Goal: Book appointment/travel/reservation

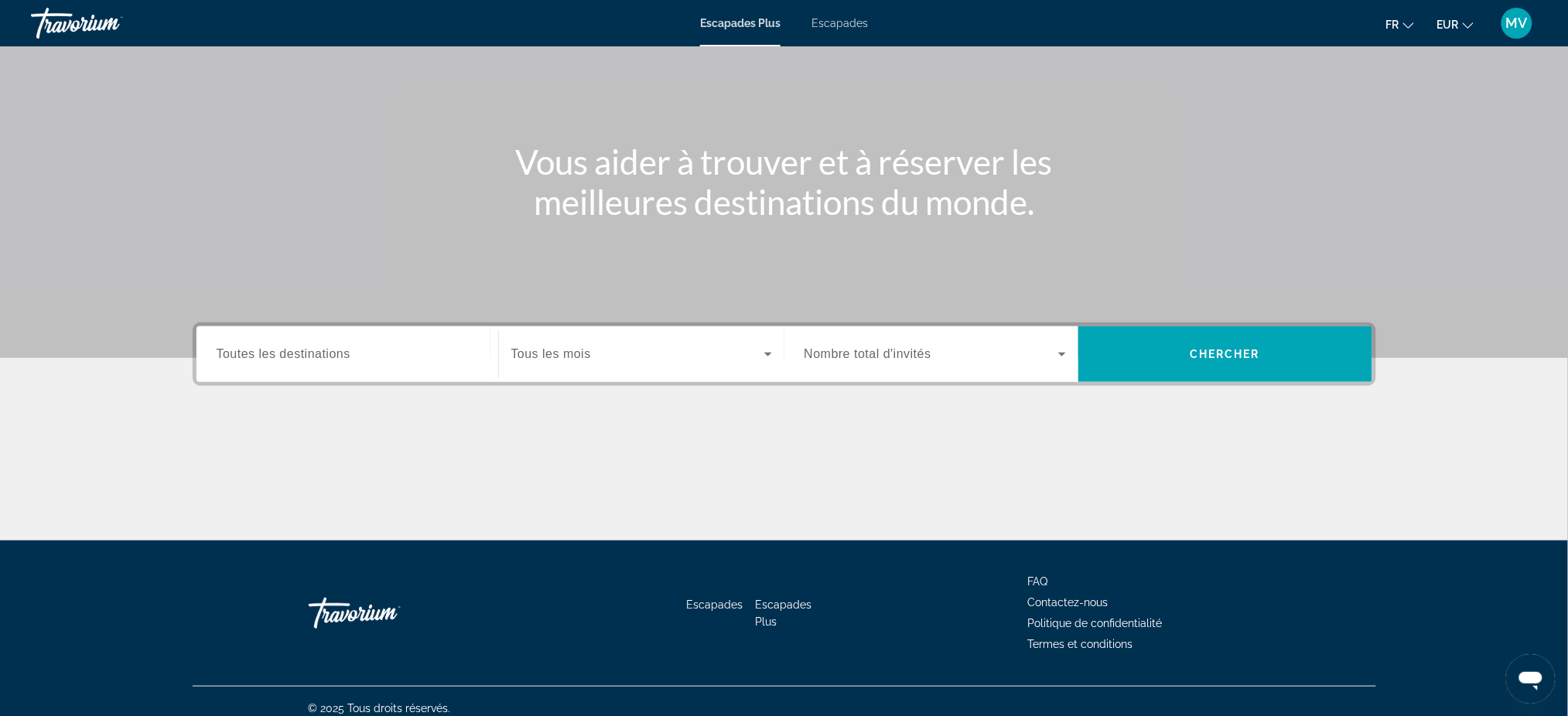
scroll to position [117, 0]
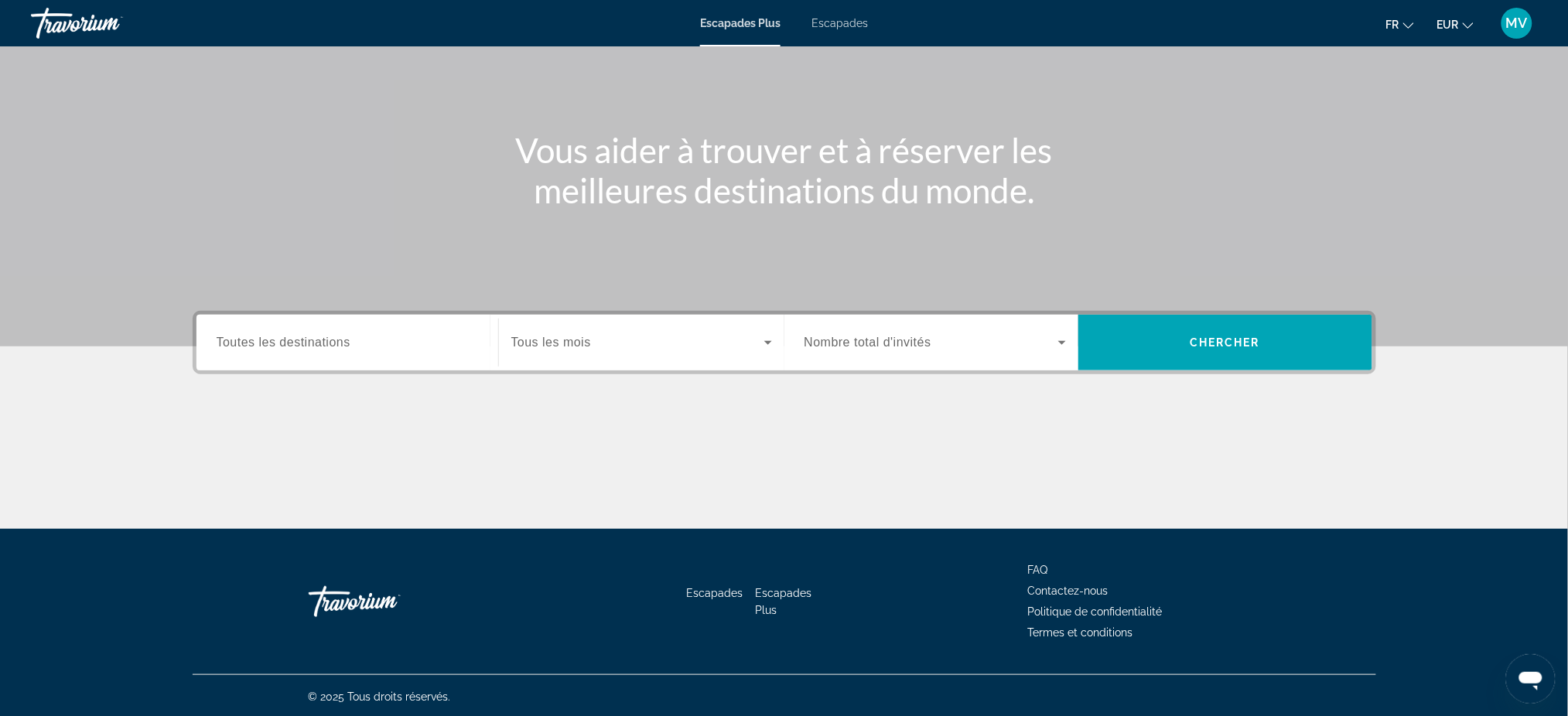
click at [426, 335] on input "Destination Toutes les destinations" at bounding box center [347, 343] width 262 height 18
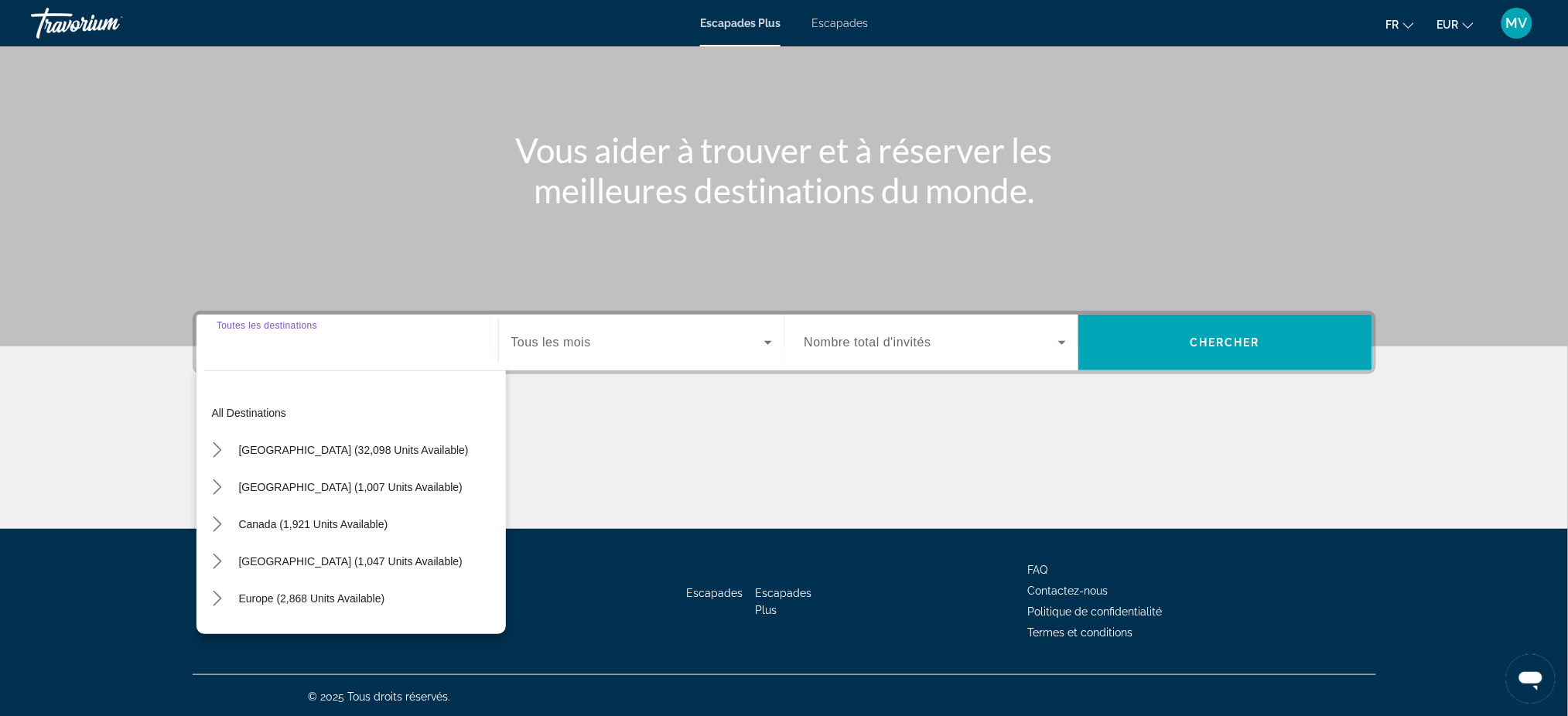
click at [313, 607] on span "Select destination: Europe (2,868 units available)" at bounding box center [313, 599] width 162 height 37
type input "**********"
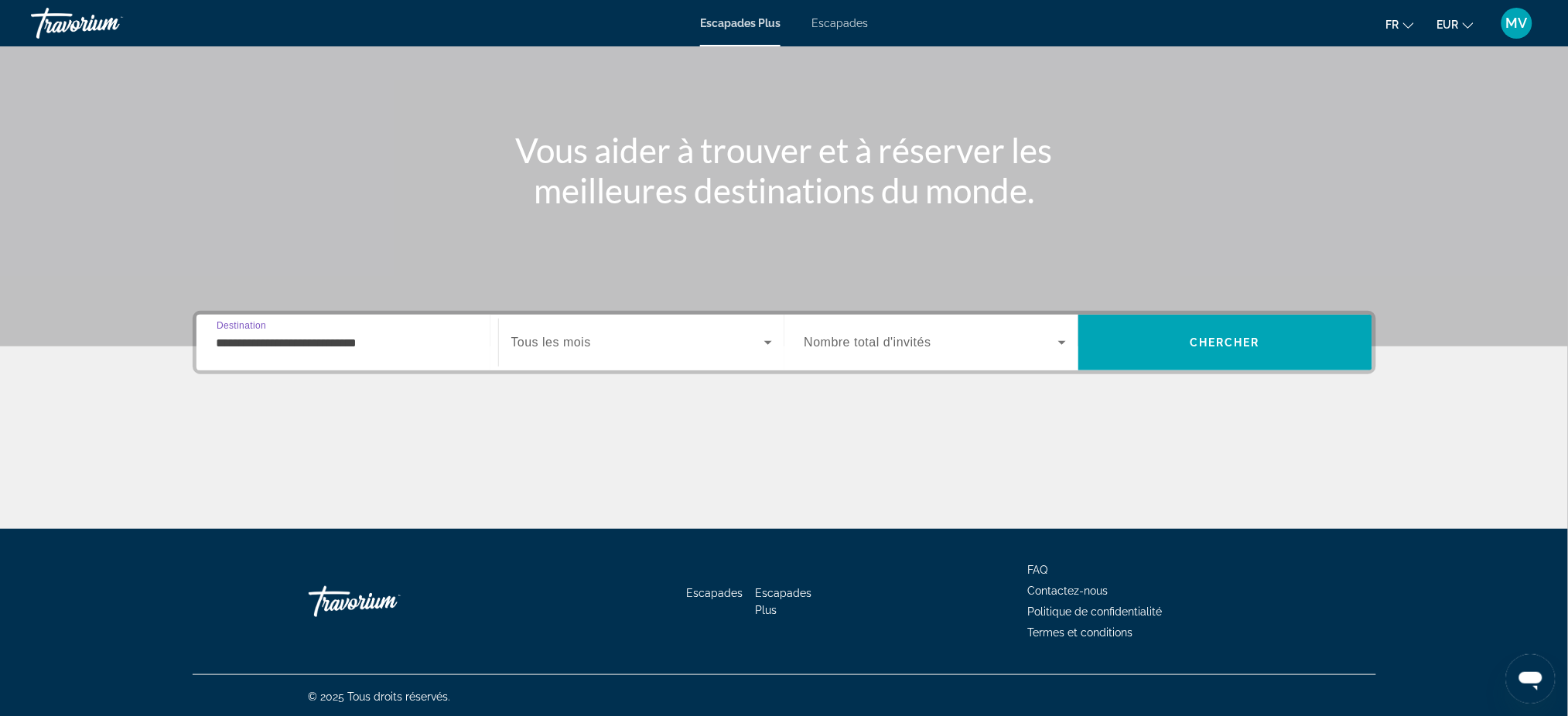
click at [609, 341] on span "Widget de recherche" at bounding box center [638, 343] width 253 height 18
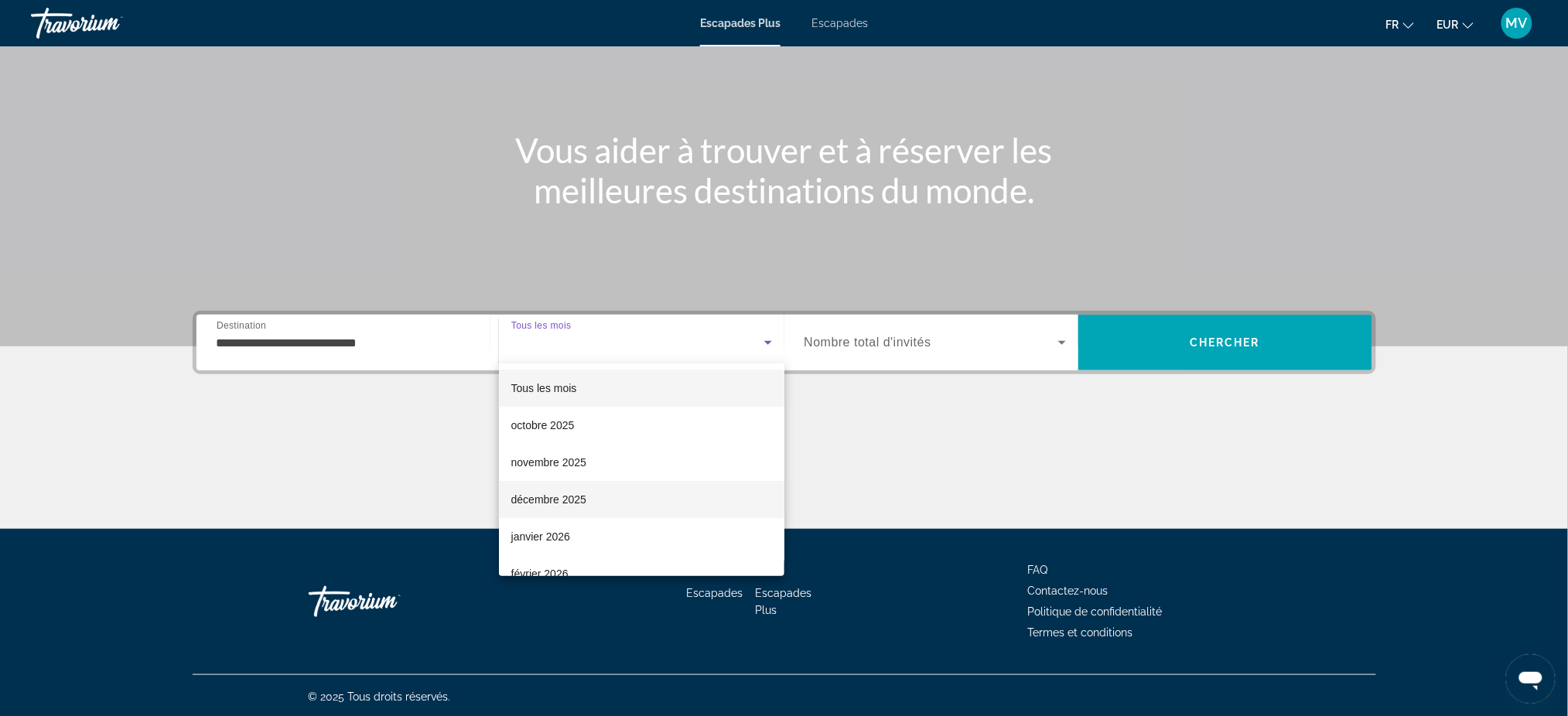
click at [566, 500] on font "décembre 2025" at bounding box center [549, 500] width 75 height 13
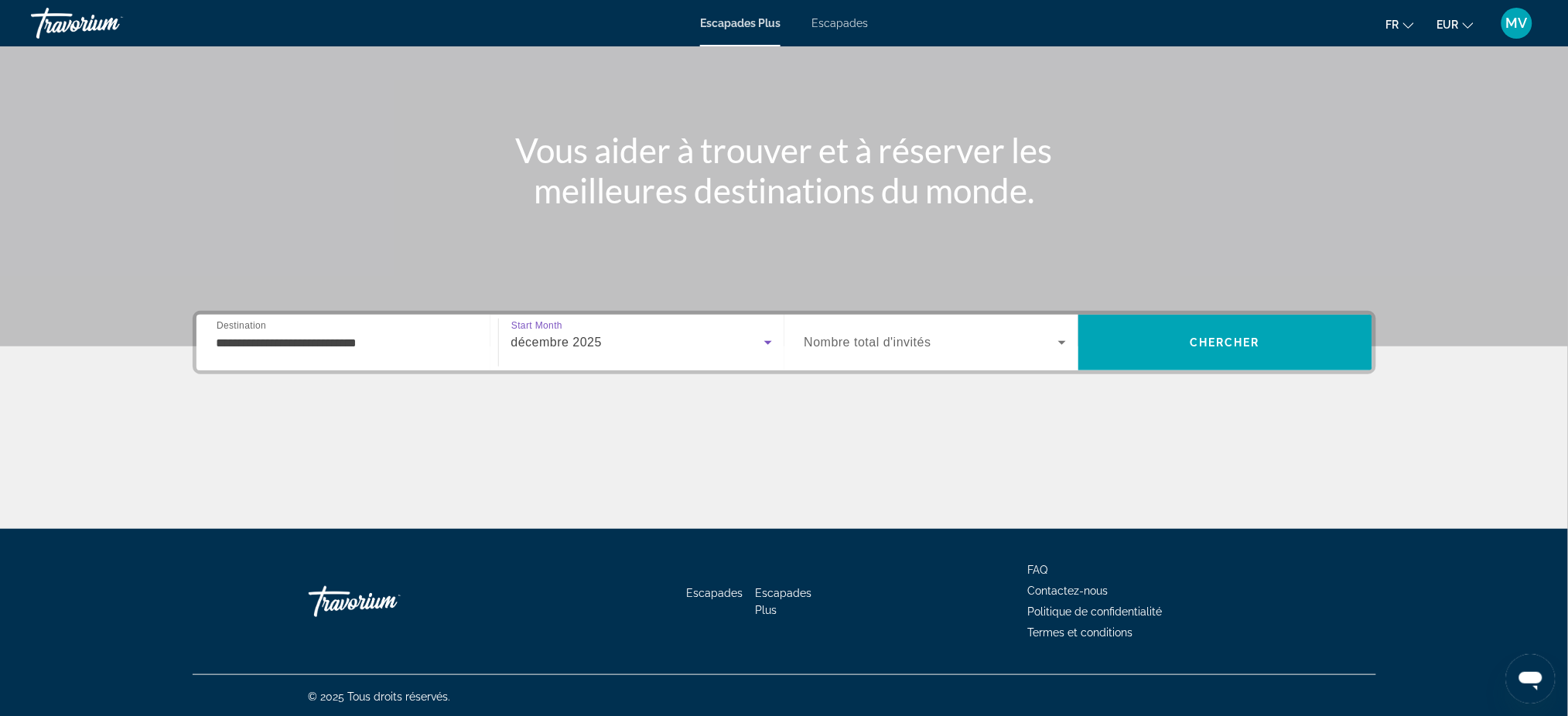
click at [661, 343] on div "décembre 2025" at bounding box center [638, 343] width 253 height 18
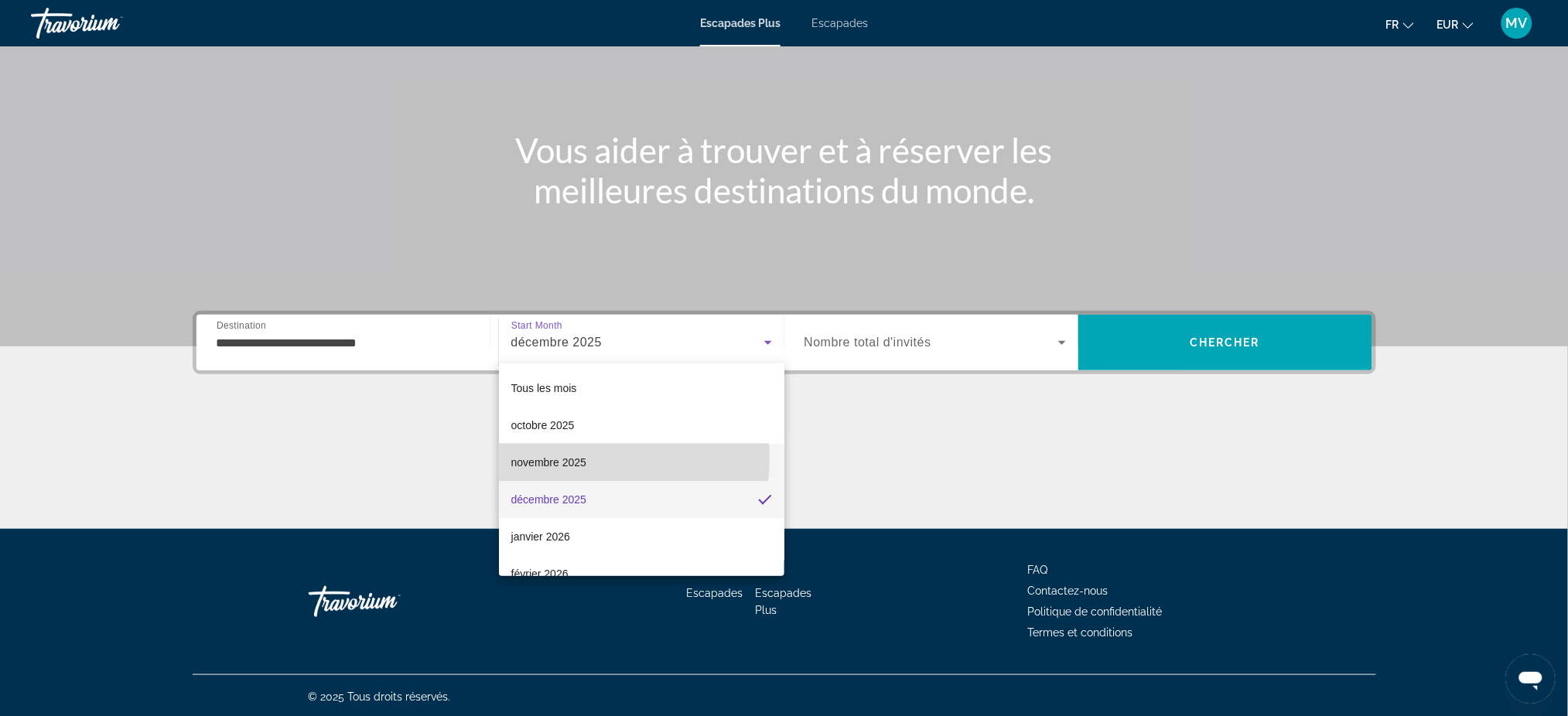
click at [570, 458] on font "novembre 2025" at bounding box center [549, 462] width 75 height 13
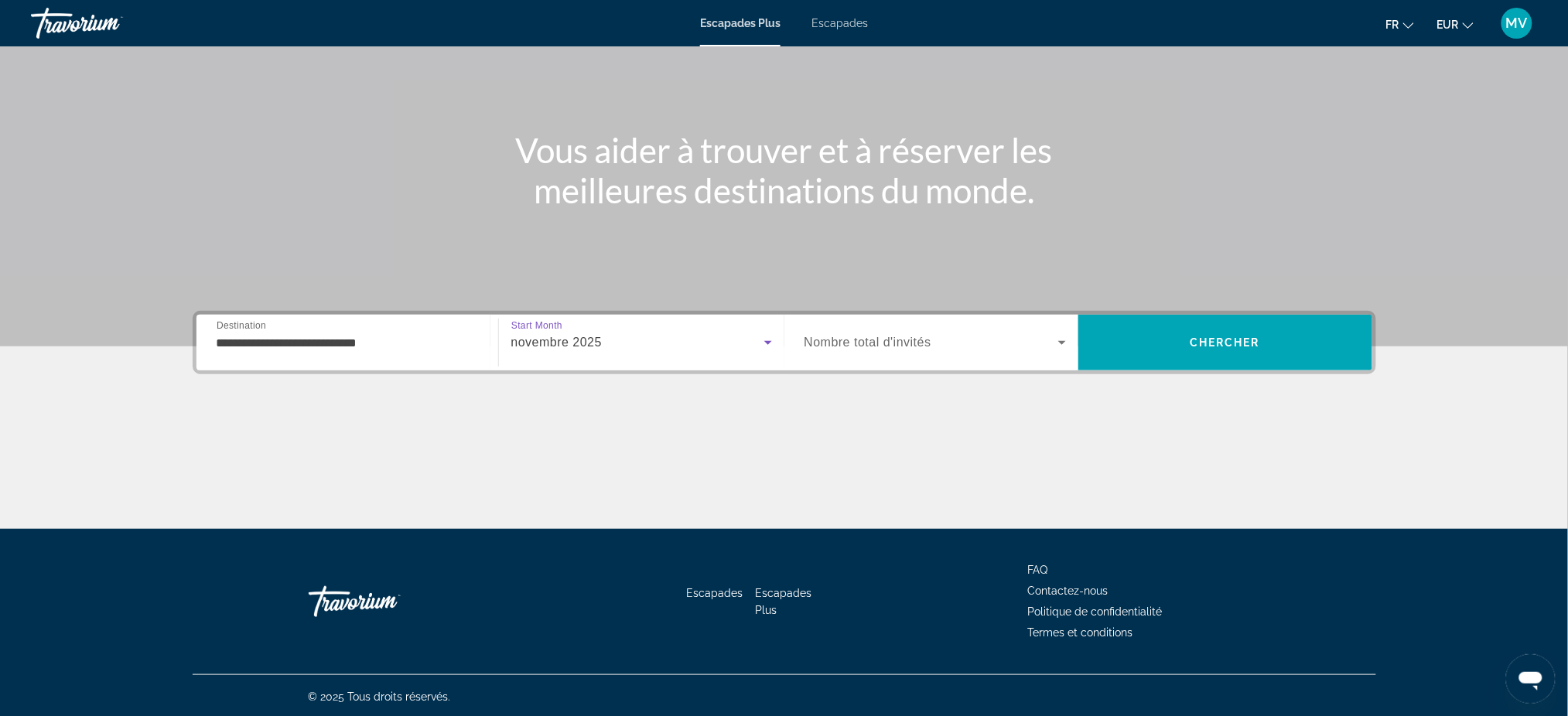
click at [769, 343] on icon "Widget de recherche" at bounding box center [768, 343] width 18 height 18
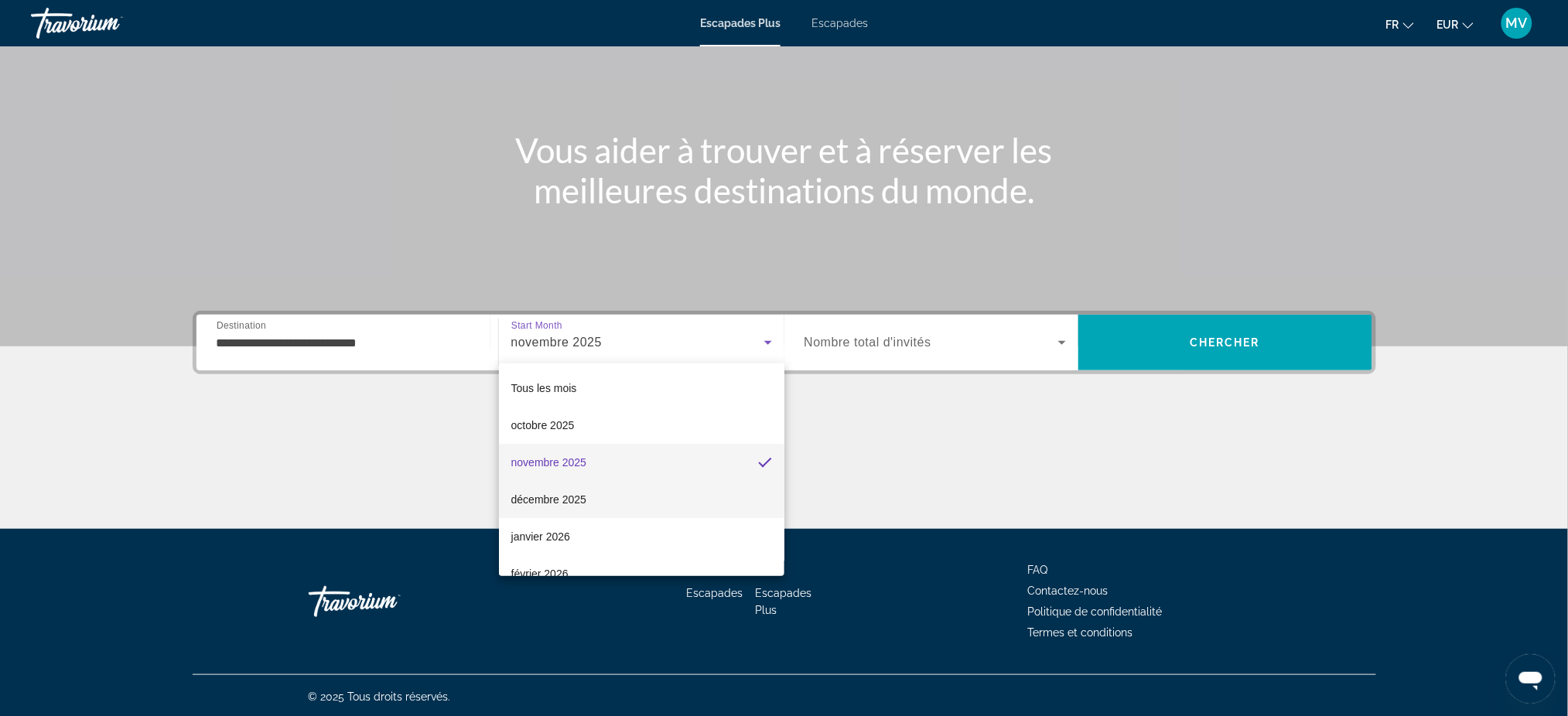
click at [567, 493] on font "décembre 2025" at bounding box center [549, 500] width 75 height 13
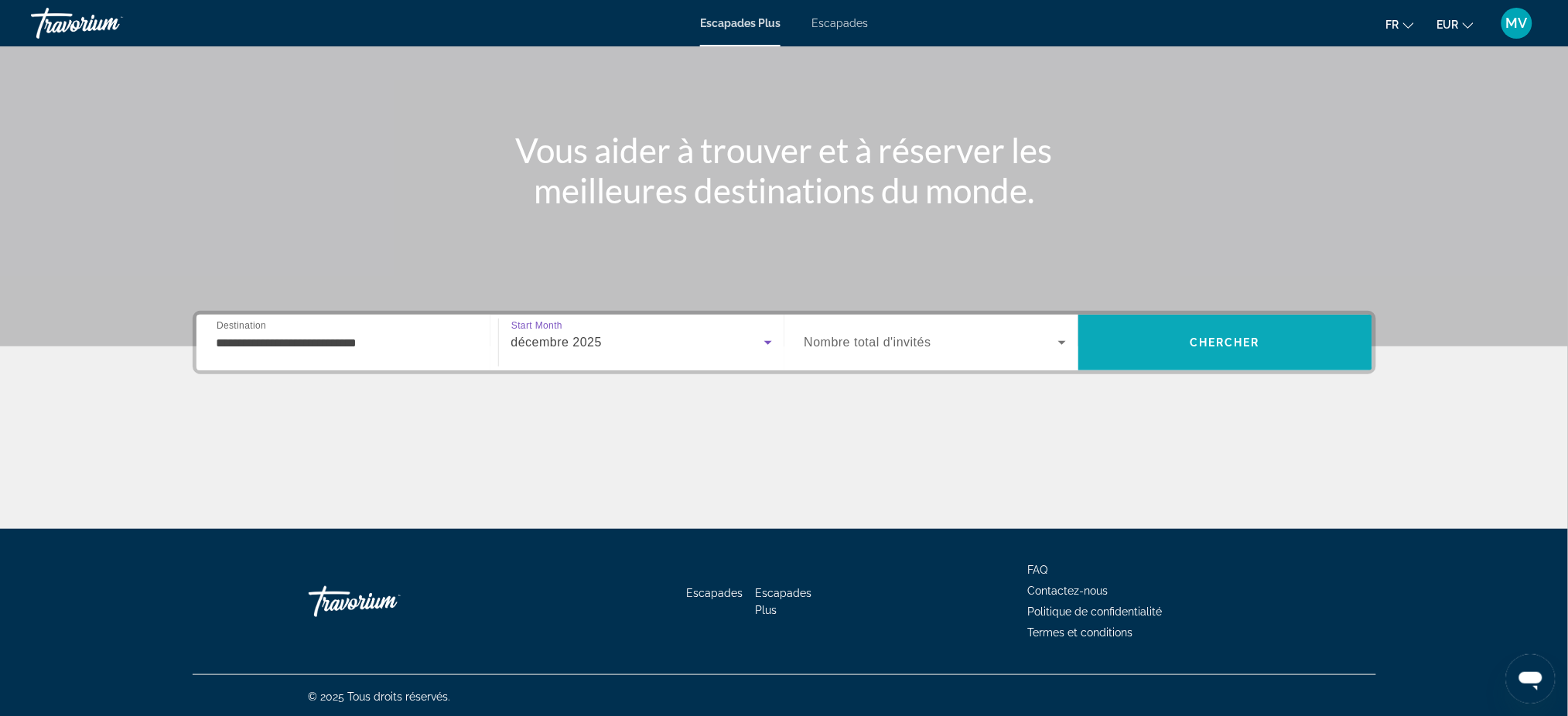
click at [1287, 357] on span "Recherche" at bounding box center [1226, 343] width 294 height 37
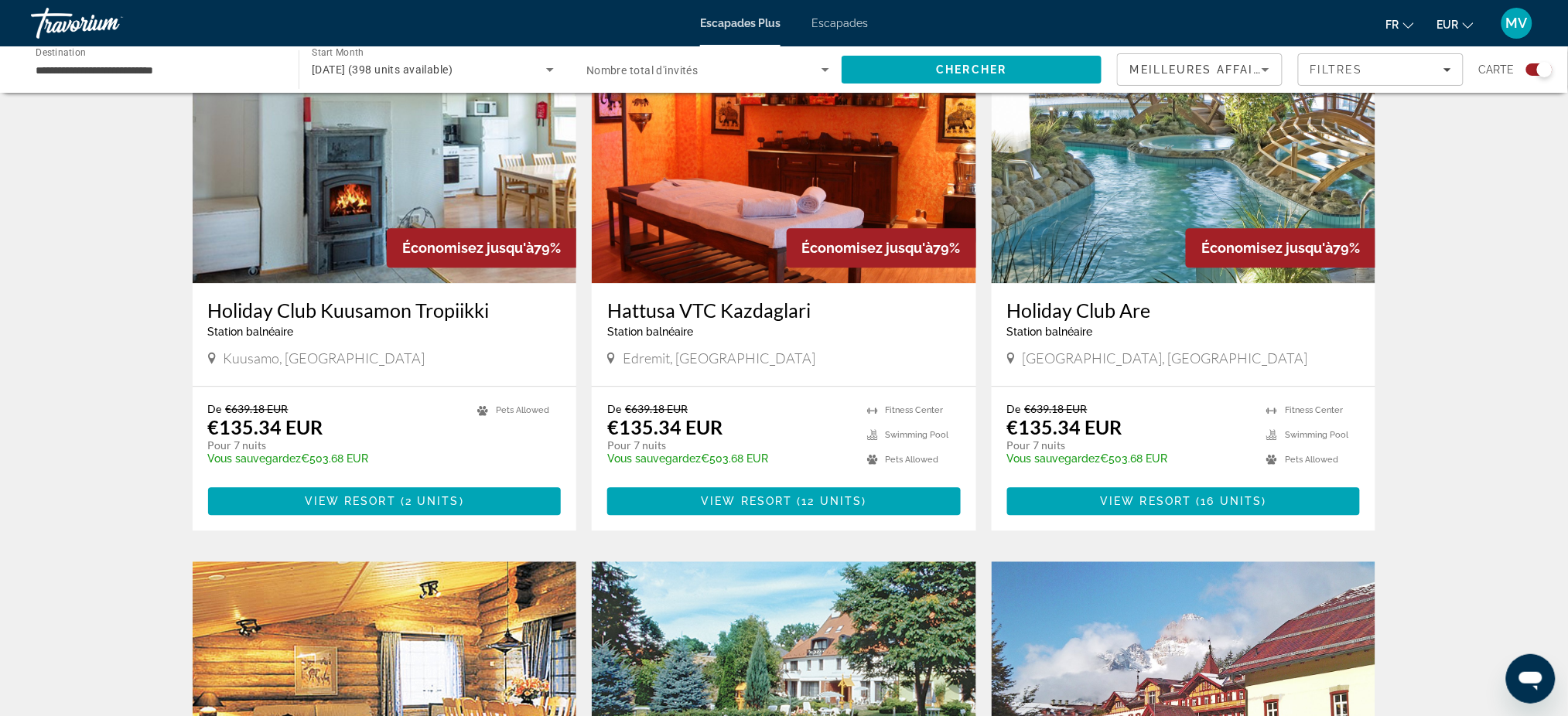
scroll to position [1031, 0]
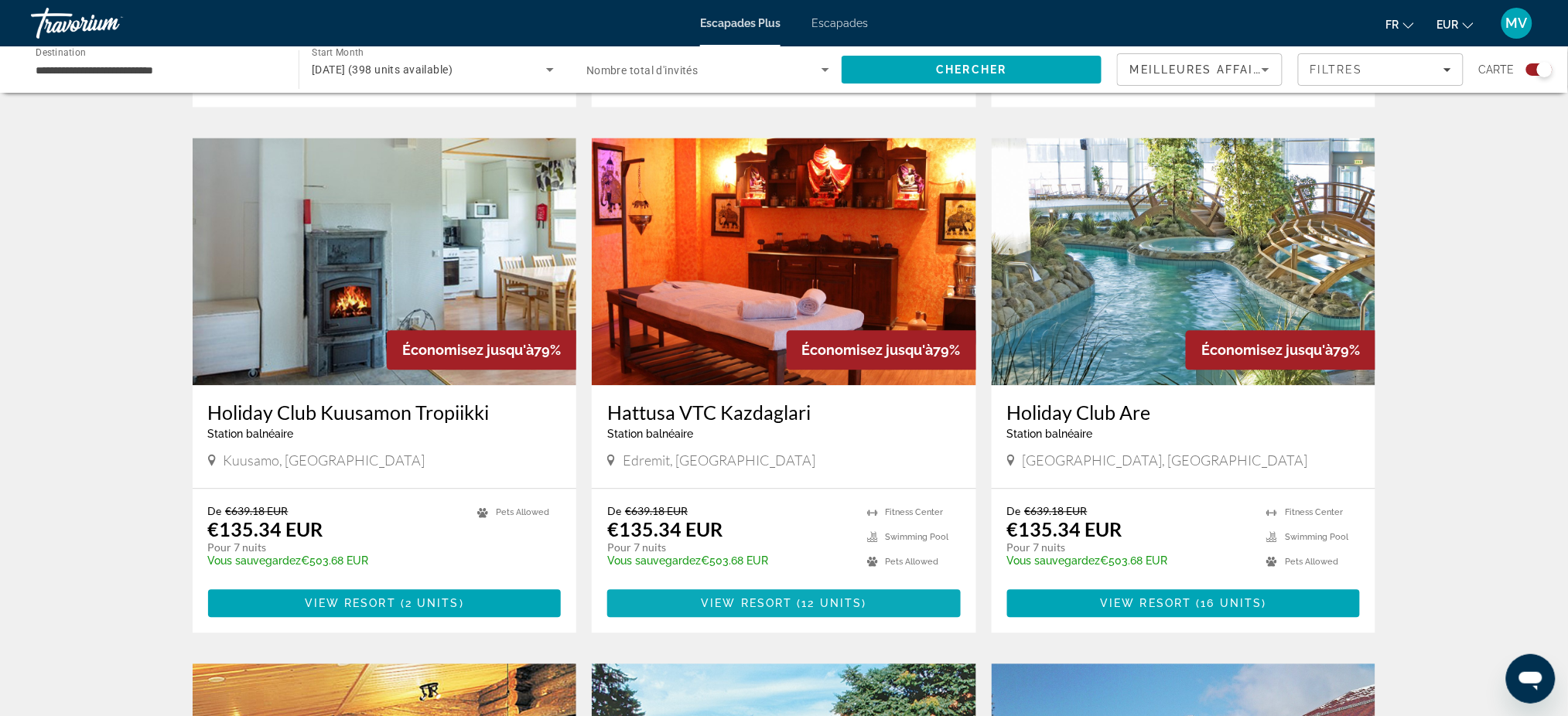
click at [802, 598] on span "12 units" at bounding box center [832, 604] width 60 height 13
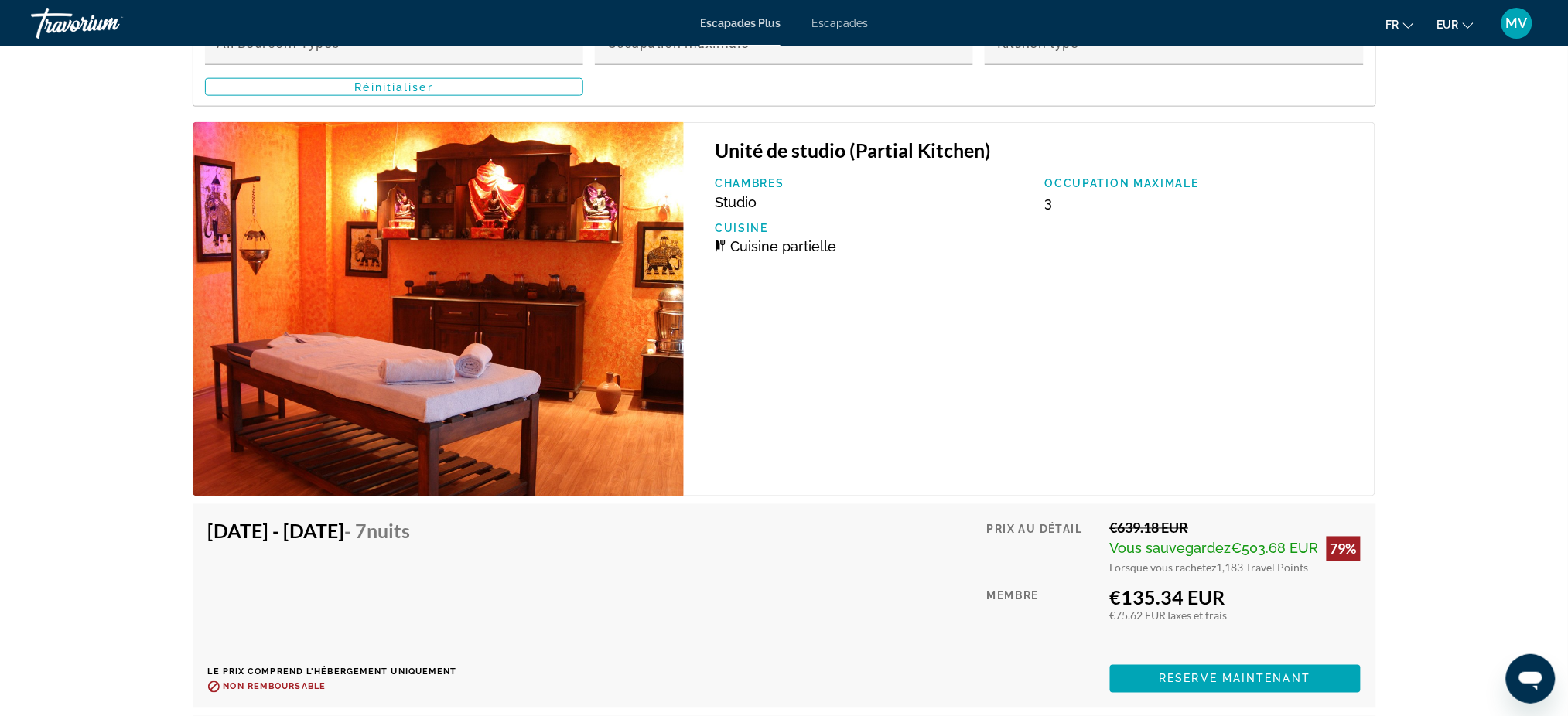
scroll to position [2681, 0]
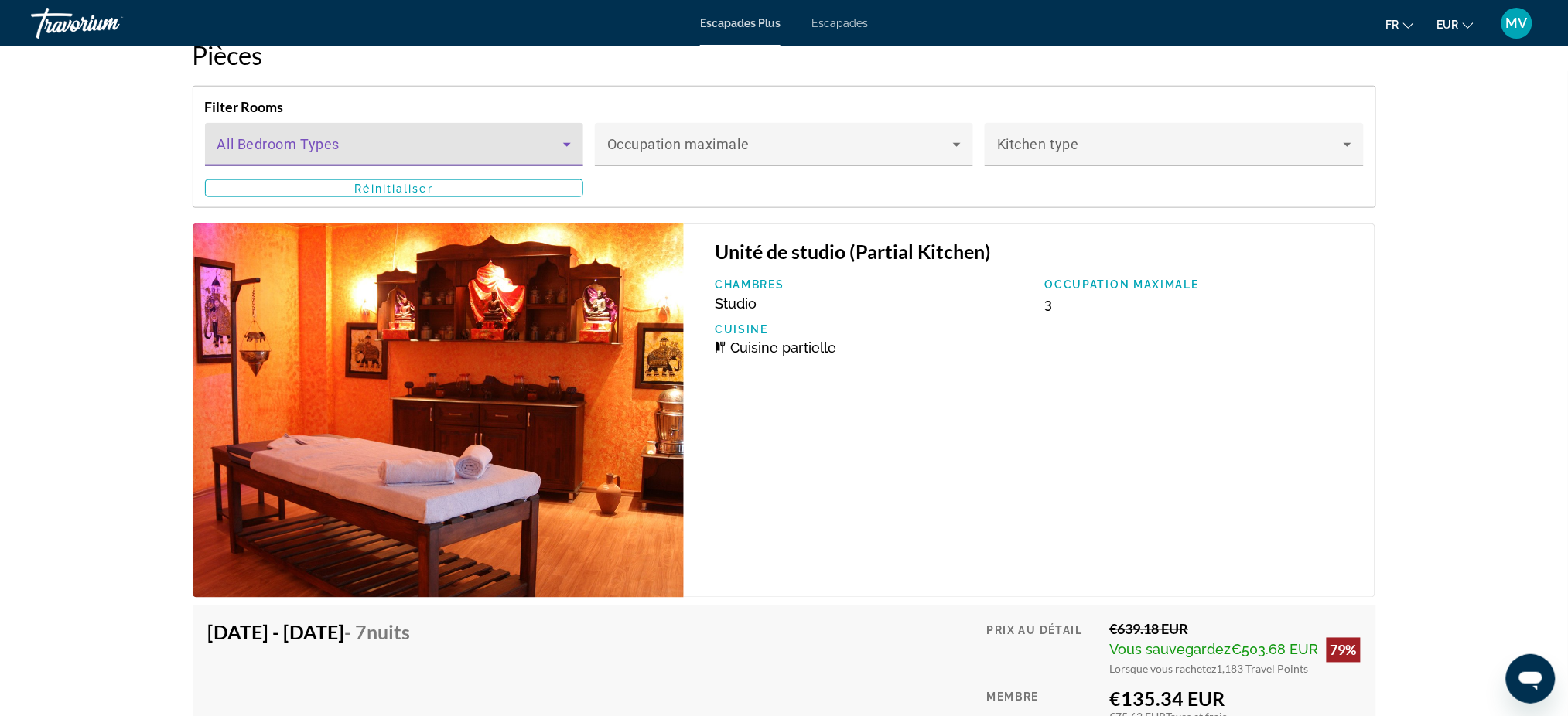
click at [565, 135] on icon "Contenu principal" at bounding box center [567, 144] width 18 height 18
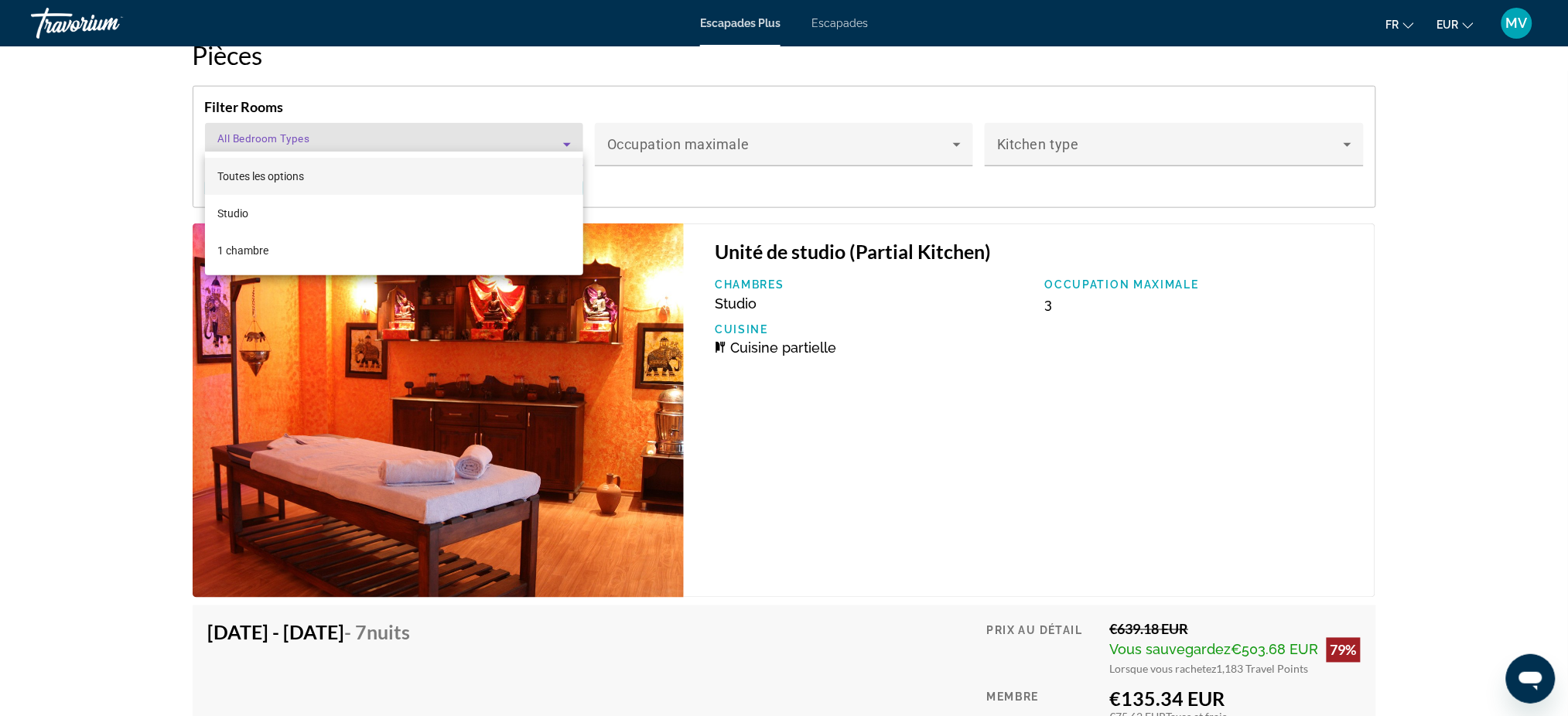
click at [575, 131] on div at bounding box center [784, 358] width 1568 height 716
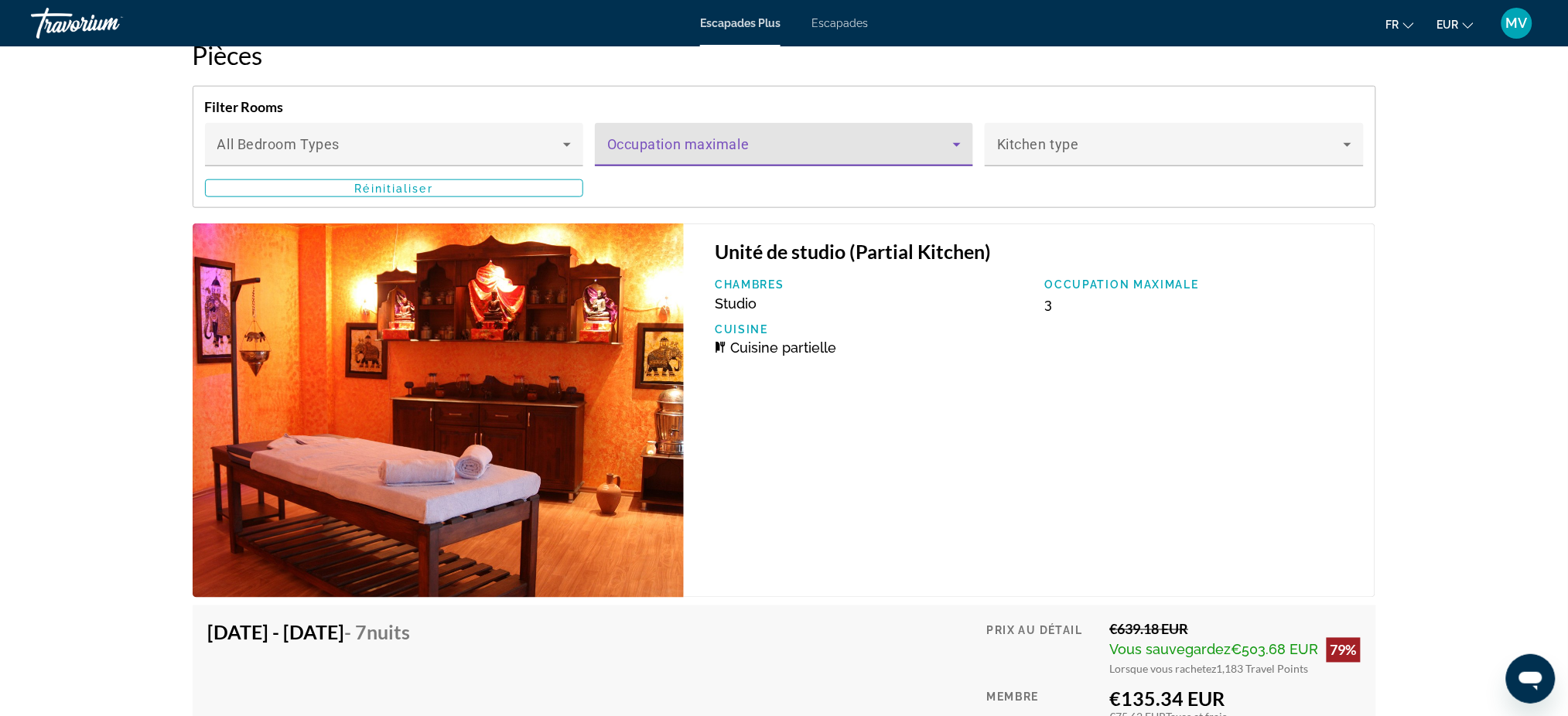
click at [953, 136] on icon "Contenu principal" at bounding box center [957, 144] width 18 height 18
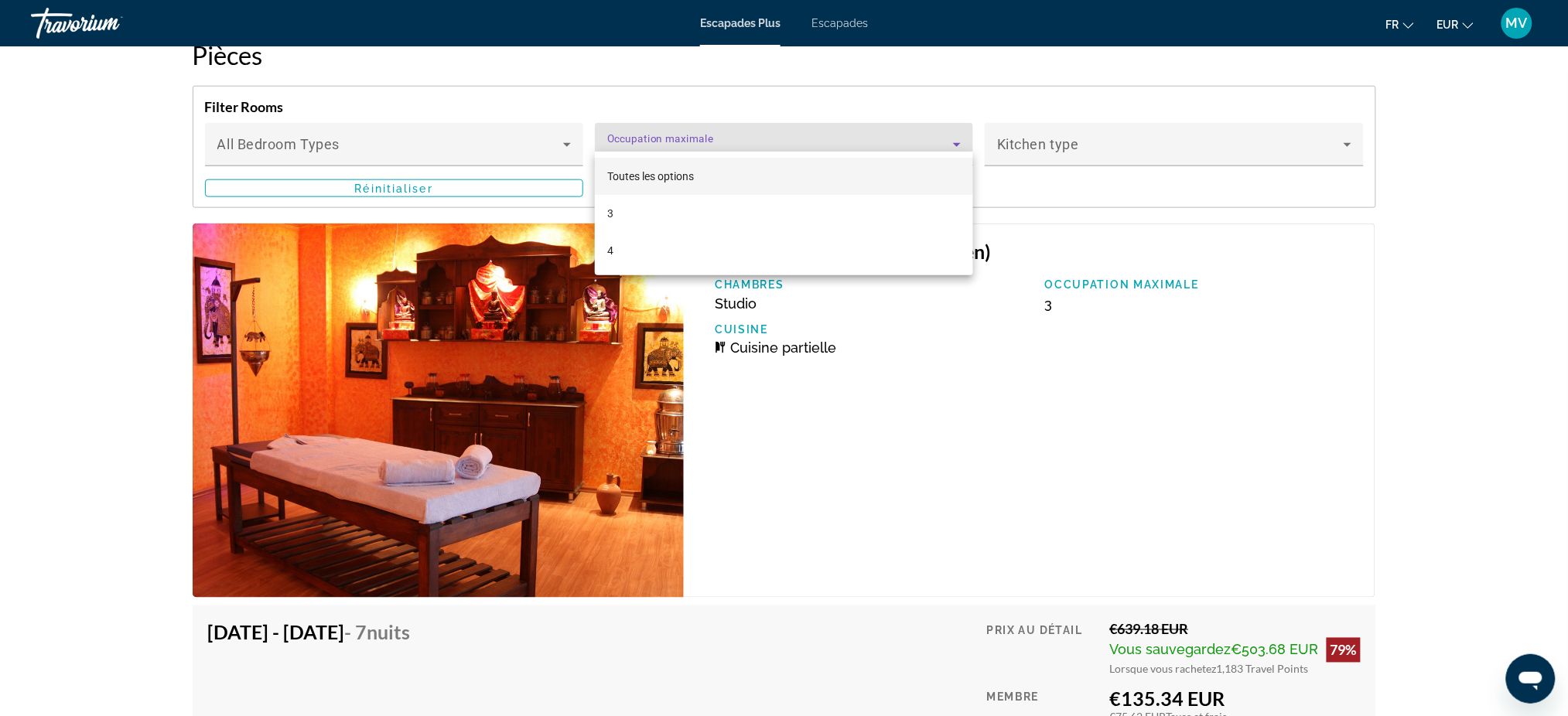
click at [951, 137] on div at bounding box center [784, 358] width 1568 height 716
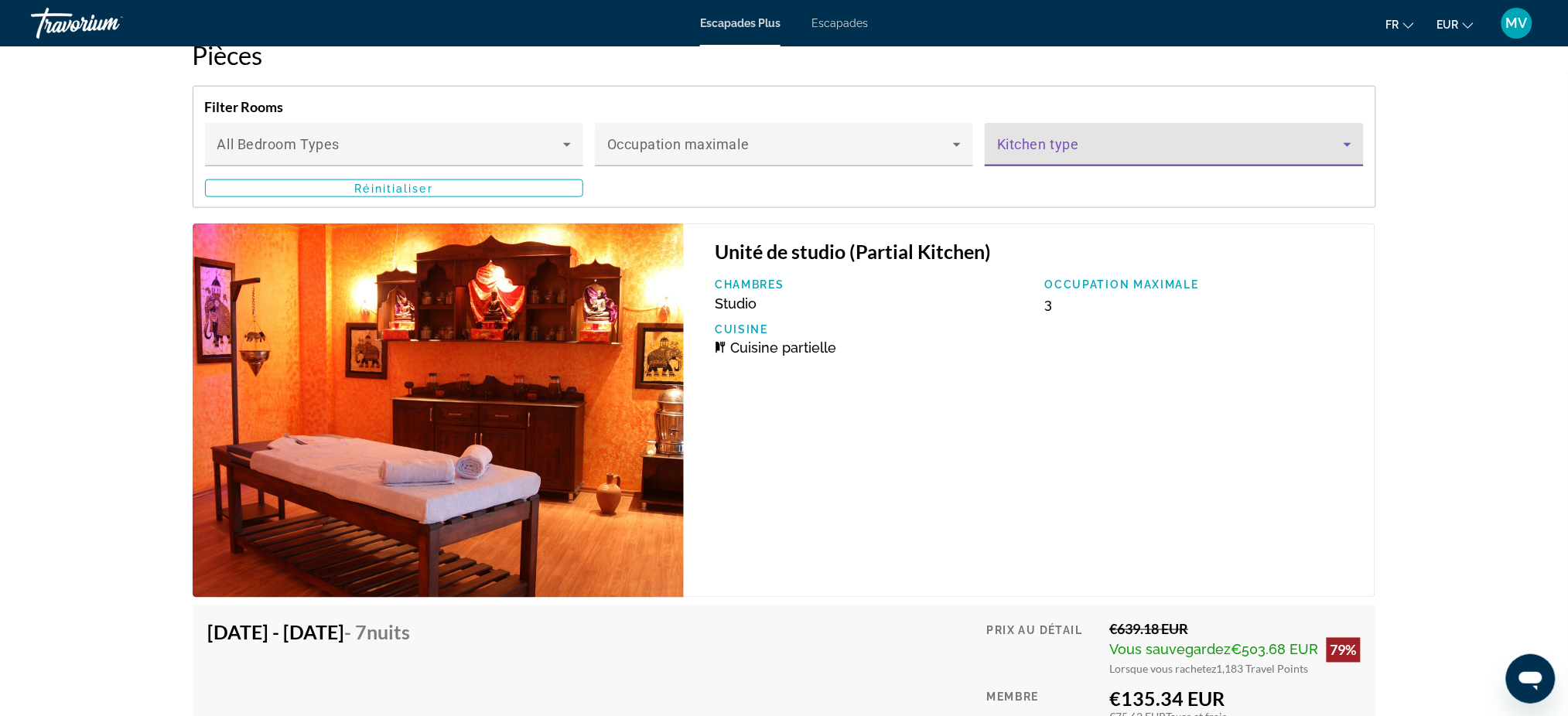
click at [1090, 142] on span "Contenu principal" at bounding box center [1169, 151] width 346 height 18
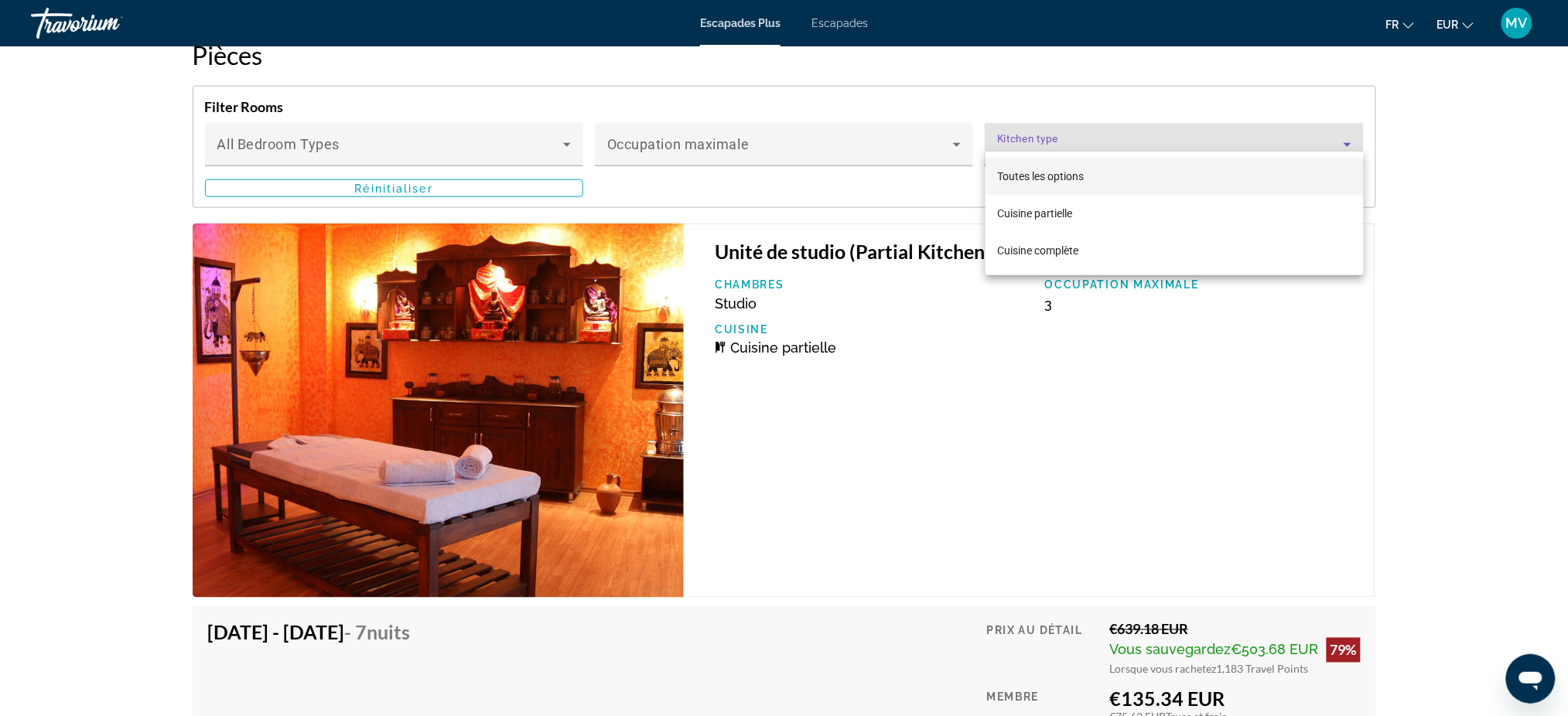
click at [1090, 133] on div at bounding box center [784, 358] width 1568 height 716
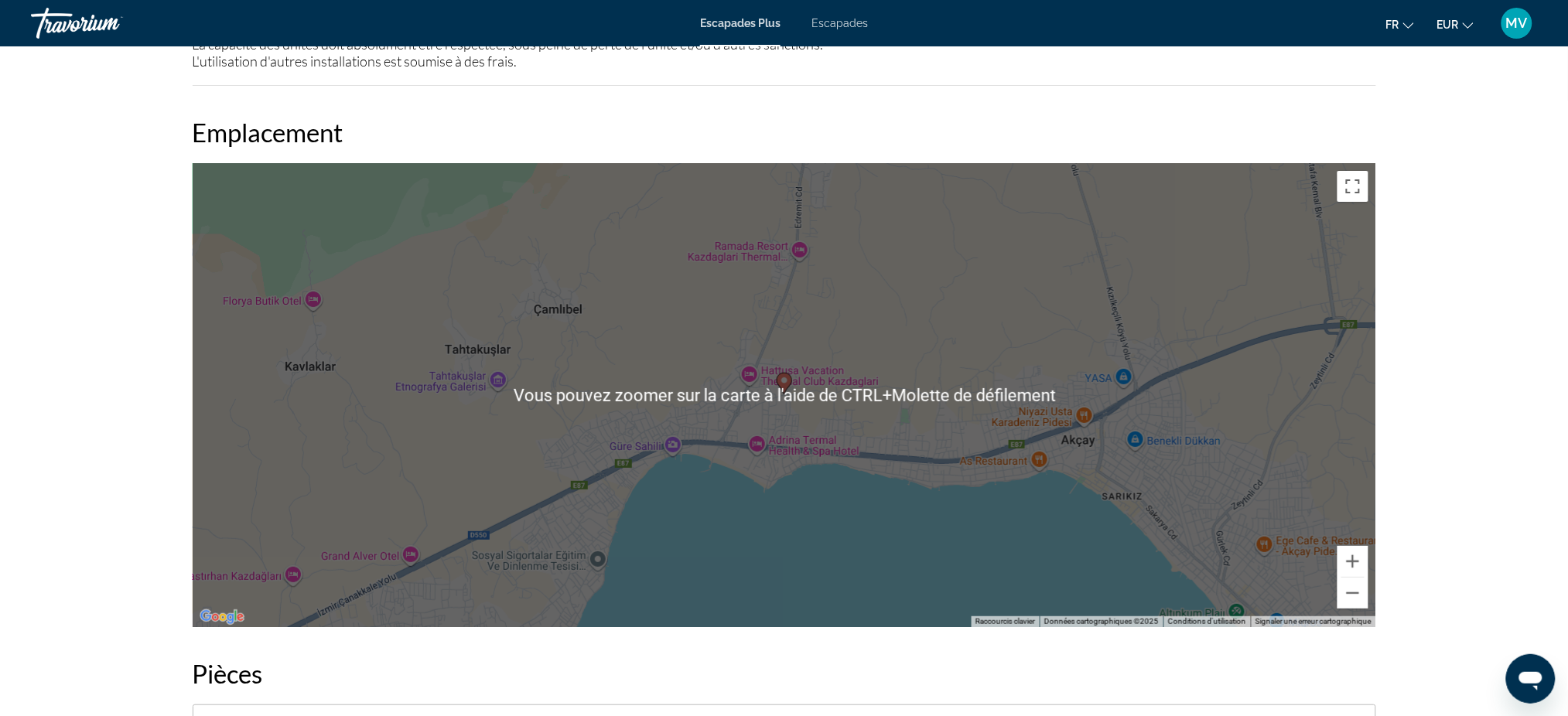
scroll to position [2166, 0]
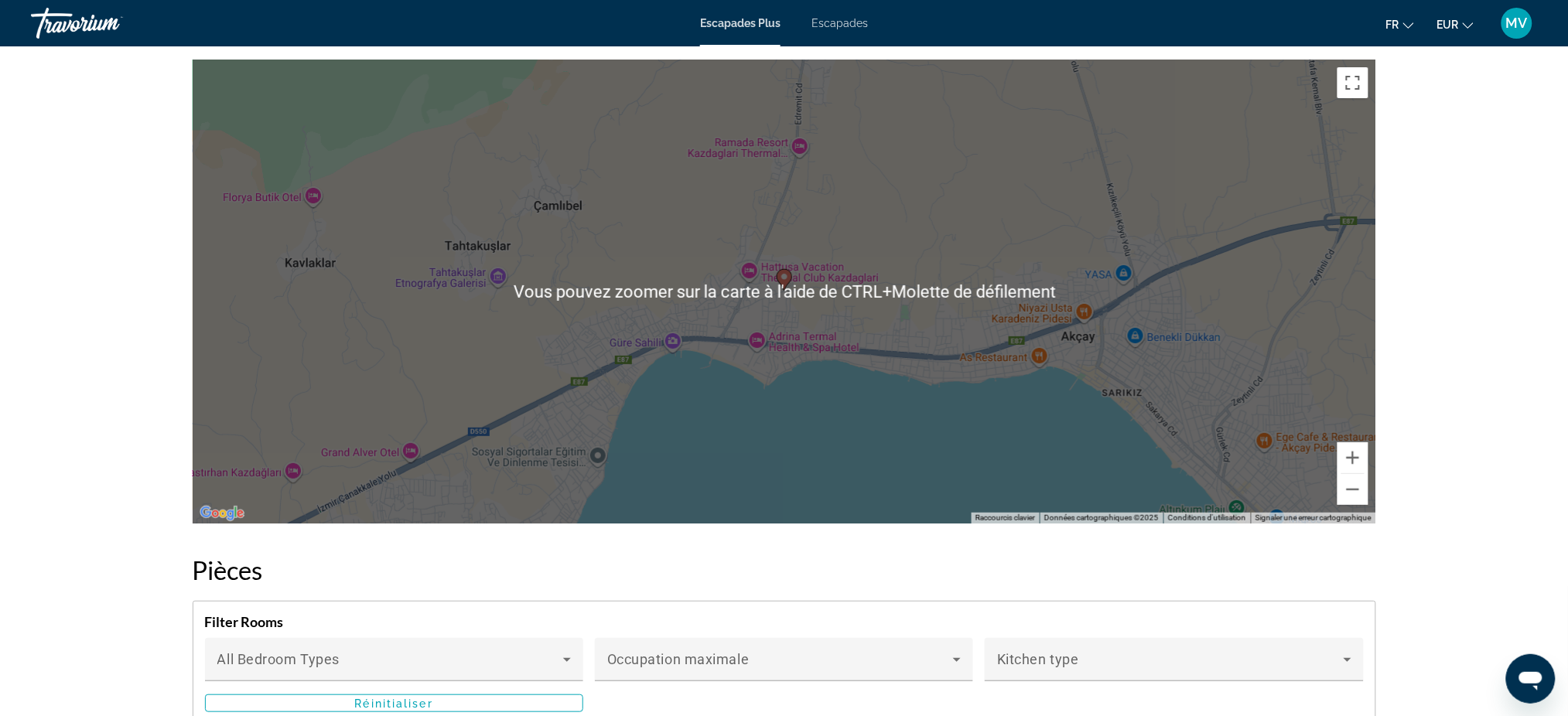
click at [1453, 350] on div "prev next Edremit, Turkey Hattusa VTC Kazdaglari Adresse Kaplicalar Bolgesi Gur…" at bounding box center [784, 358] width 1568 height 4957
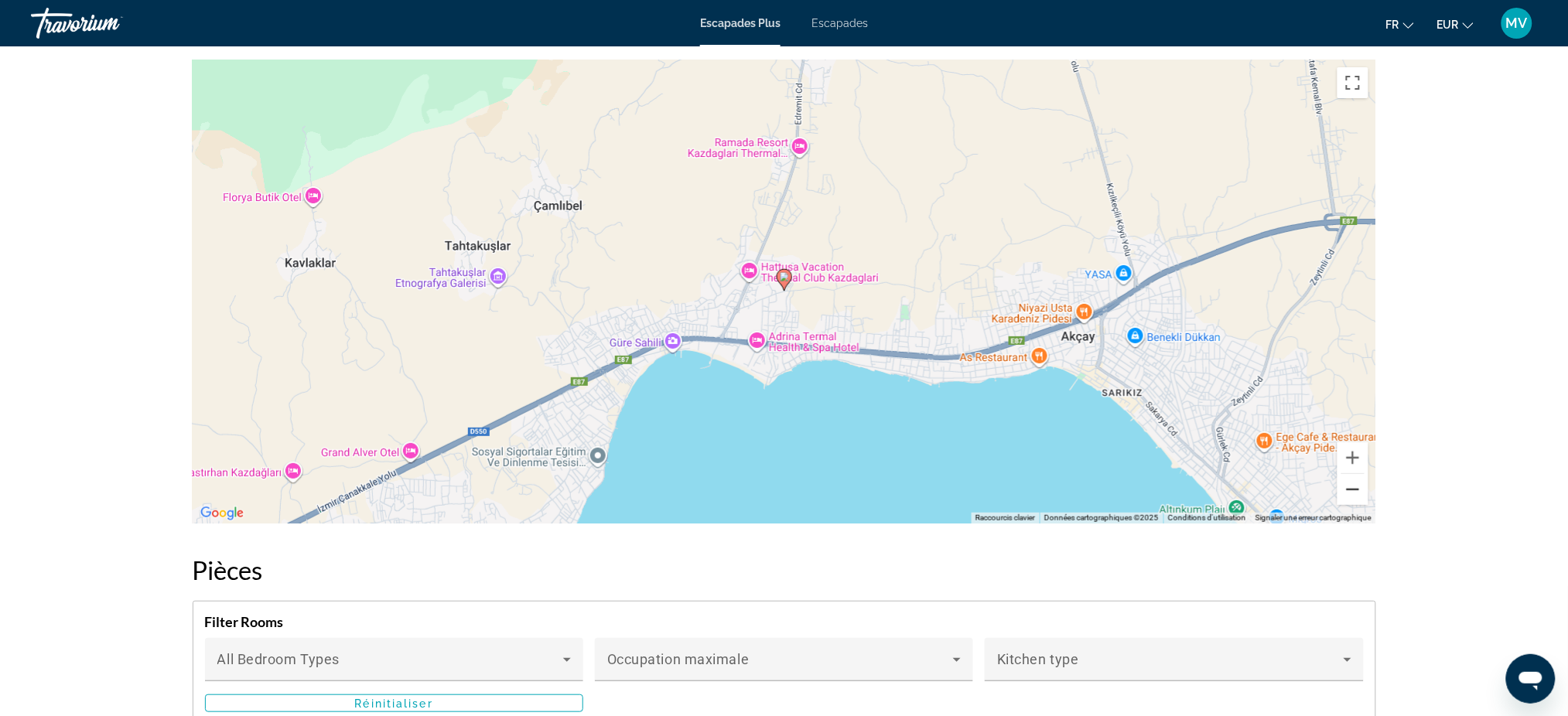
click at [1355, 478] on button "Zoom arrière" at bounding box center [1353, 490] width 31 height 31
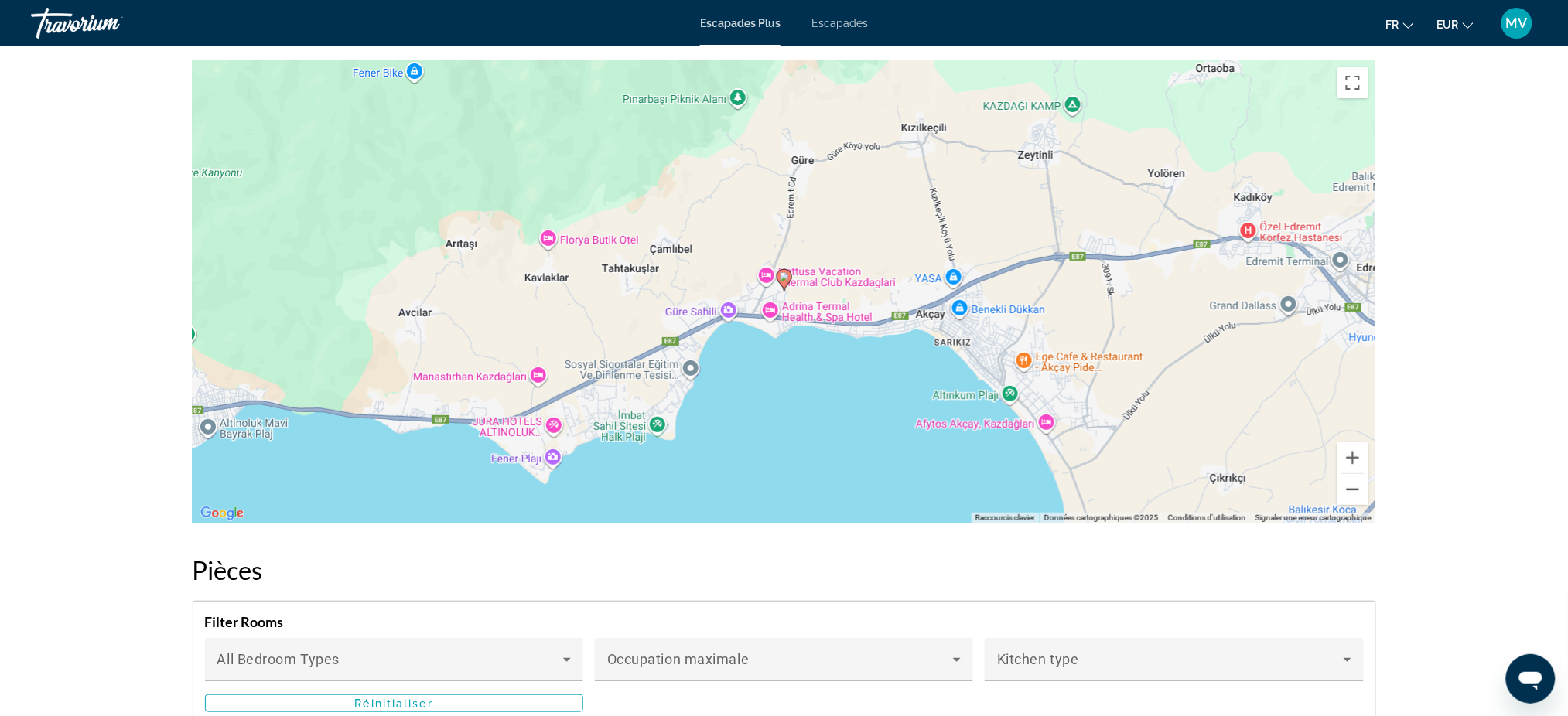
click at [1358, 478] on button "Zoom arrière" at bounding box center [1353, 490] width 31 height 31
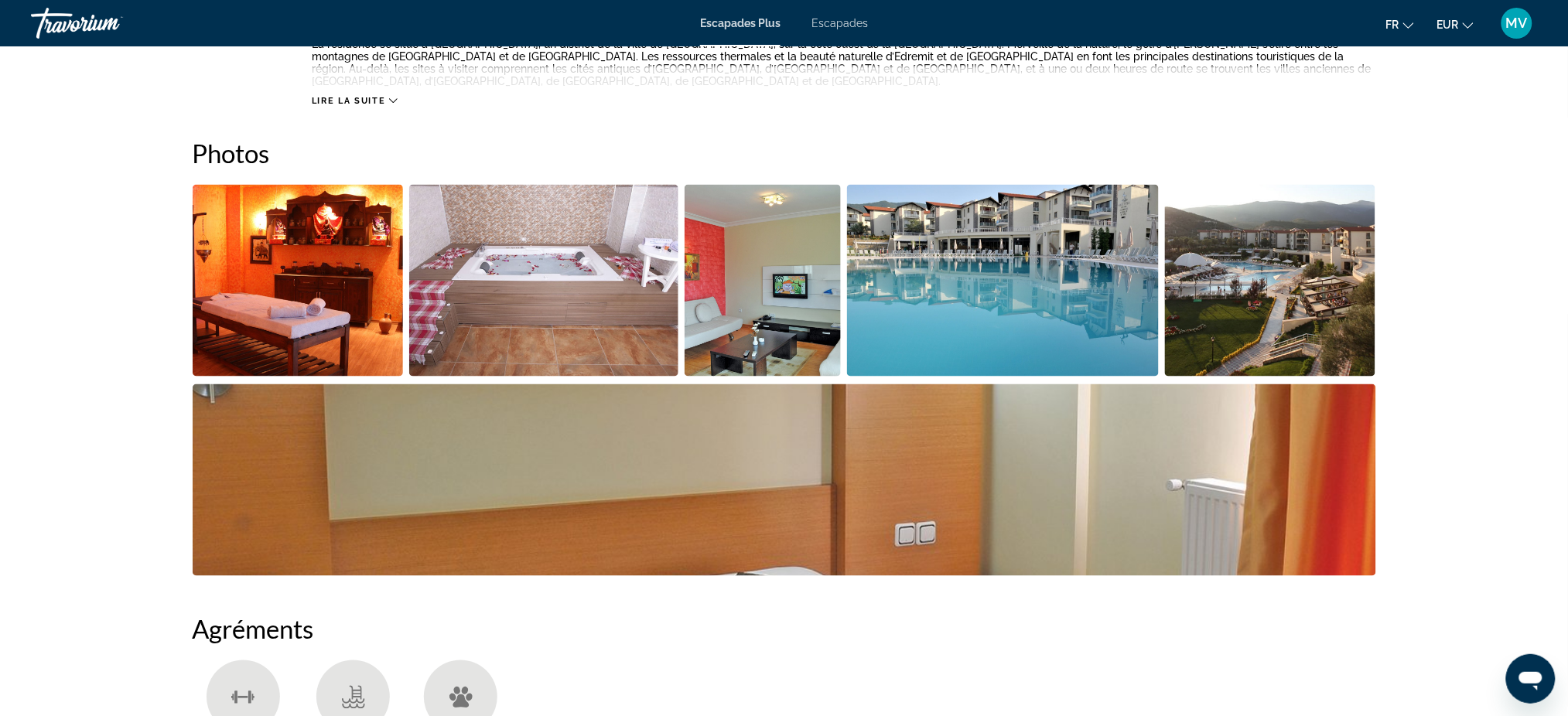
scroll to position [619, 0]
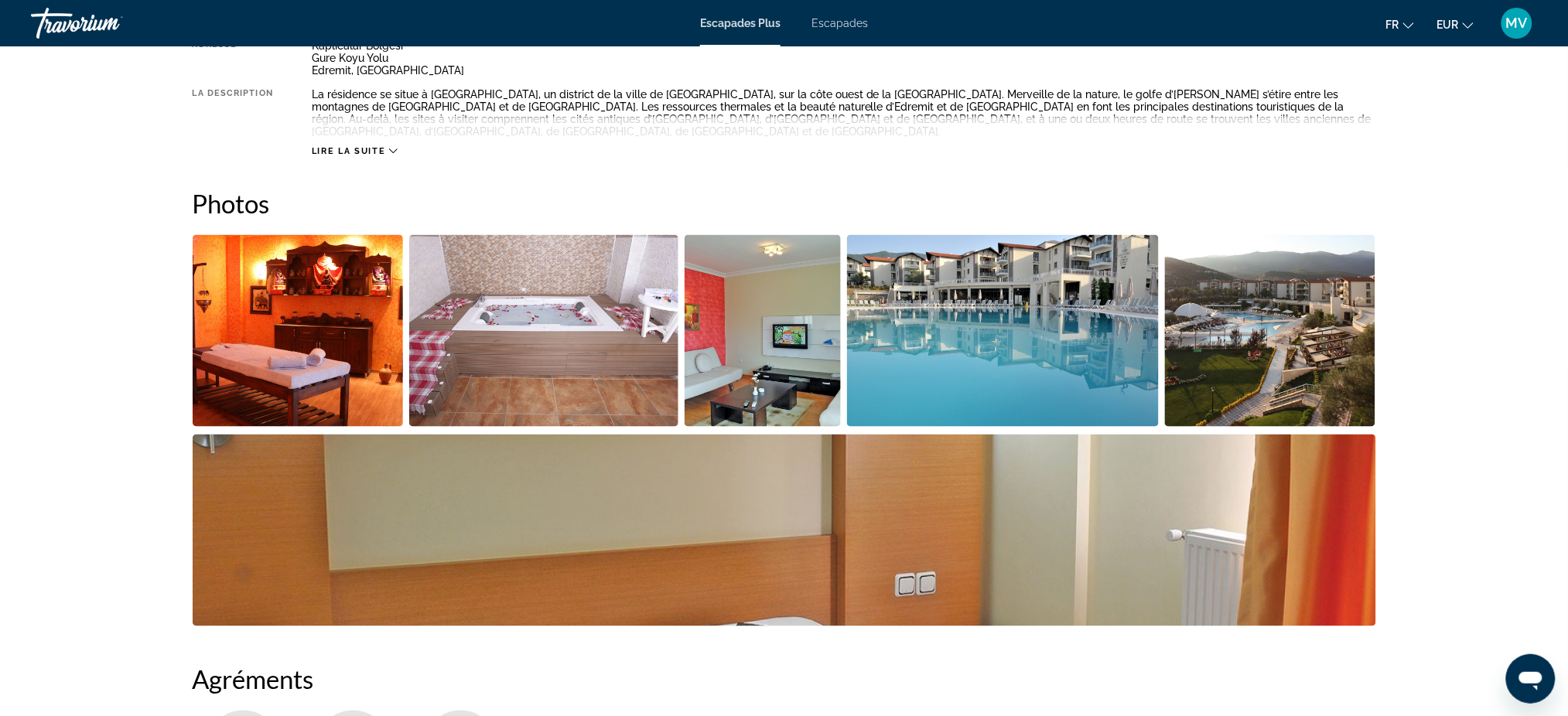
click at [300, 345] on img "Open full-screen image slider" at bounding box center [298, 331] width 211 height 192
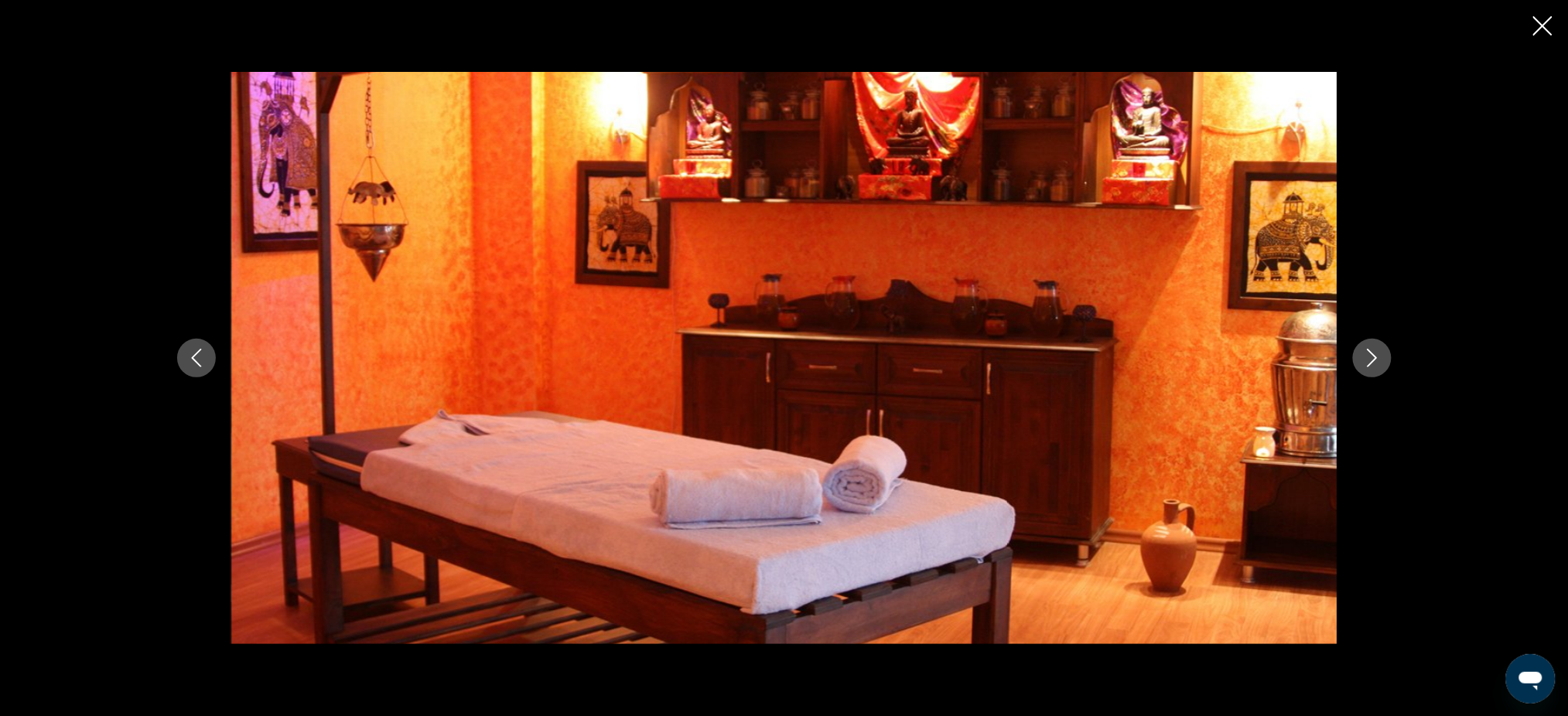
click at [1366, 353] on icon "Next image" at bounding box center [1372, 358] width 18 height 18
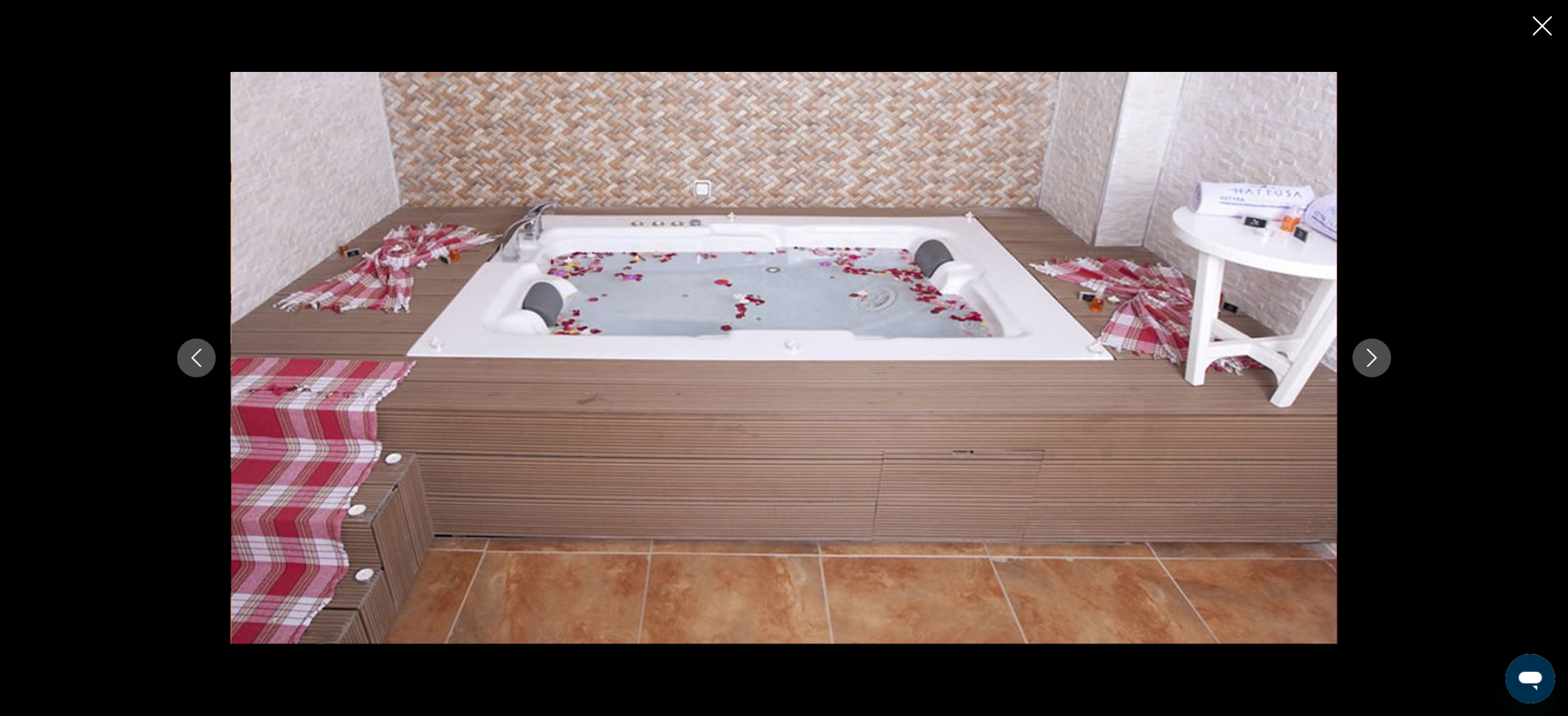
click at [1371, 355] on icon "Next image" at bounding box center [1372, 358] width 18 height 18
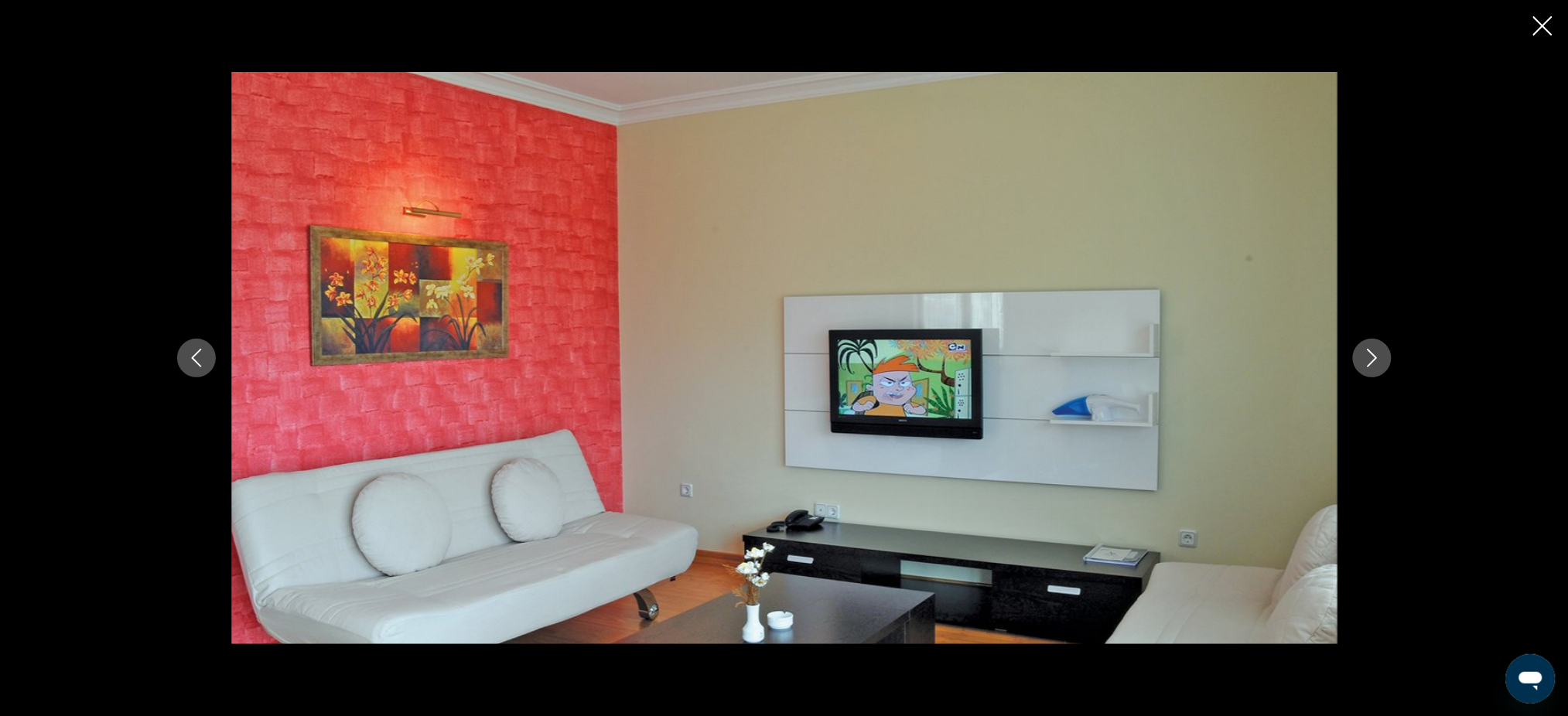
click at [1370, 350] on icon "Next image" at bounding box center [1372, 358] width 18 height 18
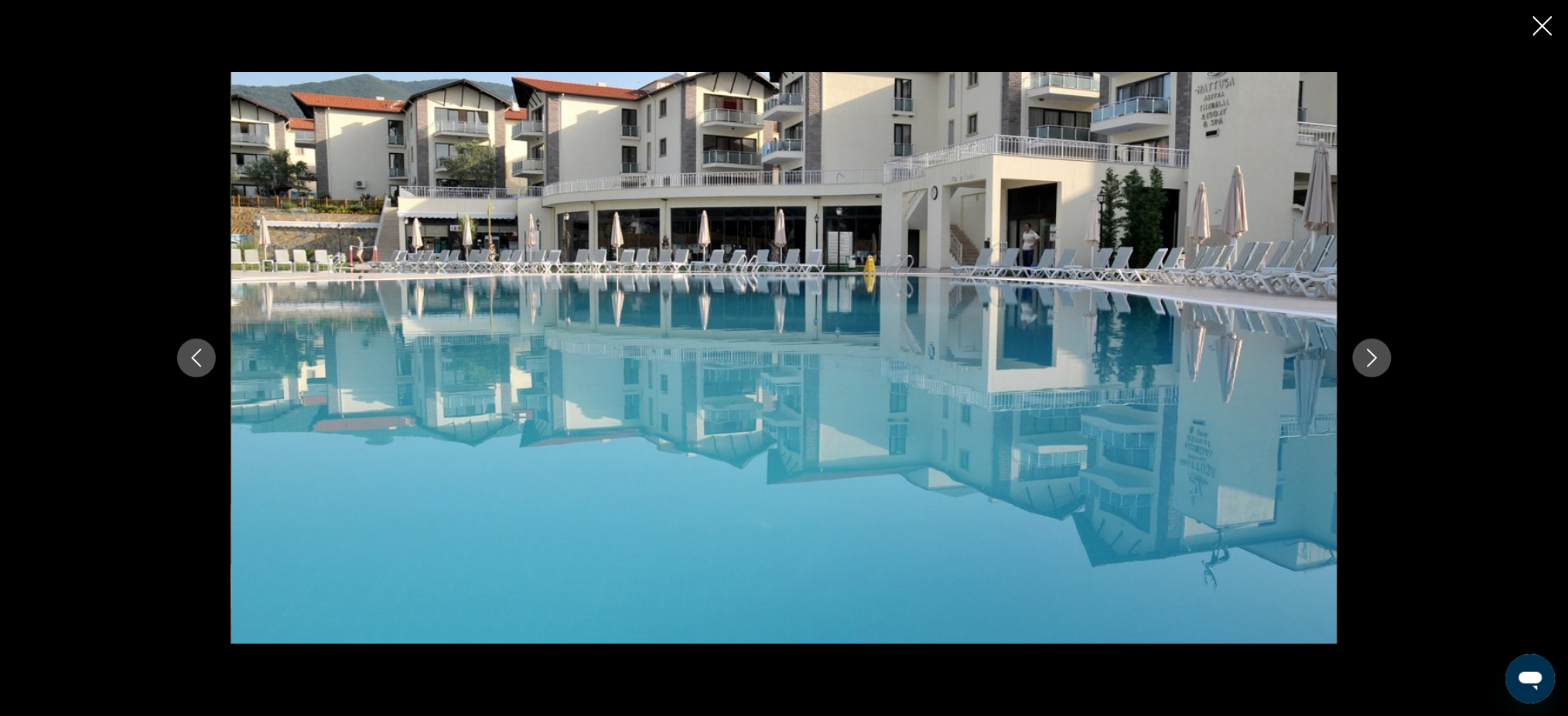
click at [1374, 352] on icon "Next image" at bounding box center [1372, 358] width 18 height 18
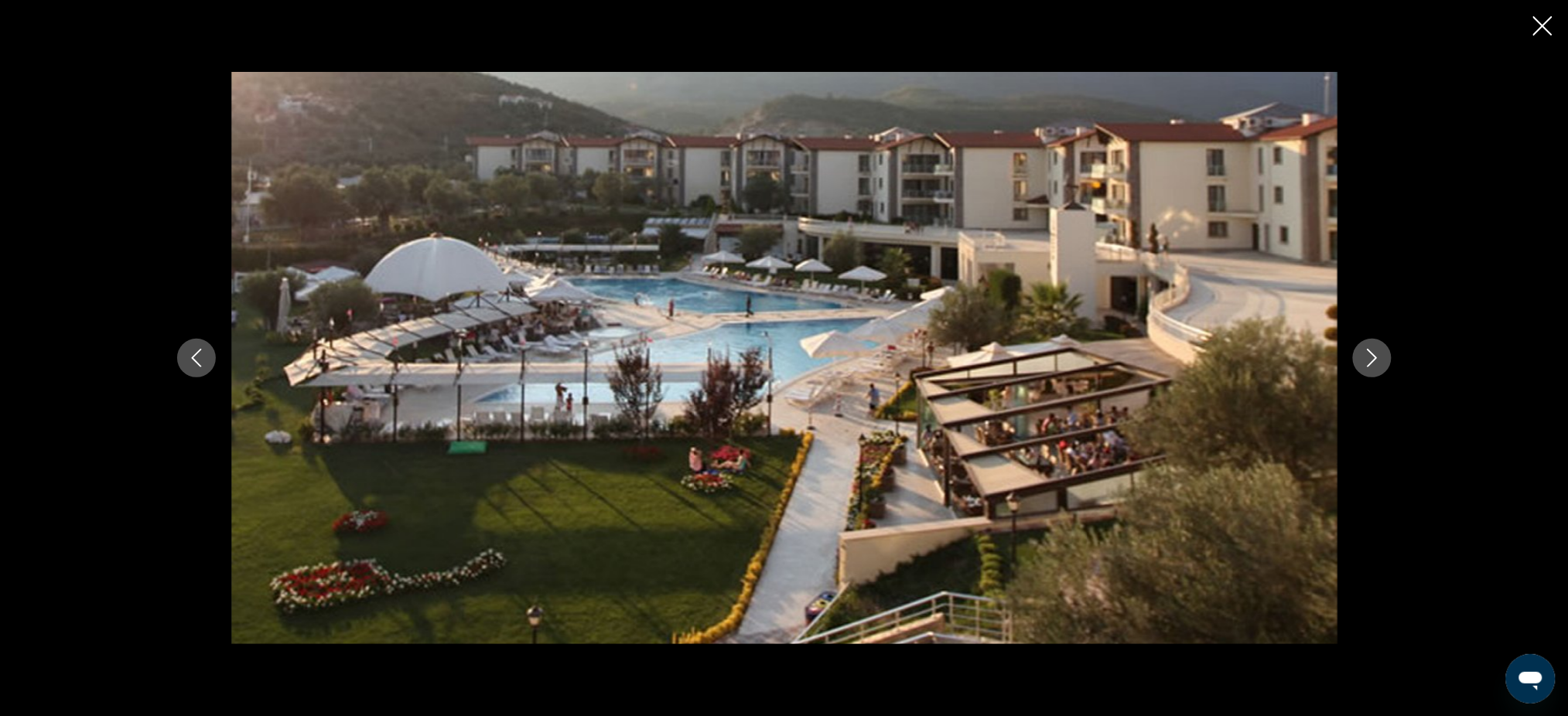
click at [1368, 357] on icon "Next image" at bounding box center [1372, 358] width 18 height 18
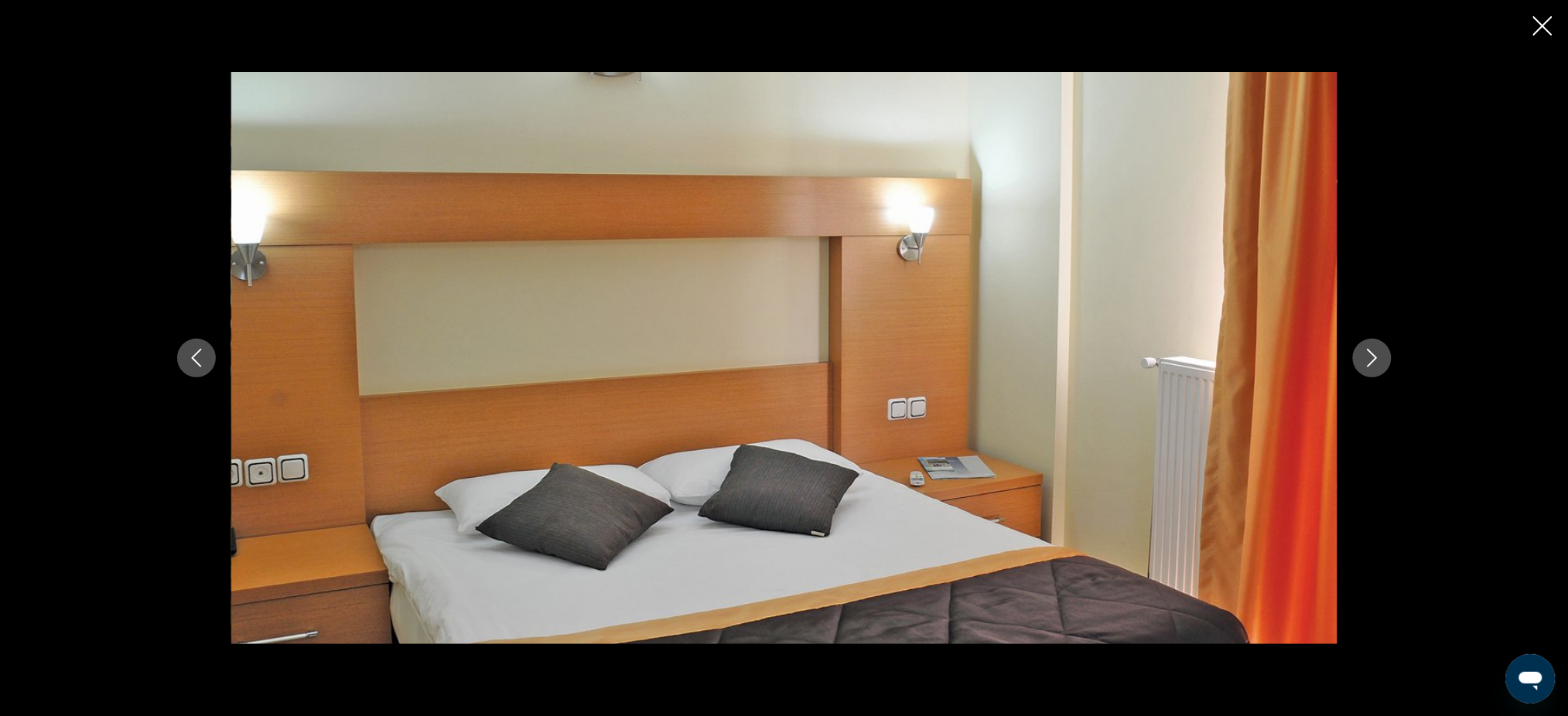
scroll to position [1246, 0]
click at [1370, 351] on icon "Next image" at bounding box center [1372, 358] width 18 height 18
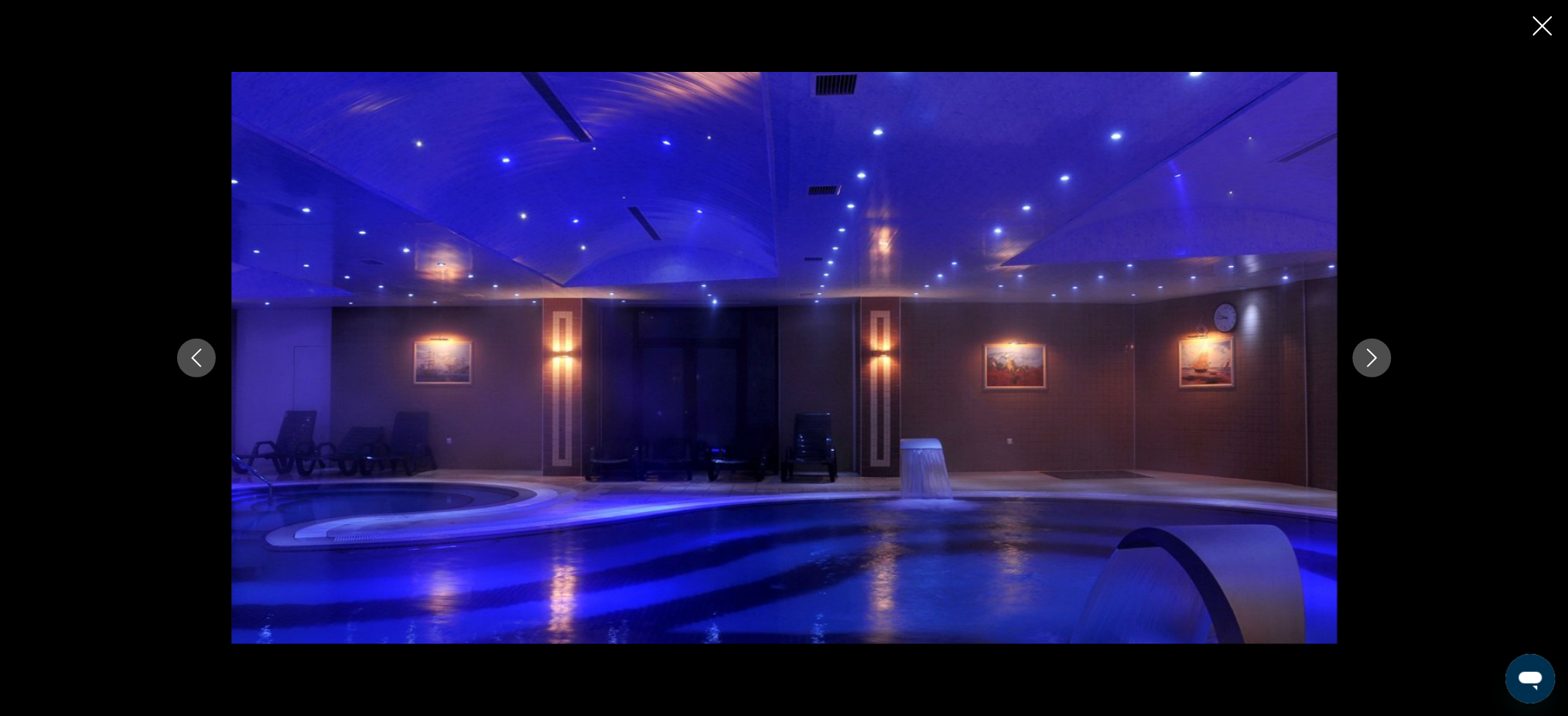
click at [1372, 350] on icon "Next image" at bounding box center [1372, 358] width 18 height 18
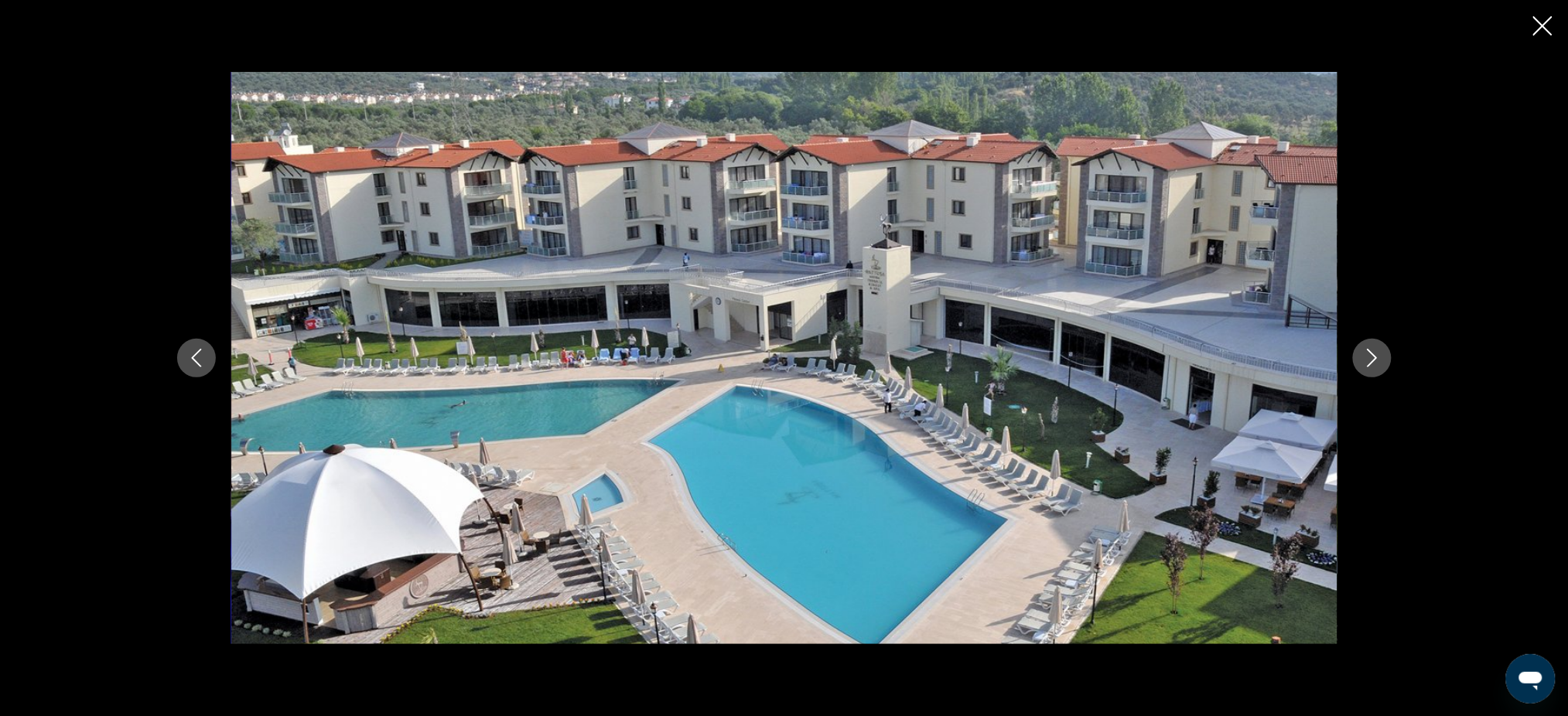
click at [1372, 354] on icon "Next image" at bounding box center [1371, 358] width 10 height 18
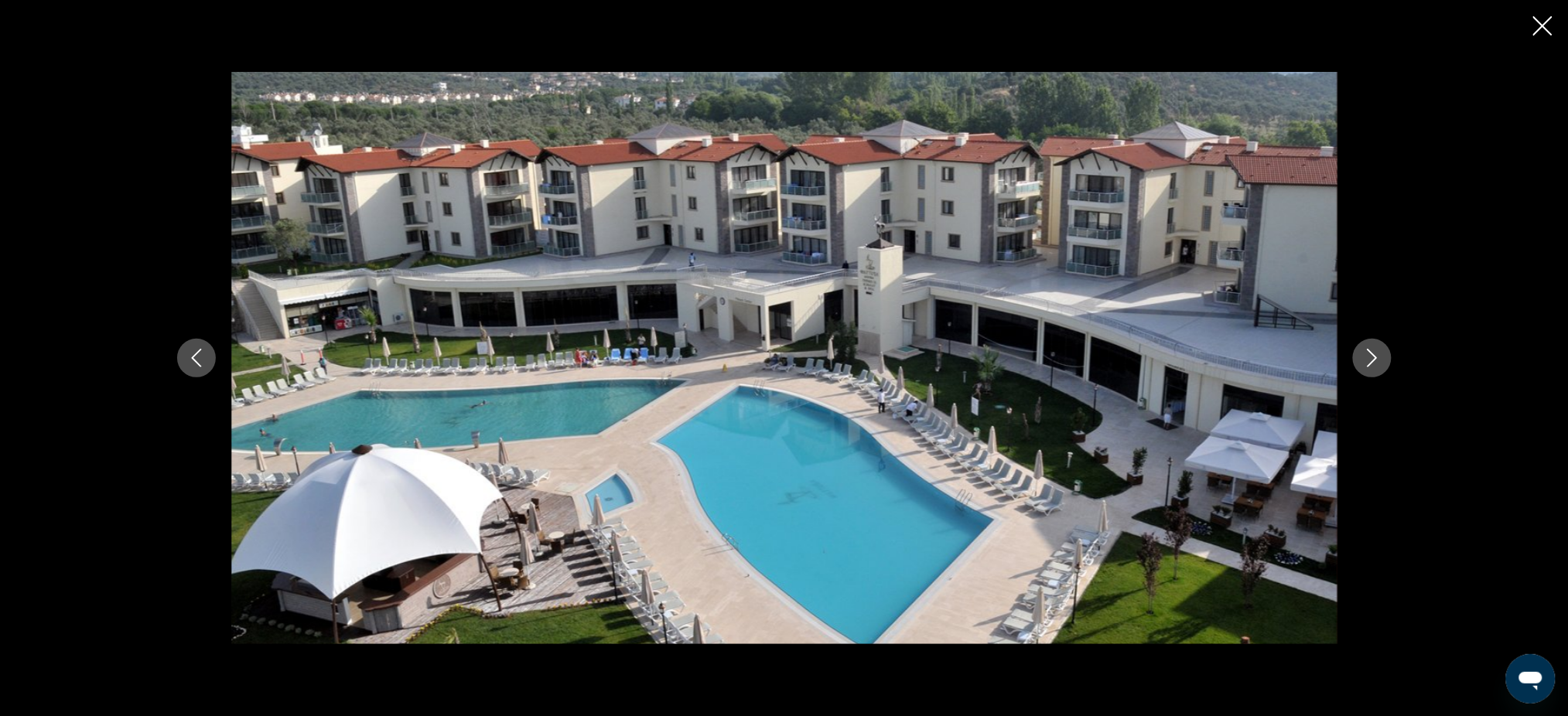
click at [1370, 353] on icon "Next image" at bounding box center [1372, 358] width 18 height 18
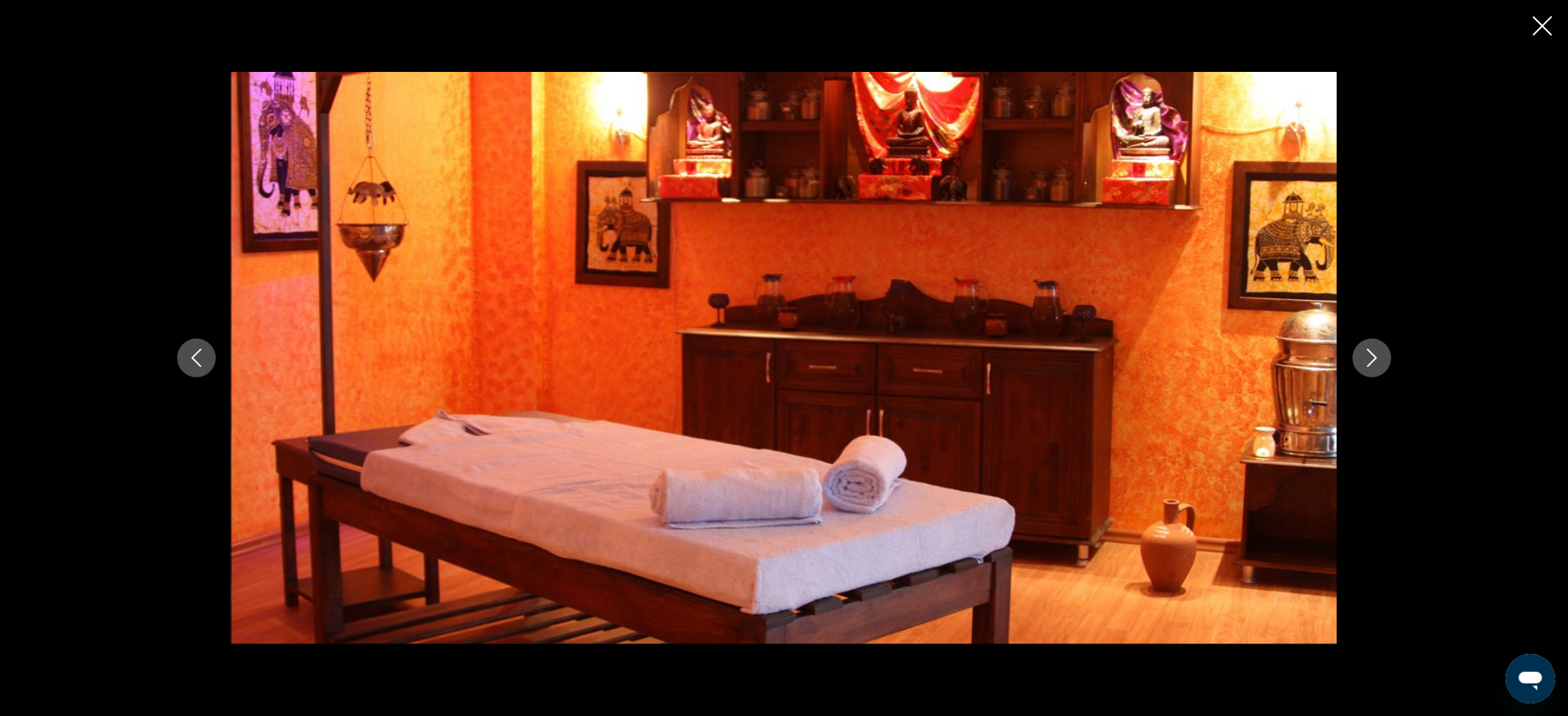
click at [1370, 353] on icon "Next image" at bounding box center [1372, 358] width 18 height 18
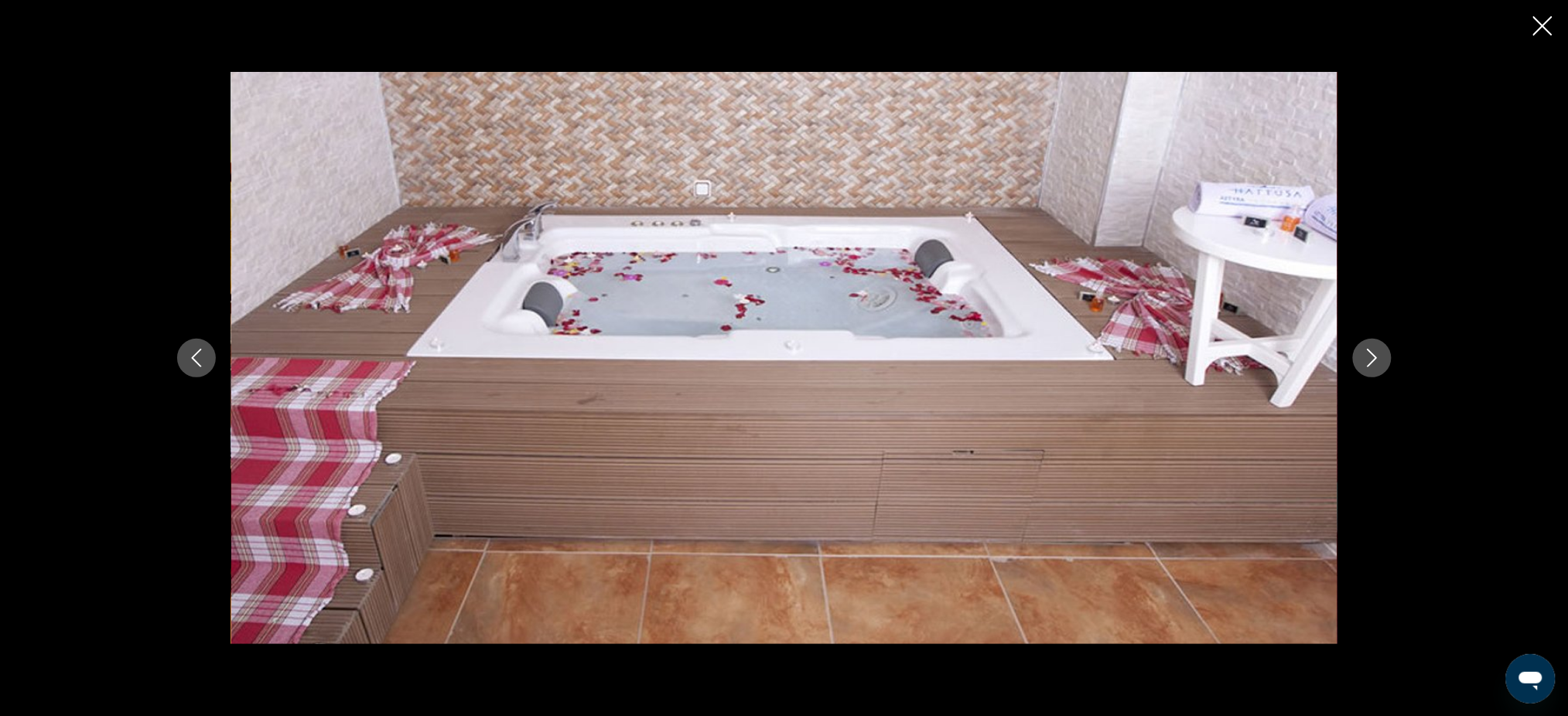
click at [1370, 353] on icon "Next image" at bounding box center [1372, 358] width 18 height 18
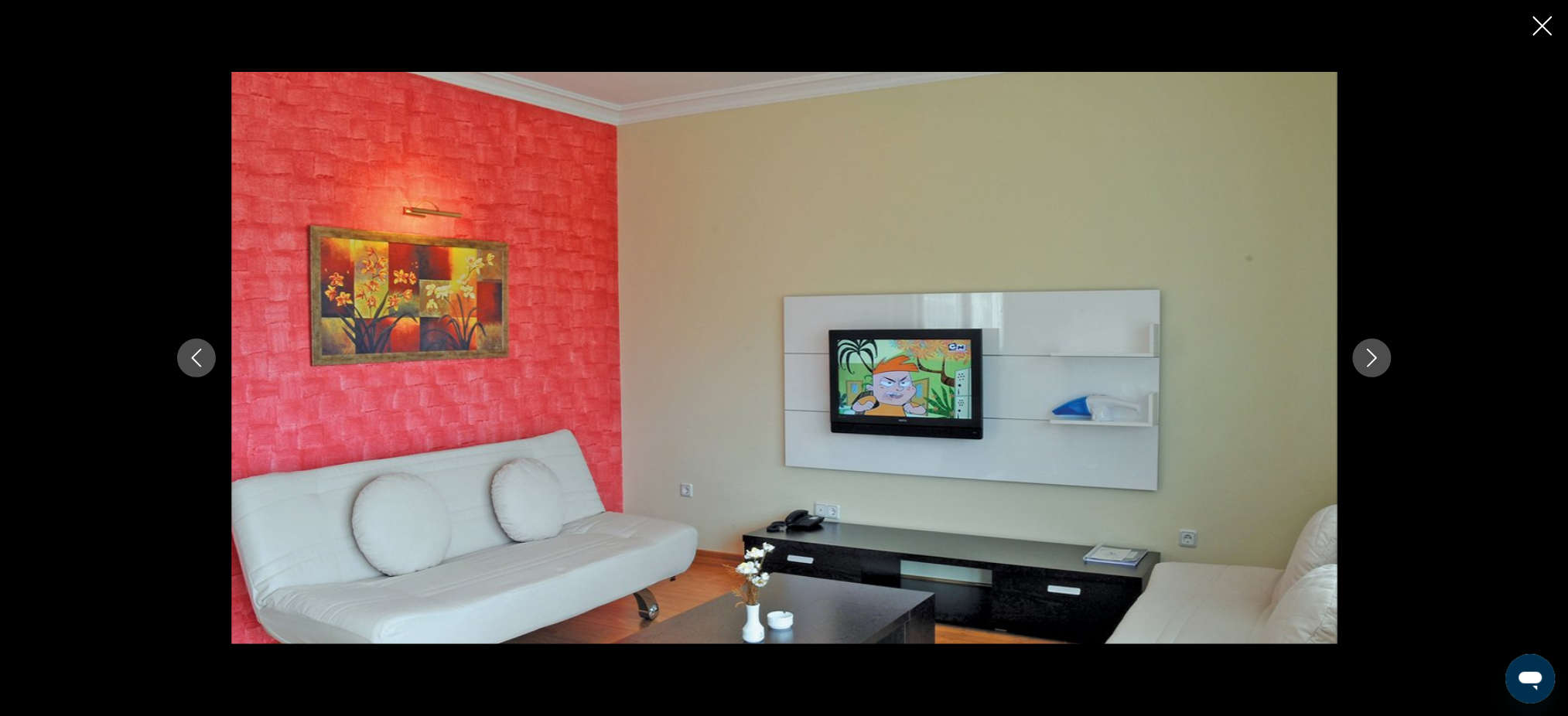
scroll to position [421, 0]
click at [1552, 24] on icon "Close slideshow" at bounding box center [1543, 25] width 19 height 19
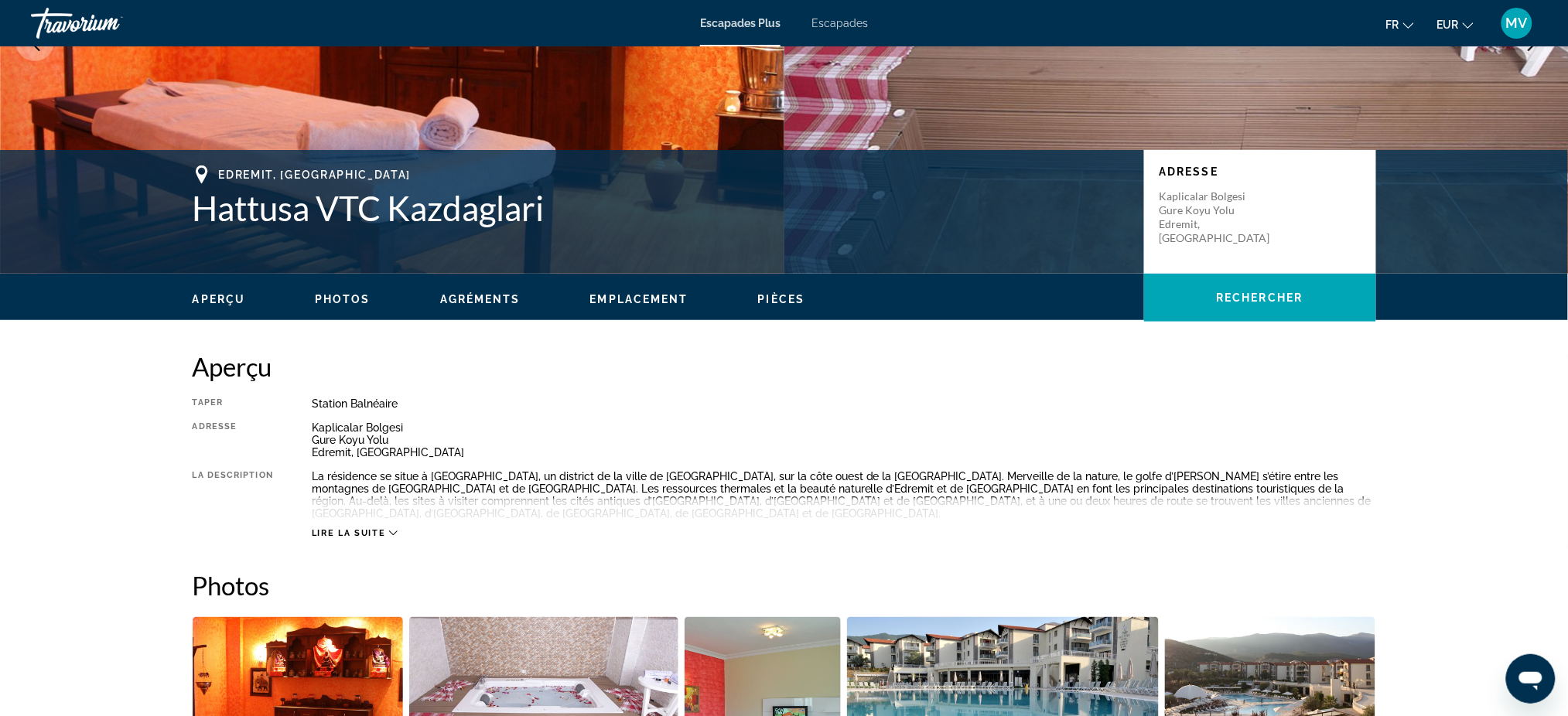
scroll to position [0, 0]
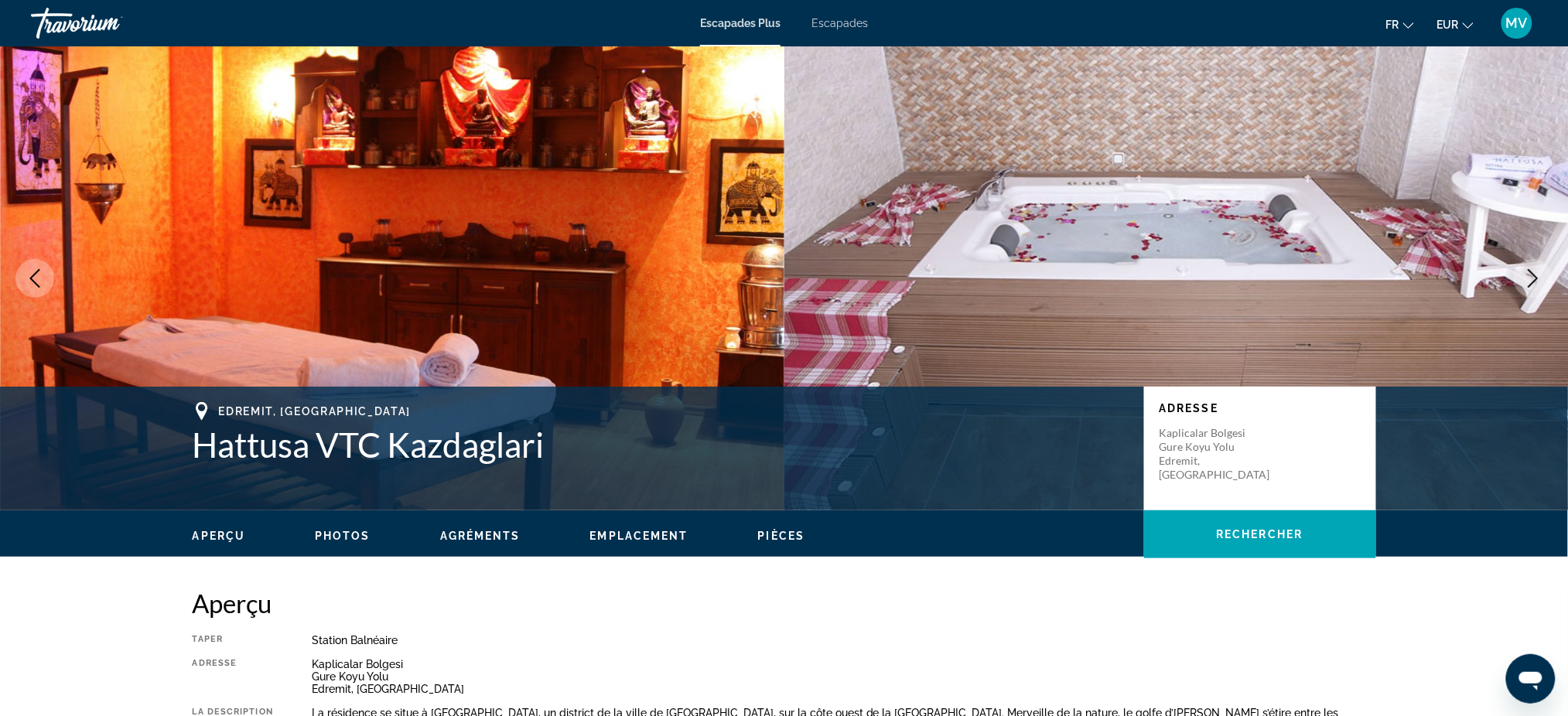
click at [764, 335] on img "Contenu principal" at bounding box center [392, 278] width 784 height 464
drag, startPoint x: 174, startPoint y: 426, endPoint x: 601, endPoint y: 407, distance: 427.4
click at [601, 407] on div "Edremit, [GEOGRAPHIC_DATA] Hattusa VTC Kazdaglari Adresse Kaplicalar Bolgesi Gu…" at bounding box center [784, 449] width 1245 height 93
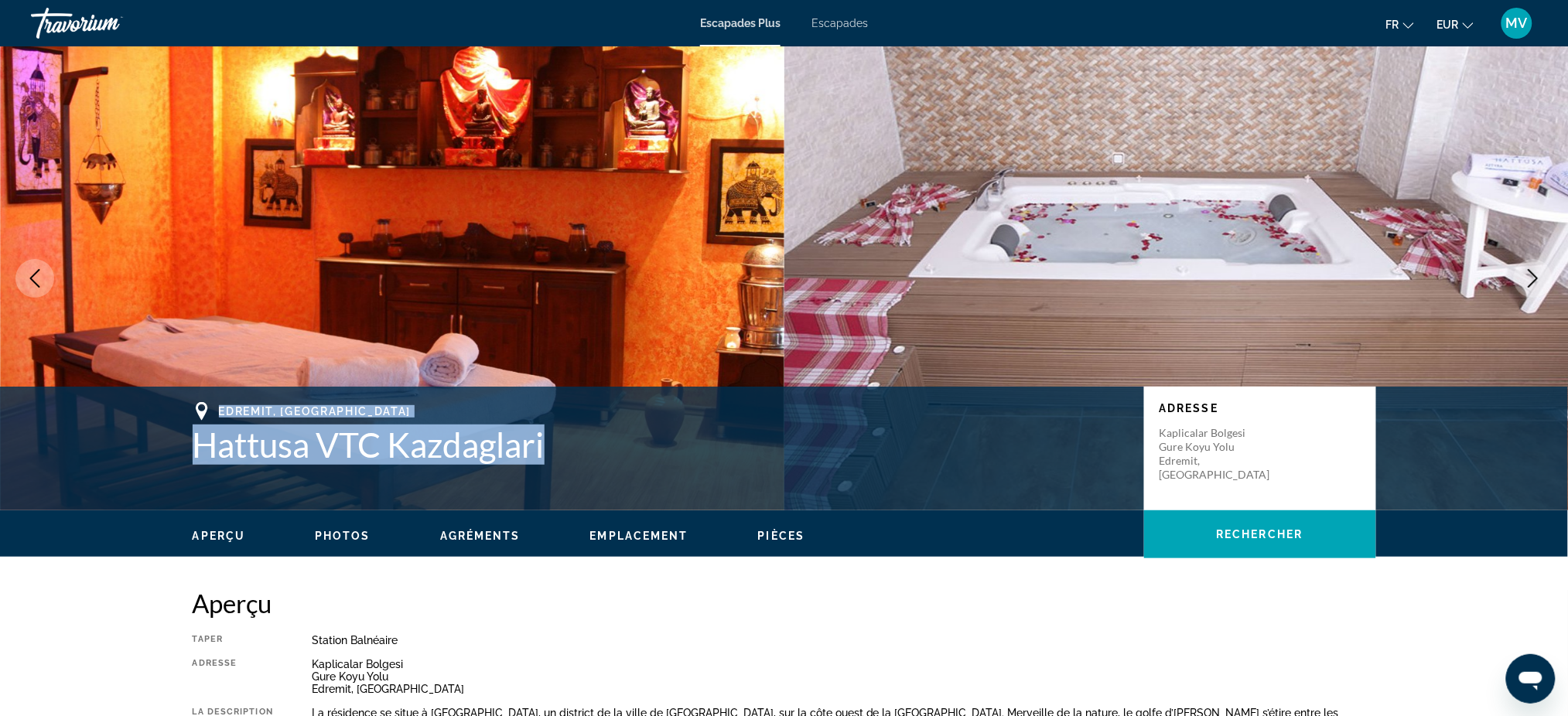
drag, startPoint x: 215, startPoint y: 406, endPoint x: 587, endPoint y: 467, distance: 377.0
click at [587, 467] on div "Edremit, [GEOGRAPHIC_DATA] Hattusa VTC Kazdaglari Adresse Kaplicalar Bolgesi Gu…" at bounding box center [784, 449] width 1245 height 93
copy div "Edremit, [GEOGRAPHIC_DATA] Hattusa VTC Kazdaglari"
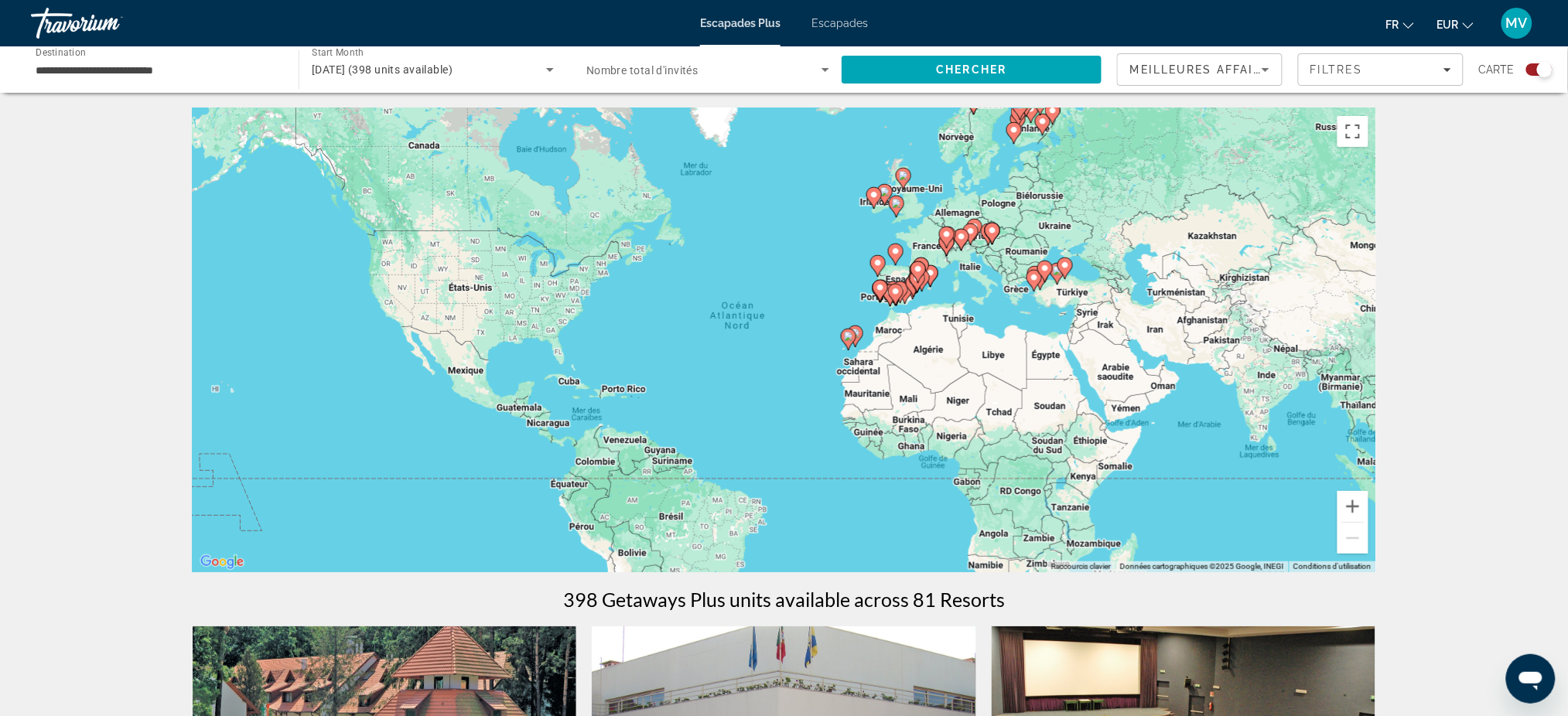
click at [851, 343] on gmp-advanced-marker "Contenu principal" at bounding box center [848, 340] width 15 height 24
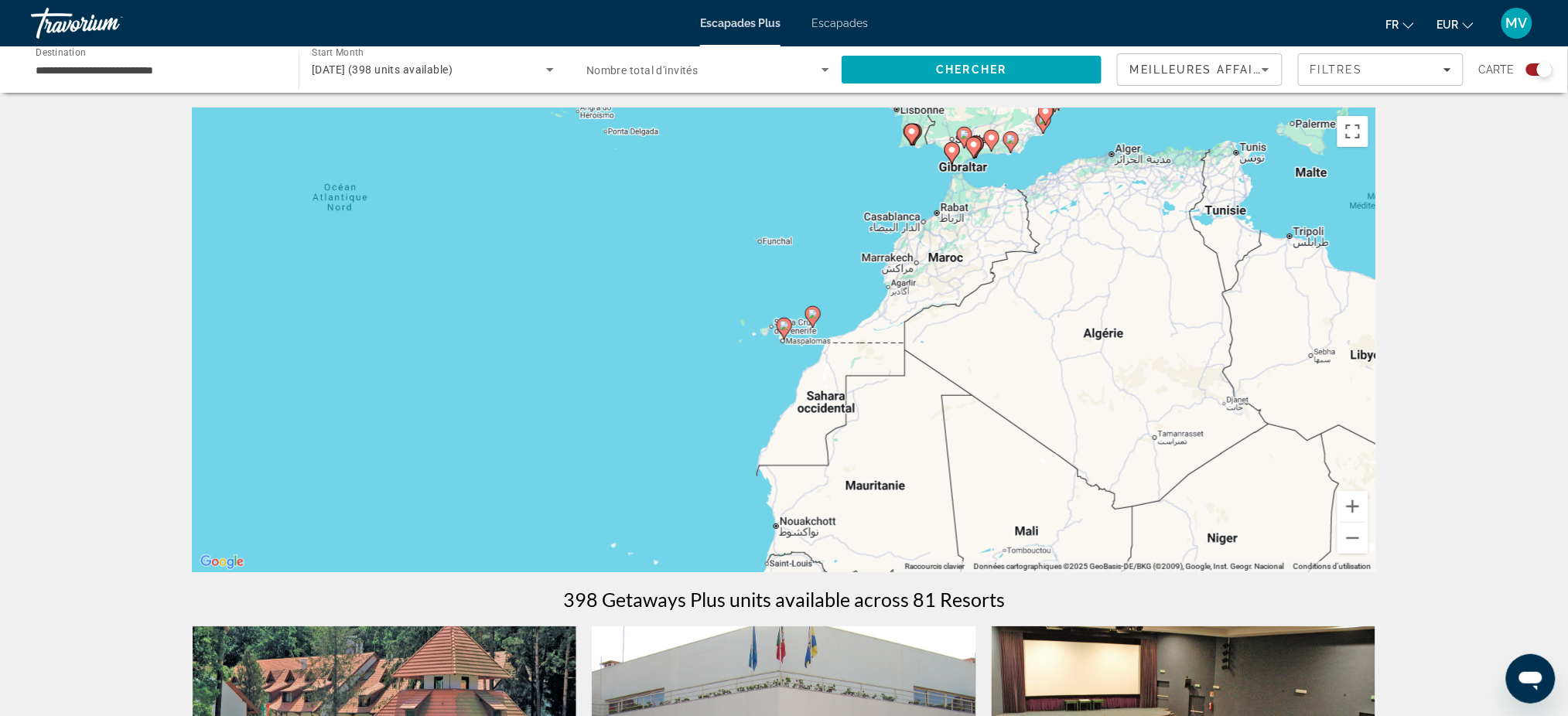
click at [794, 333] on div "Pour activer le glissement avec le clavier, appuyez sur Alt+Entrée. Une fois ce…" at bounding box center [784, 340] width 1184 height 464
click at [825, 325] on div "Pour activer le glissement avec le clavier, appuyez sur Alt+Entrée. Une fois ce…" at bounding box center [784, 340] width 1184 height 464
click at [910, 132] on image "Contenu principal" at bounding box center [912, 132] width 9 height 9
type input "**********"
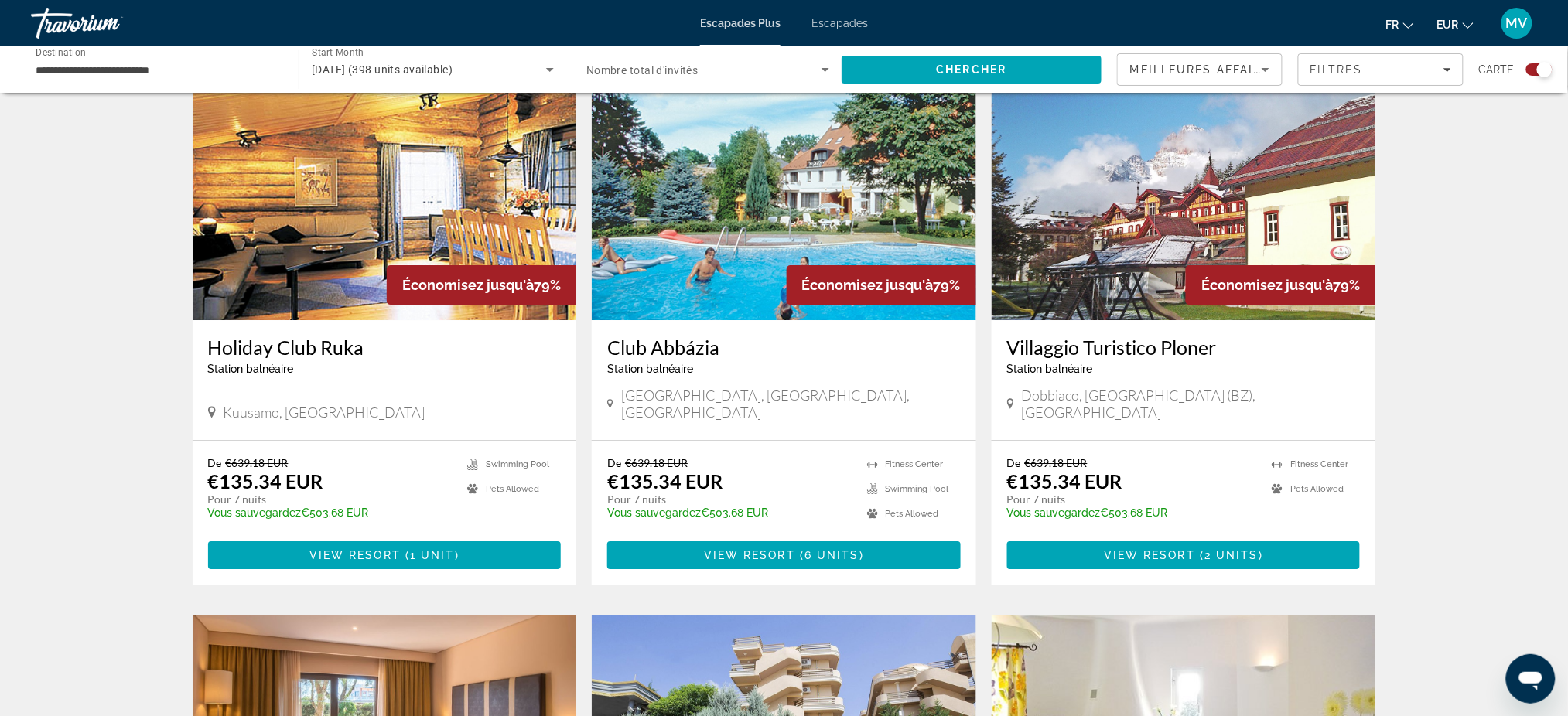
scroll to position [1650, 0]
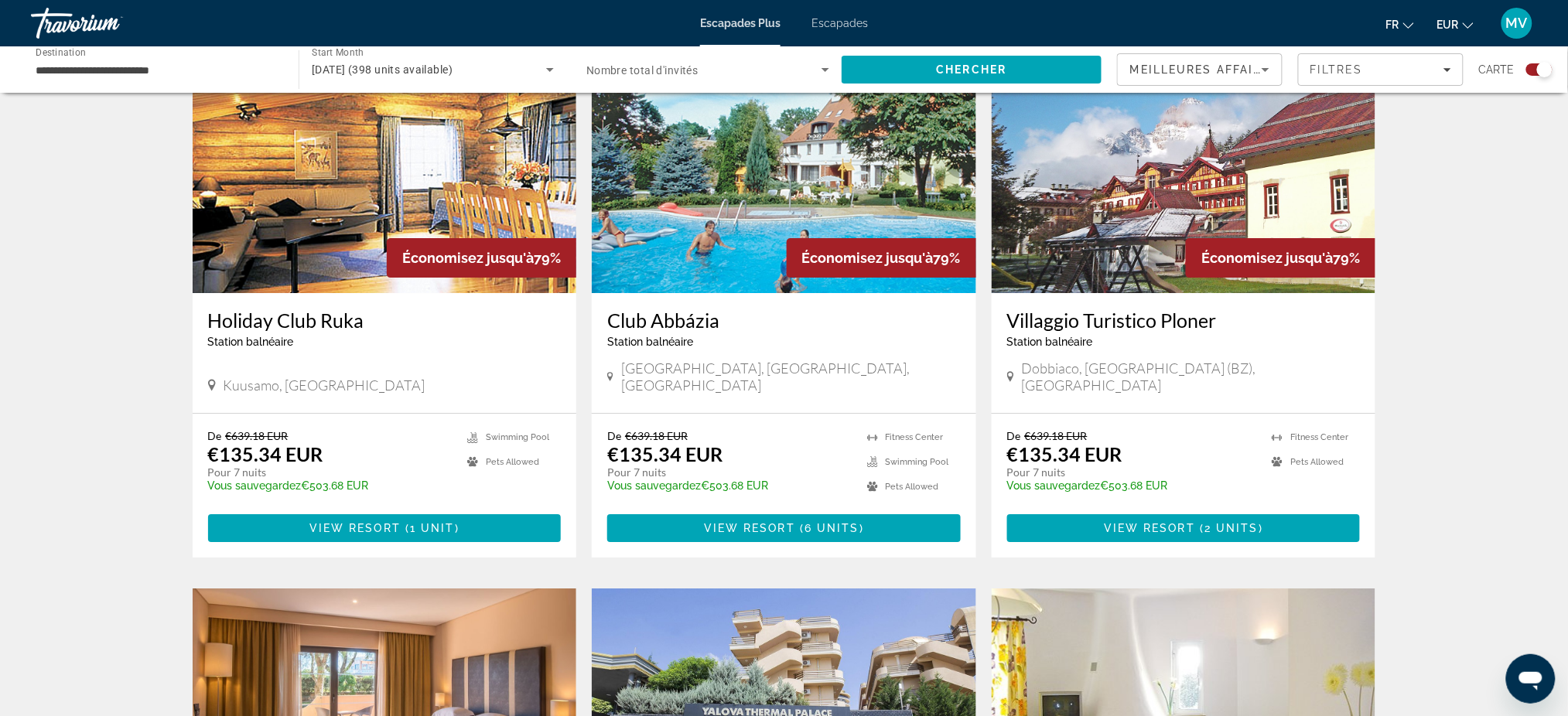
click at [339, 309] on h3 "Holiday Club Ruka" at bounding box center [384, 321] width 353 height 24
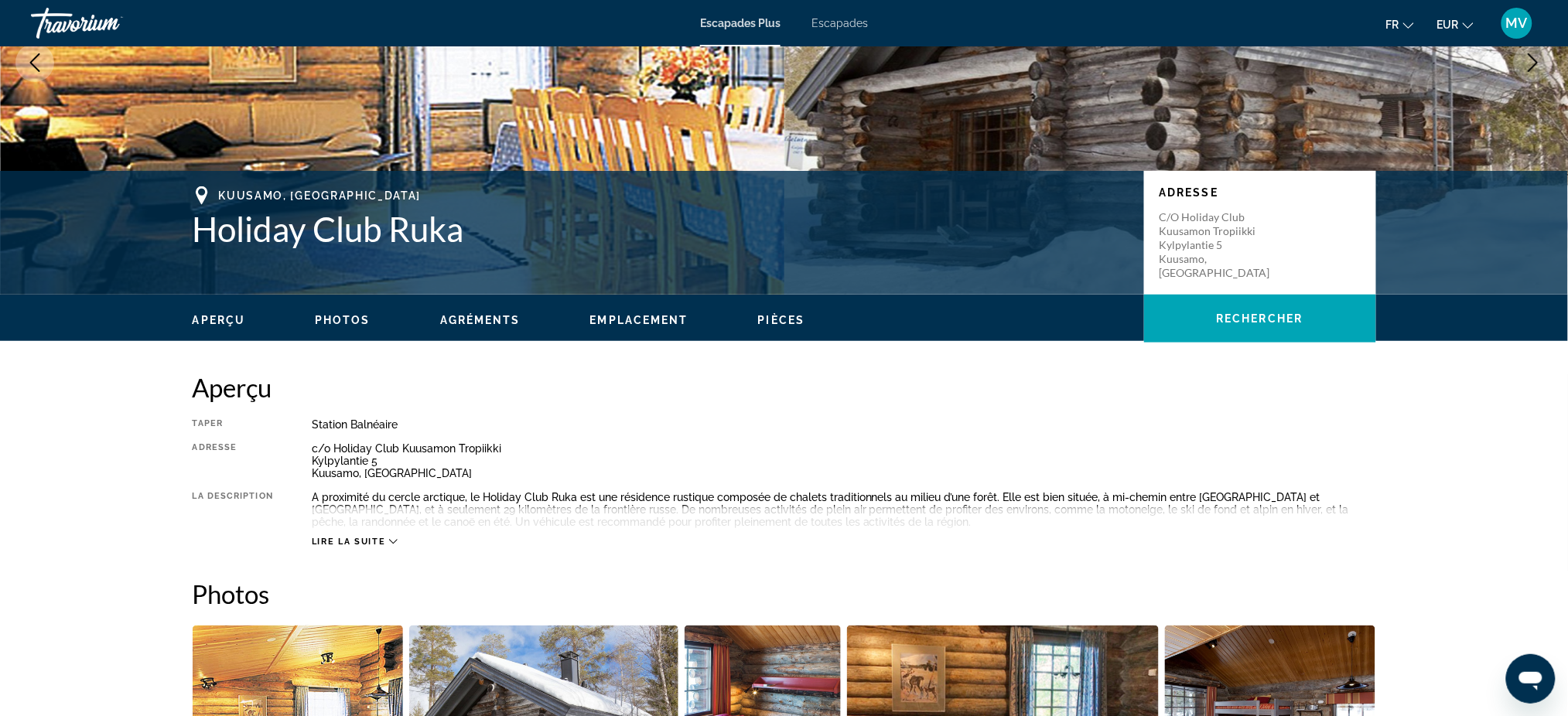
scroll to position [205, 0]
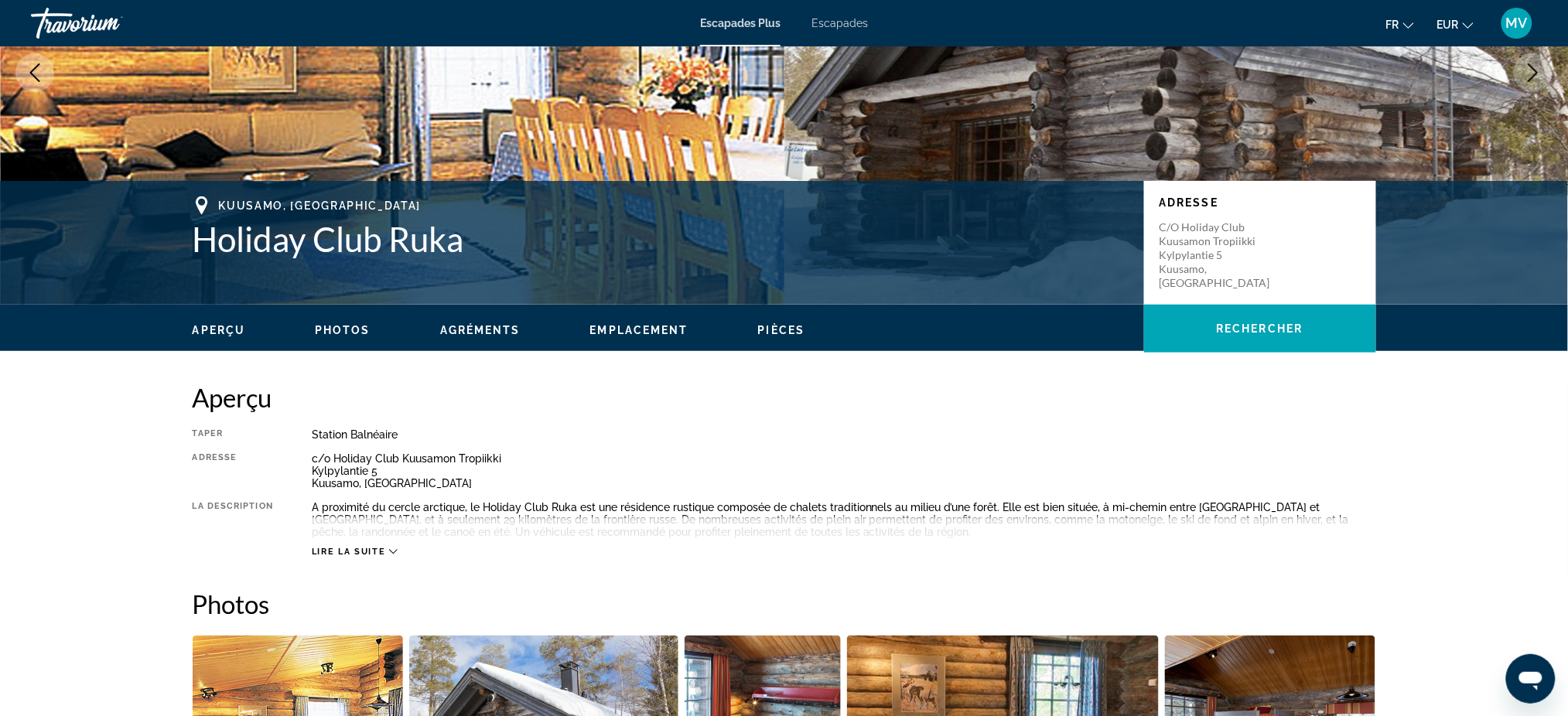
click at [392, 551] on icon "Contenu principal" at bounding box center [392, 552] width 8 height 8
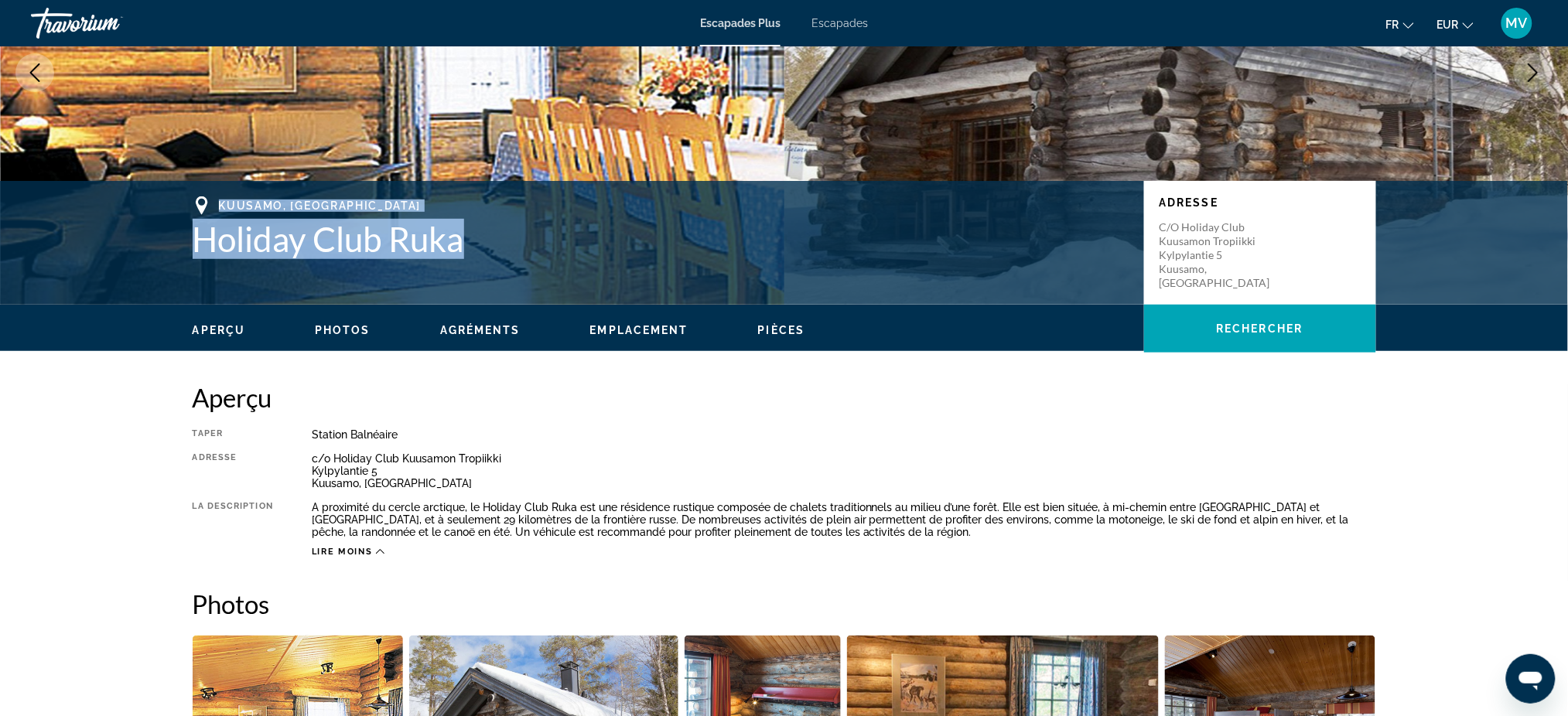
drag, startPoint x: 216, startPoint y: 195, endPoint x: 523, endPoint y: 253, distance: 312.4
click at [523, 253] on div "[GEOGRAPHIC_DATA], [GEOGRAPHIC_DATA] Holiday Club Ruka" at bounding box center [660, 227] width 936 height 63
copy div "[GEOGRAPHIC_DATA], [GEOGRAPHIC_DATA] Holiday Club Ruka"
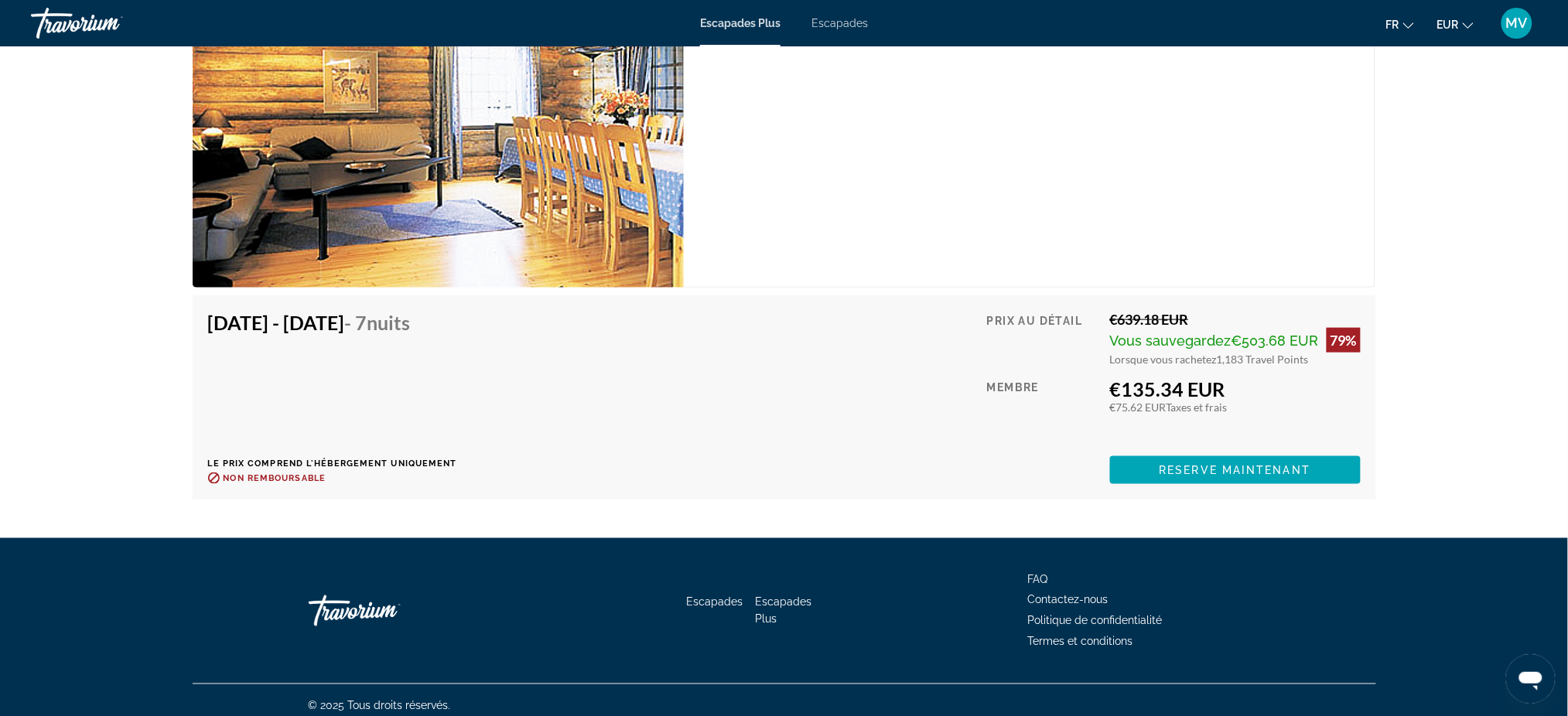
scroll to position [2627, 0]
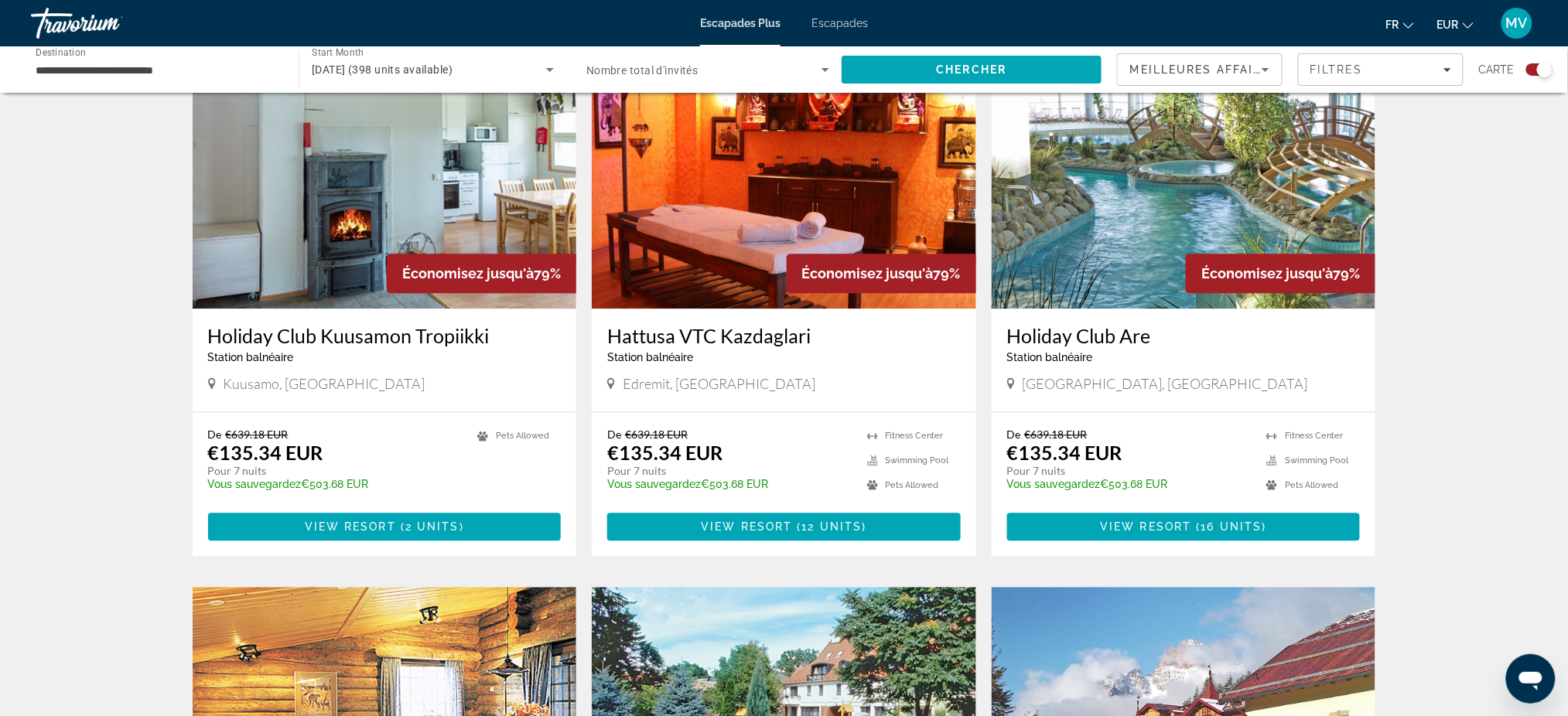
scroll to position [1238, 0]
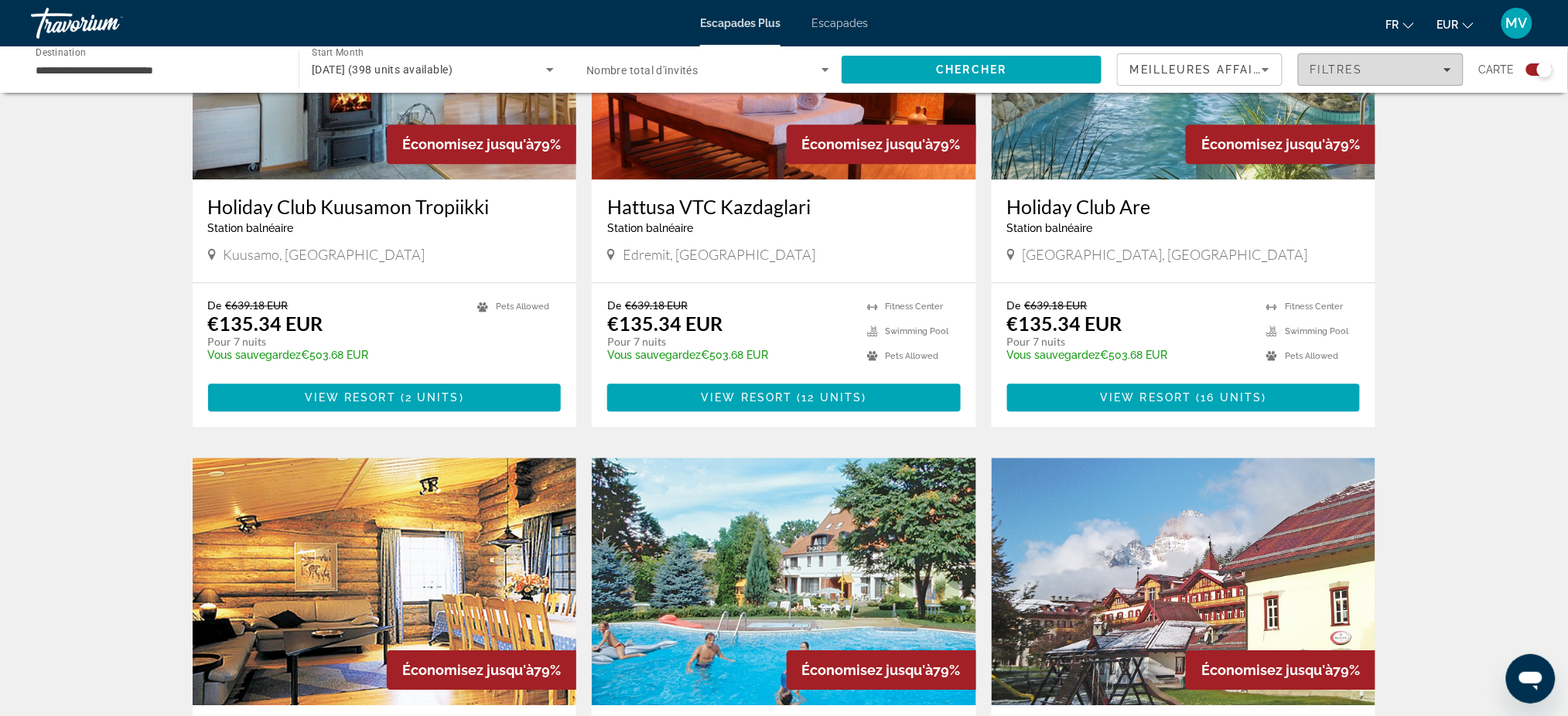
click at [1342, 75] on span "Filtres" at bounding box center [1336, 70] width 53 height 13
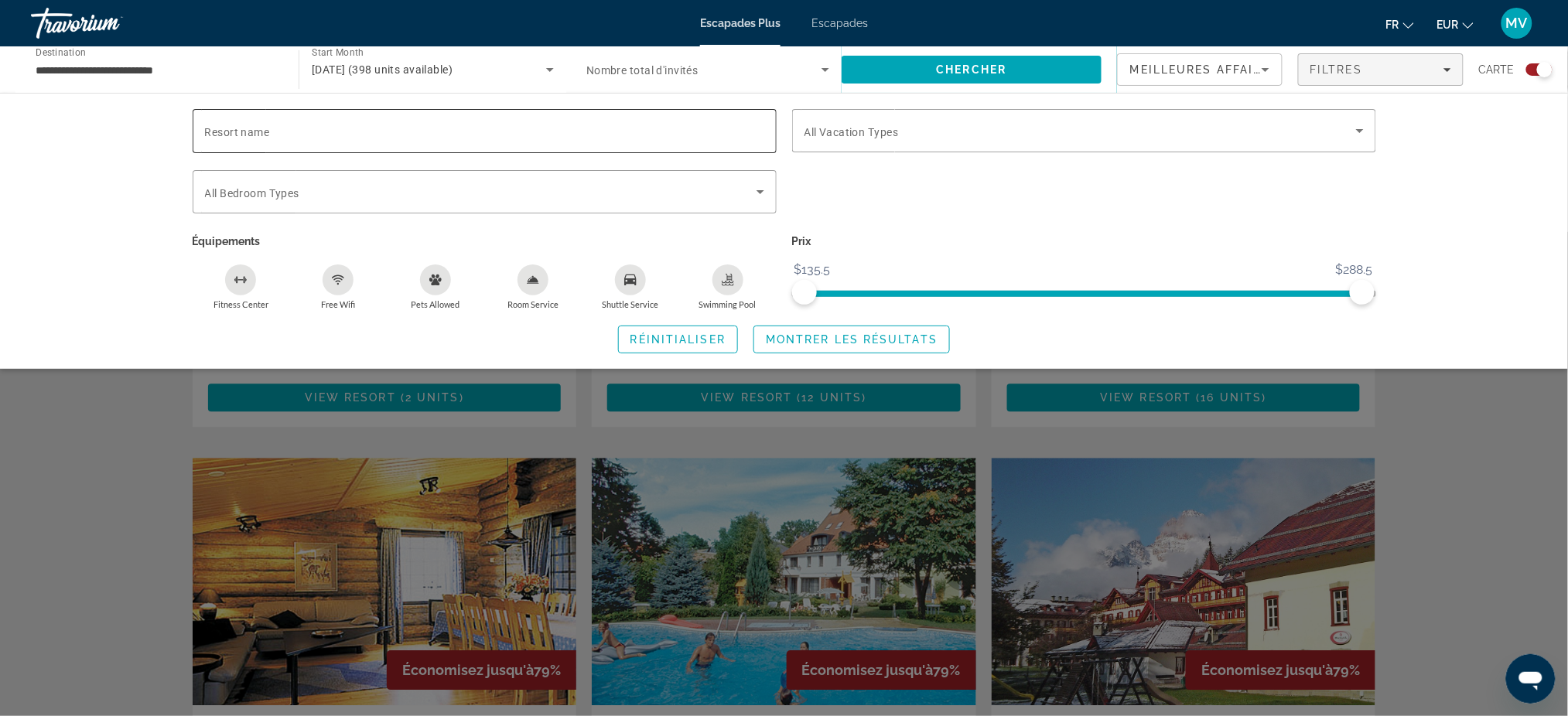
click at [326, 124] on input "Resort name" at bounding box center [485, 132] width 560 height 18
type input "********"
click at [825, 339] on span "Montrer les résultats" at bounding box center [851, 340] width 172 height 13
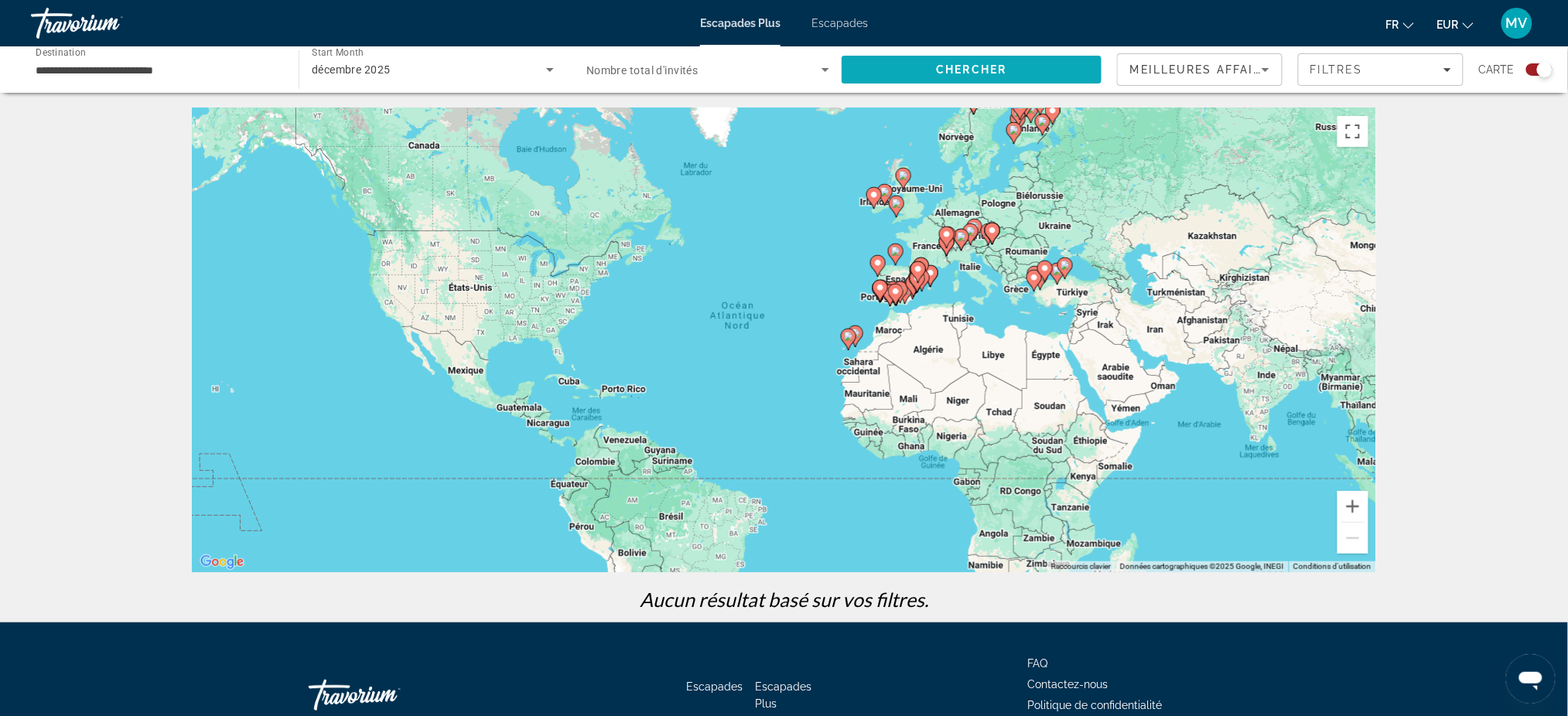
click at [1013, 75] on span "Search" at bounding box center [971, 69] width 260 height 37
click at [1382, 74] on div "Filtres" at bounding box center [1380, 70] width 141 height 13
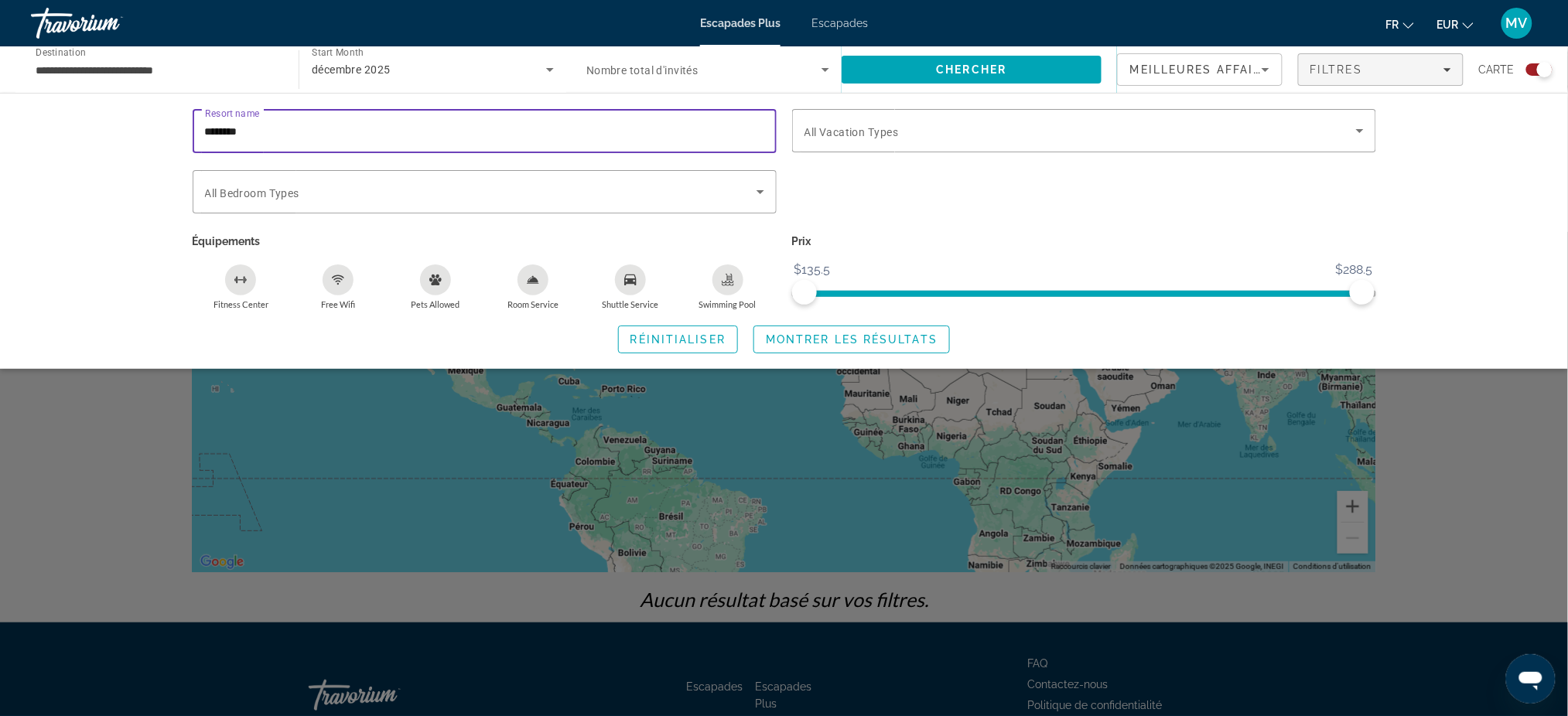
drag, startPoint x: 271, startPoint y: 130, endPoint x: 176, endPoint y: 125, distance: 95.1
click at [176, 125] on div "Resort name ******** Vacation Types All Vacation Types Bedroom Types All Bedroo…" at bounding box center [784, 231] width 1245 height 244
click at [414, 484] on div "Search widget" at bounding box center [784, 473] width 1568 height 484
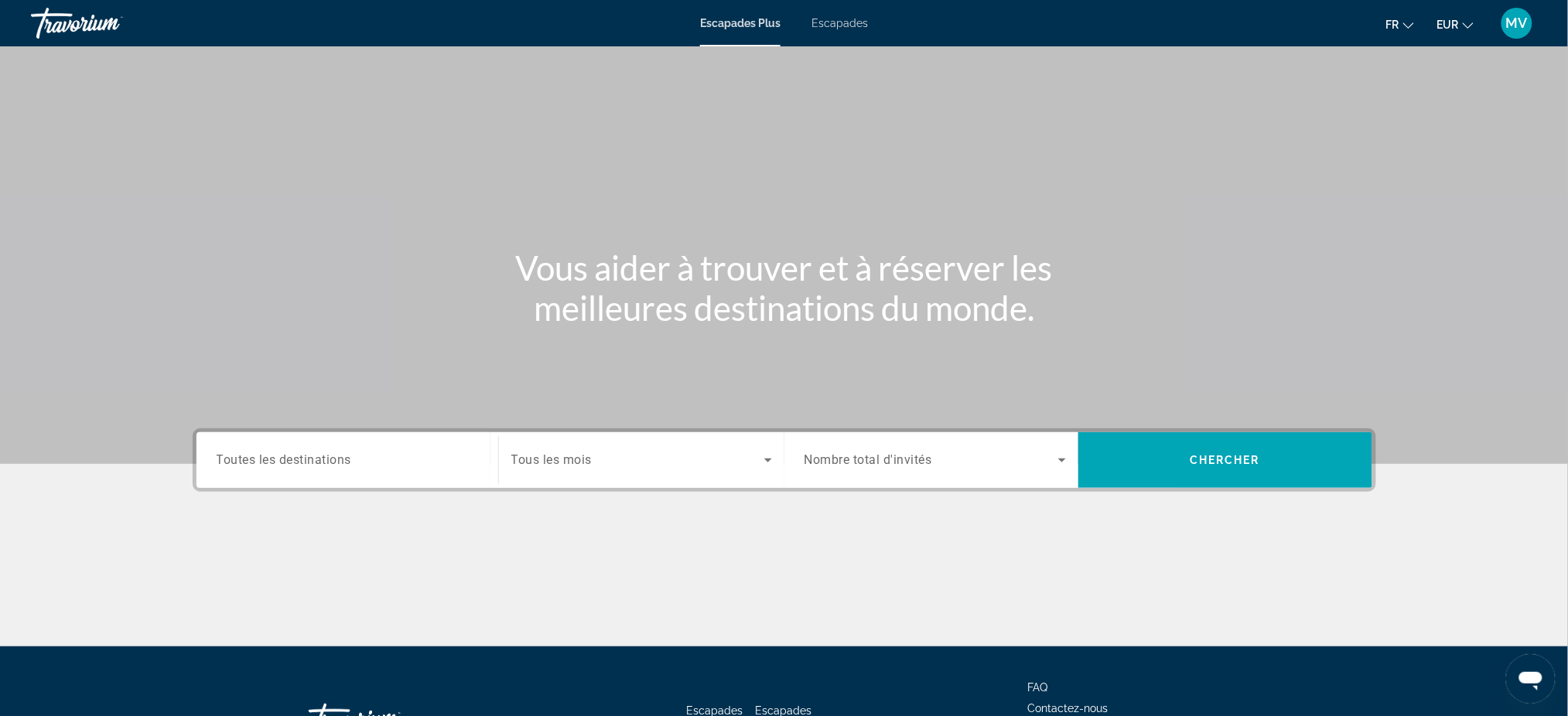
click at [332, 459] on span "Toutes les destinations" at bounding box center [283, 460] width 135 height 15
click at [332, 459] on input "Destination Toutes les destinations" at bounding box center [347, 461] width 262 height 18
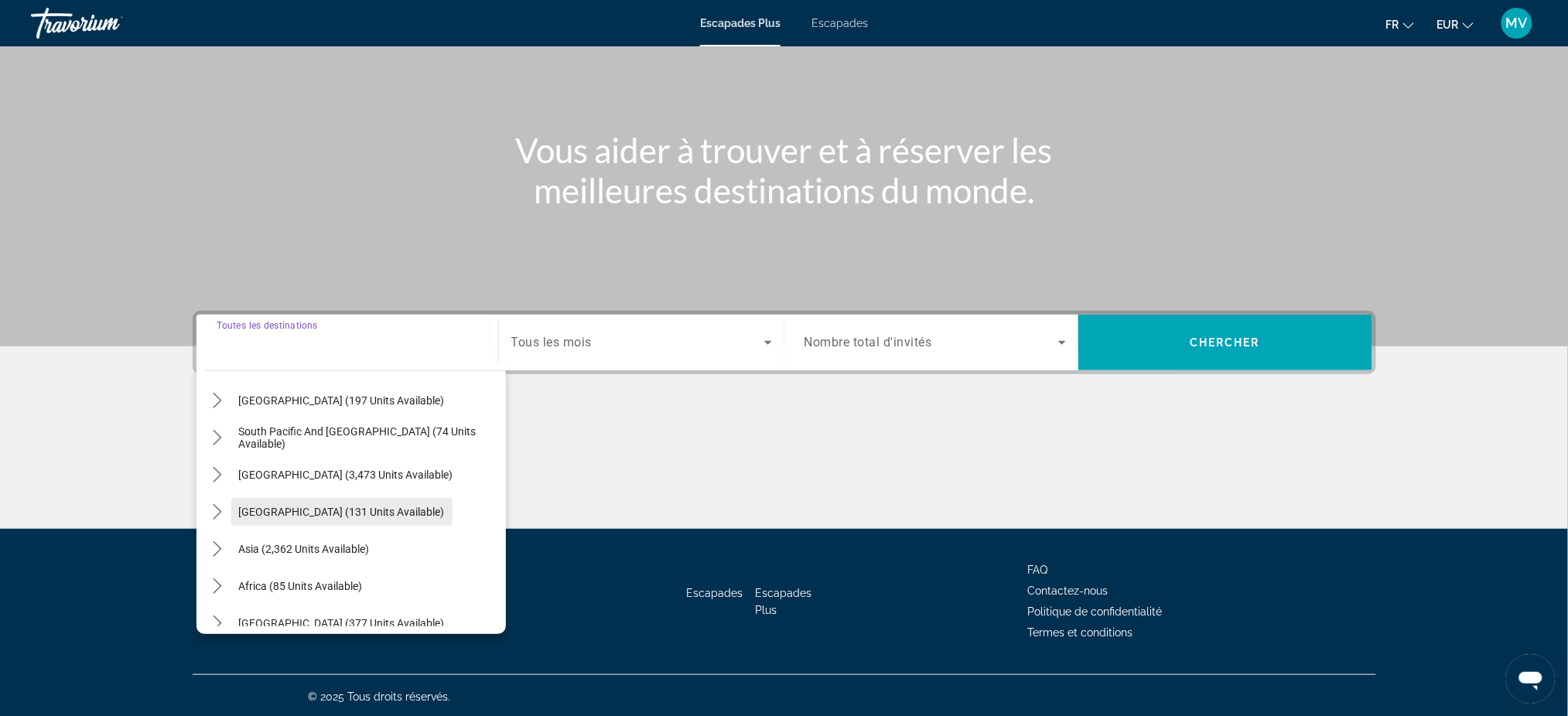
scroll to position [250, 0]
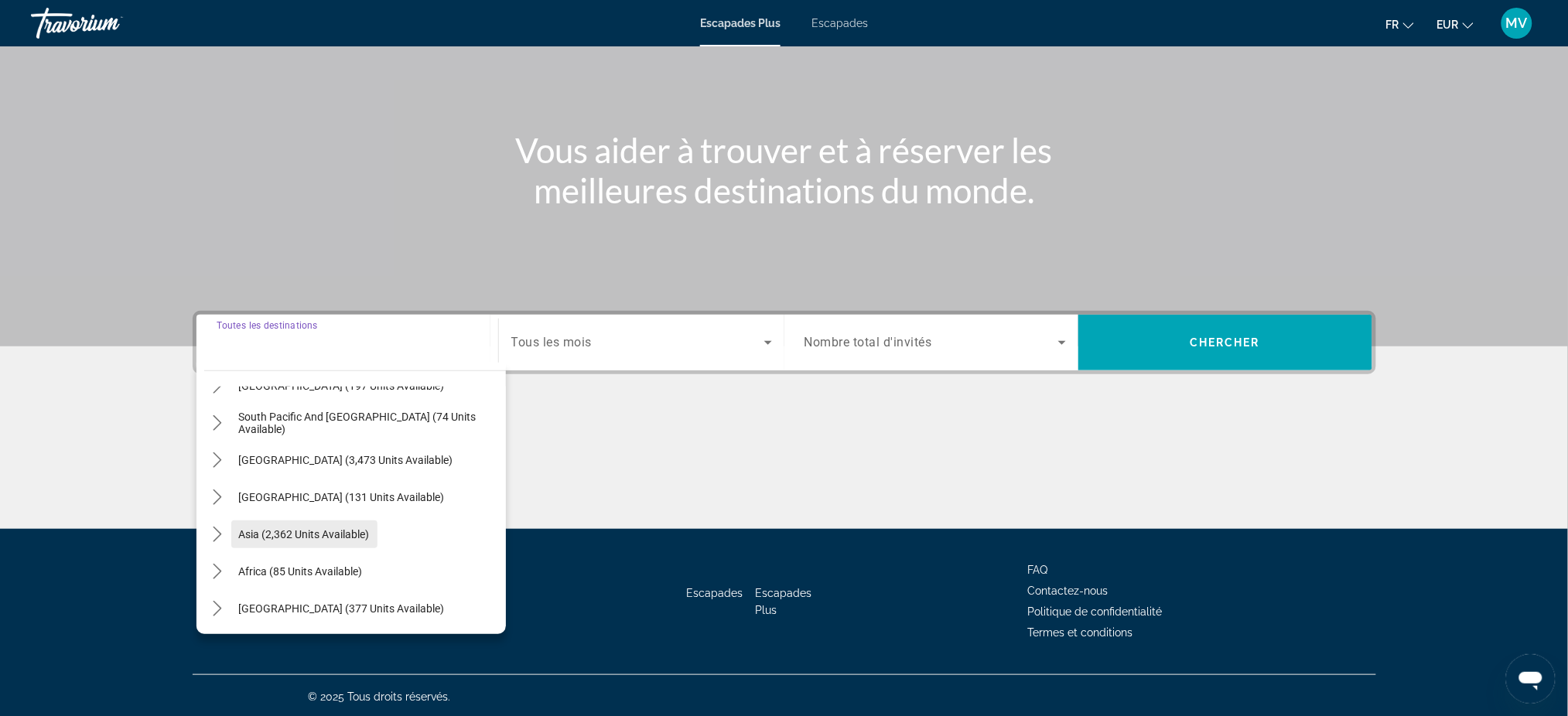
click at [361, 523] on span "Select destination: Asia (2,362 units available)" at bounding box center [304, 534] width 146 height 37
type input "**********"
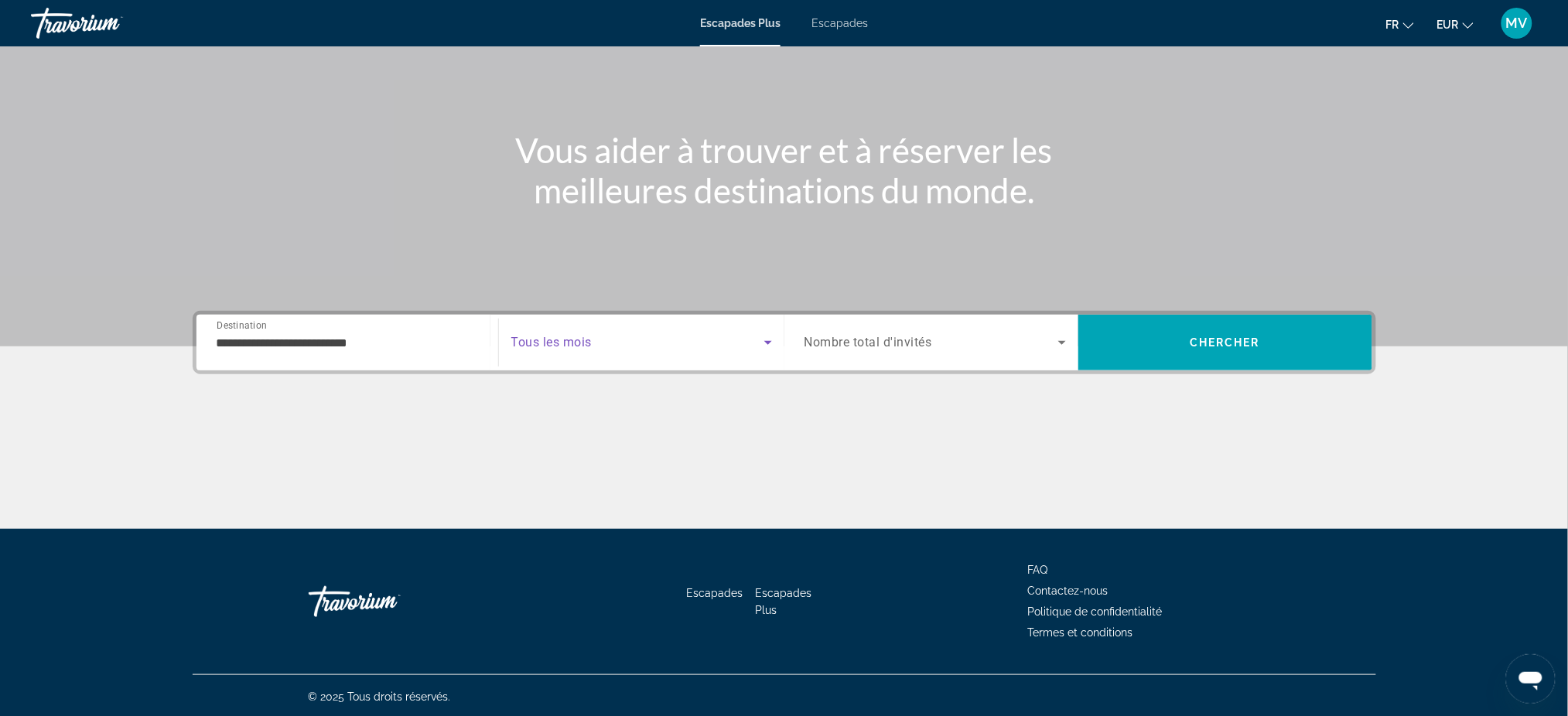
click at [719, 340] on span "Search widget" at bounding box center [638, 343] width 253 height 18
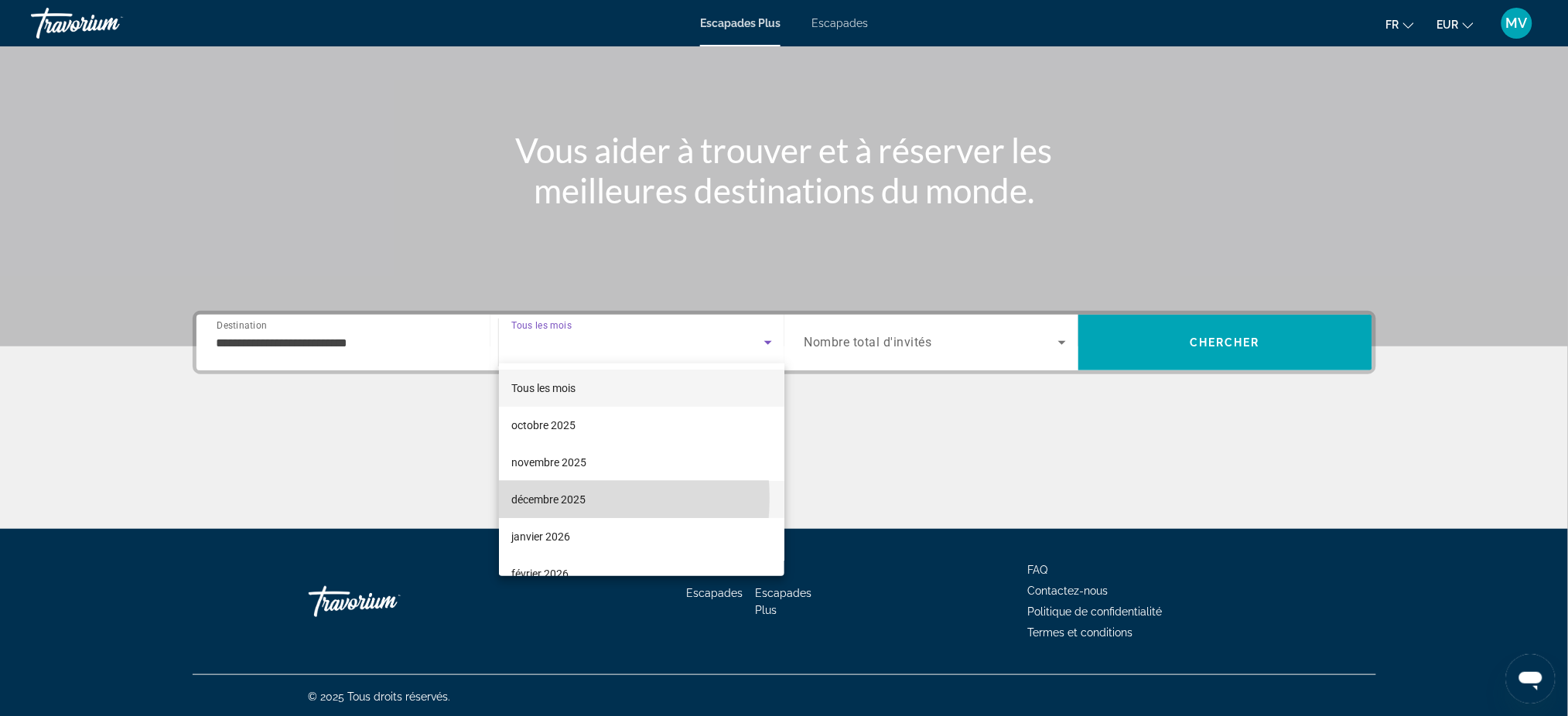
click at [538, 498] on font "décembre 2025" at bounding box center [549, 500] width 74 height 13
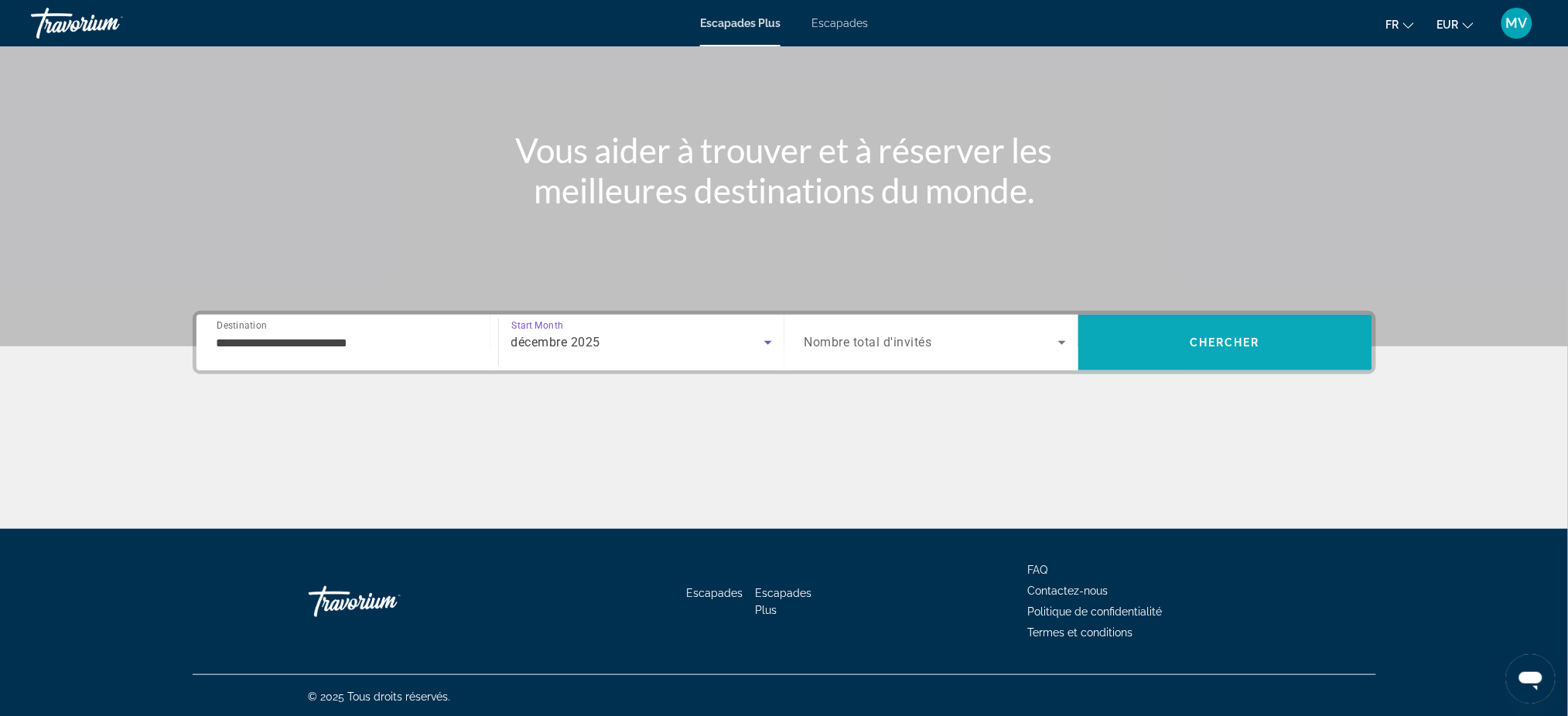
click at [1158, 343] on span "Search" at bounding box center [1226, 343] width 294 height 37
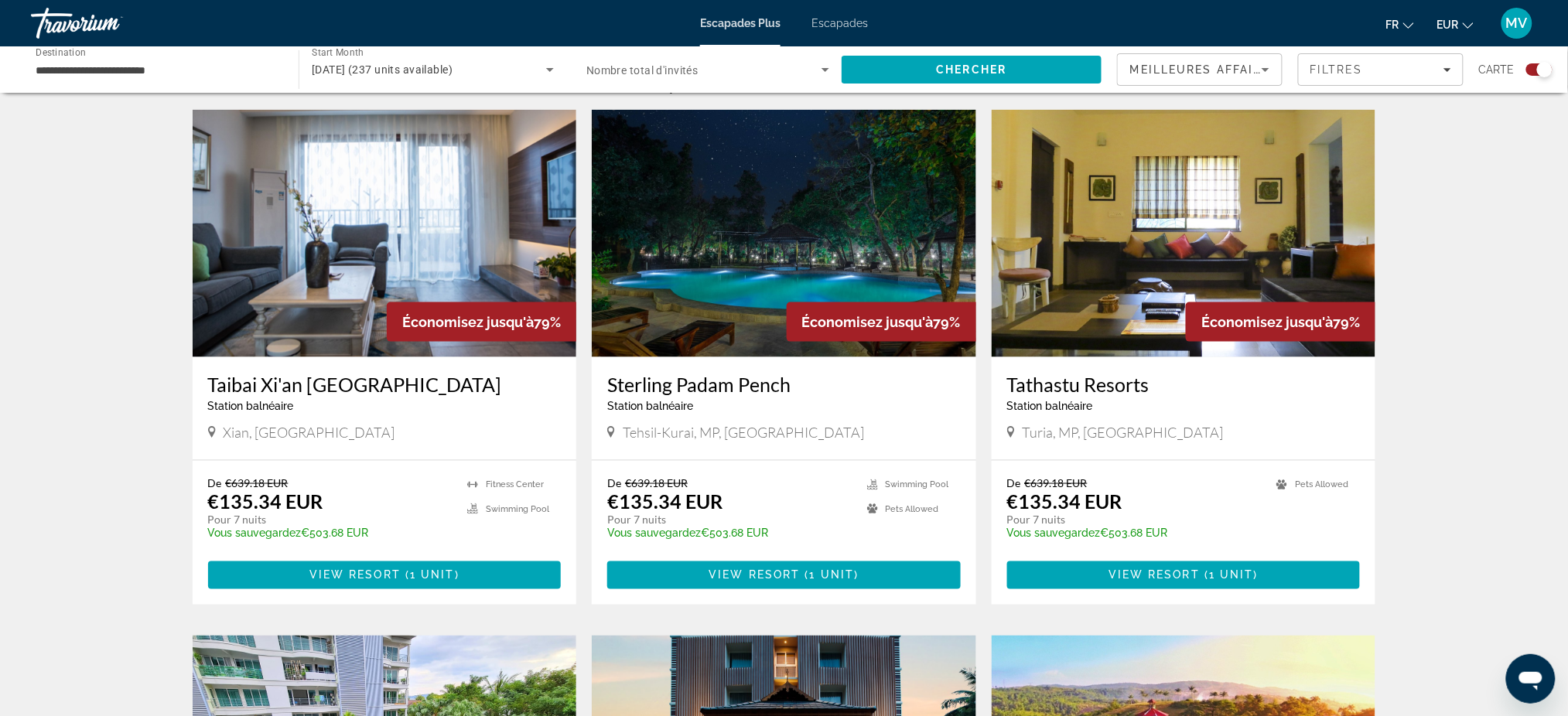
scroll to position [619, 0]
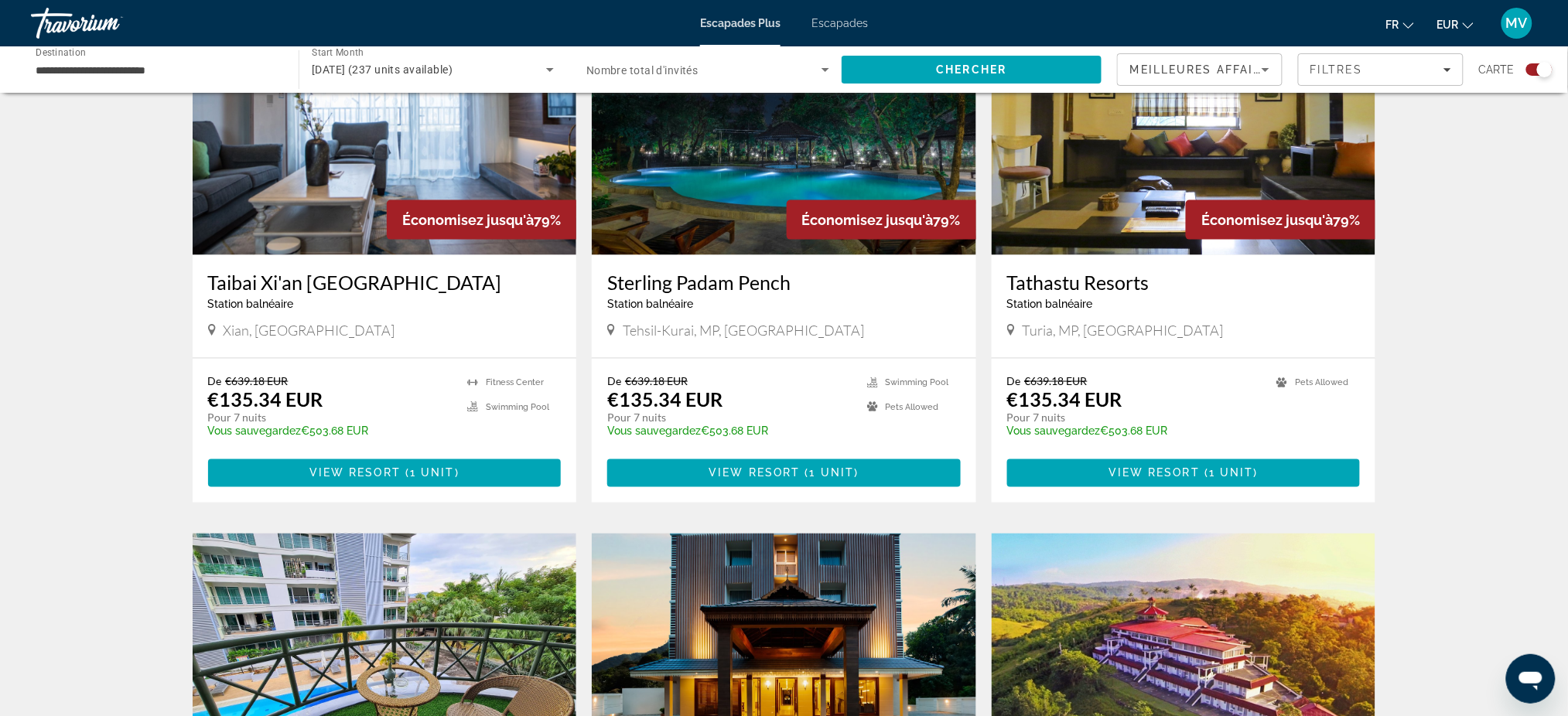
drag, startPoint x: 1210, startPoint y: 319, endPoint x: 1164, endPoint y: 322, distance: 46.1
click at [1164, 322] on div "Turia, MP, [GEOGRAPHIC_DATA]" at bounding box center [1184, 330] width 353 height 17
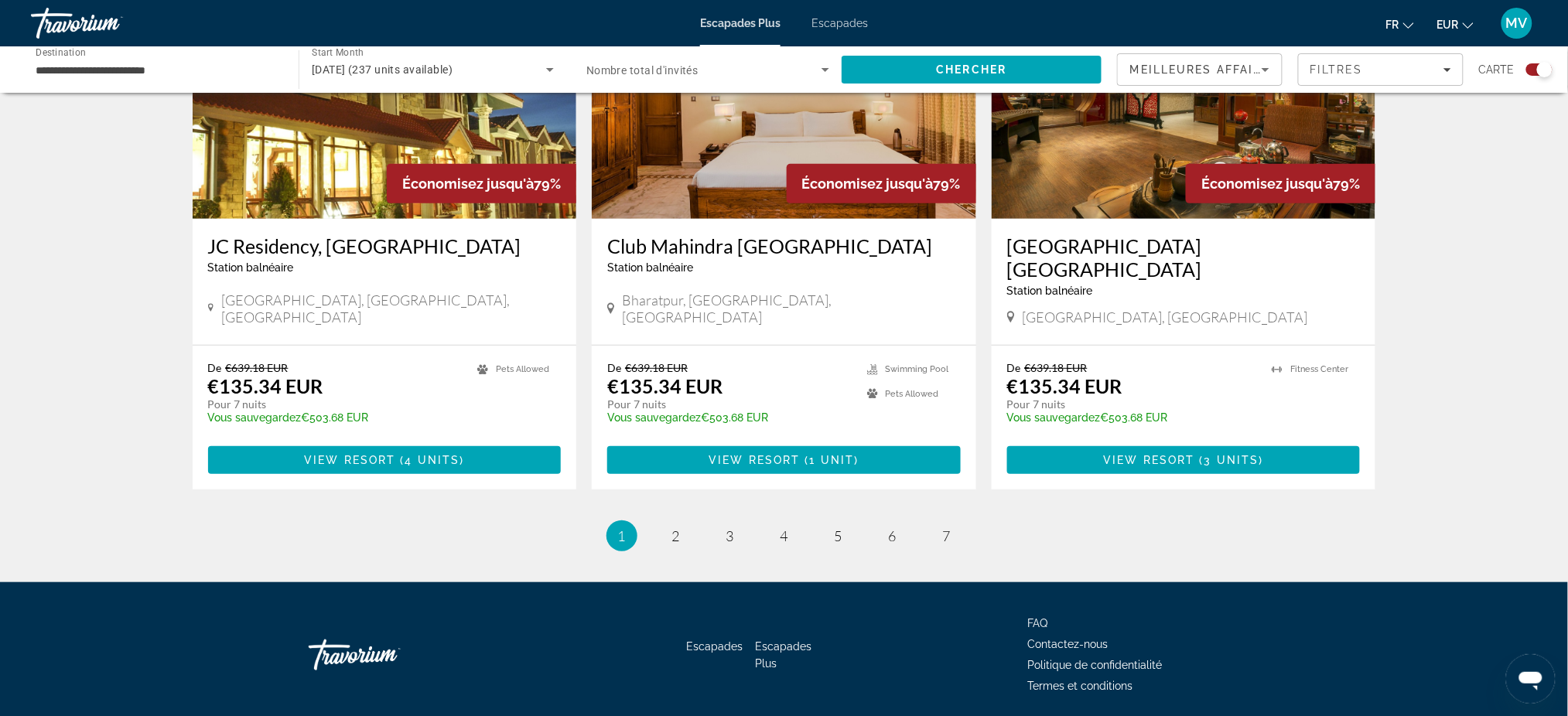
scroll to position [2288, 0]
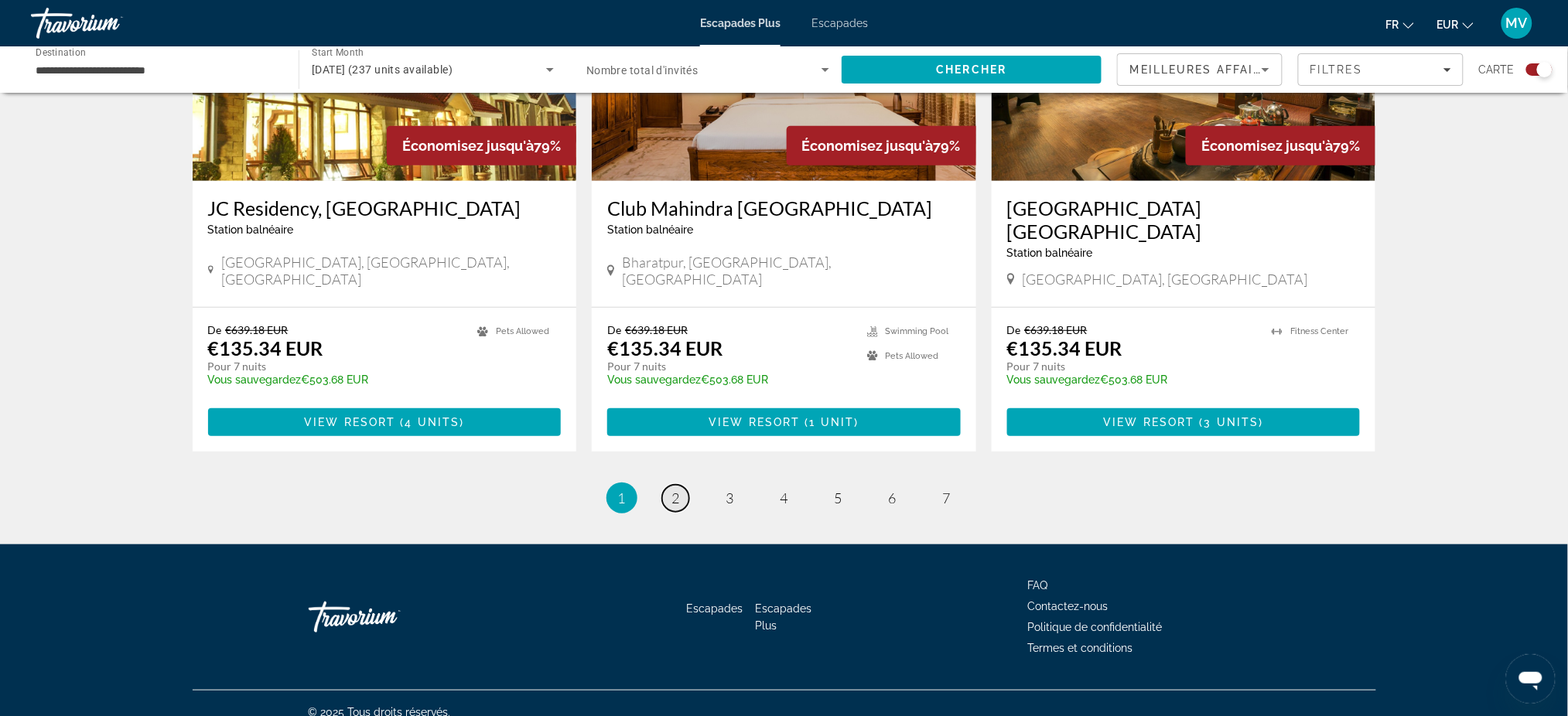
click at [680, 485] on link "page 2" at bounding box center [676, 499] width 27 height 27
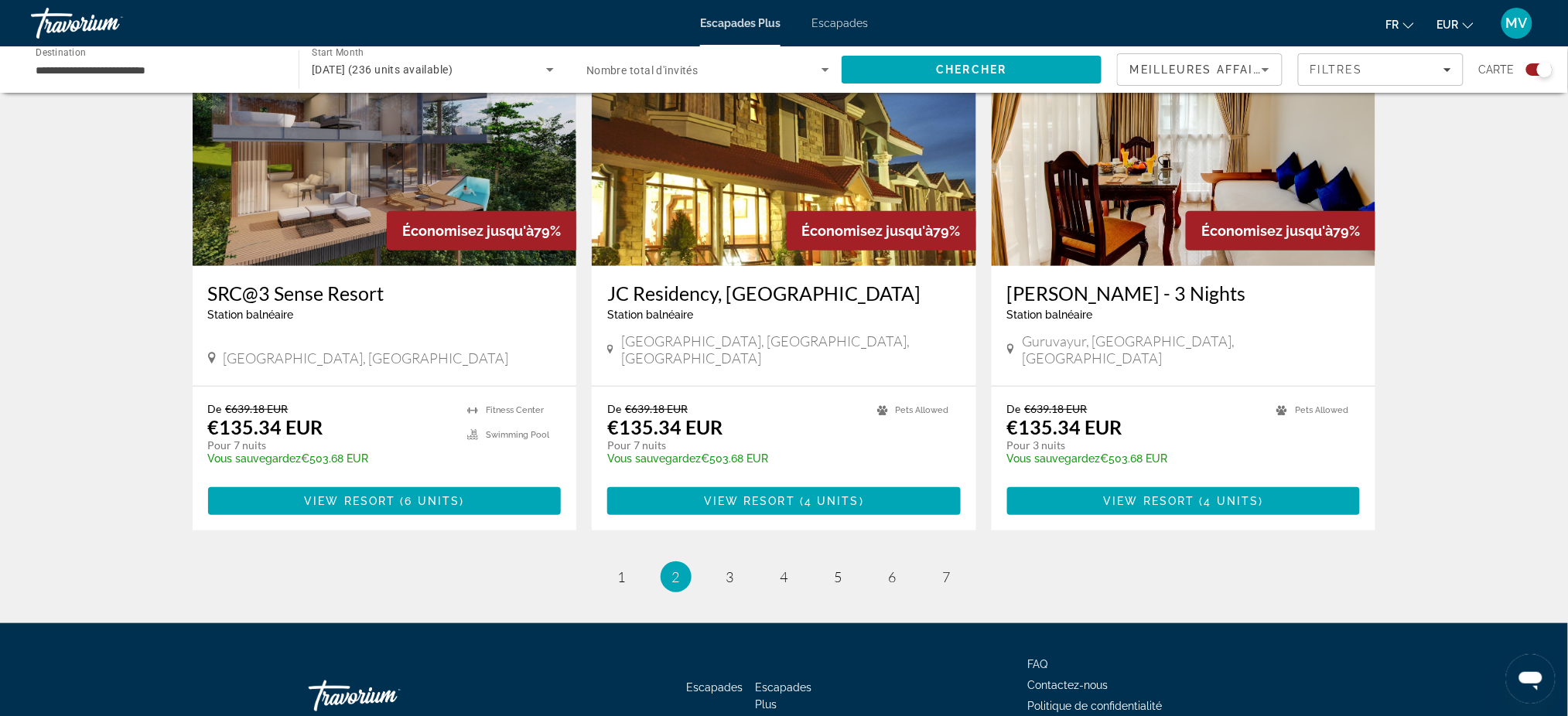
scroll to position [2288, 0]
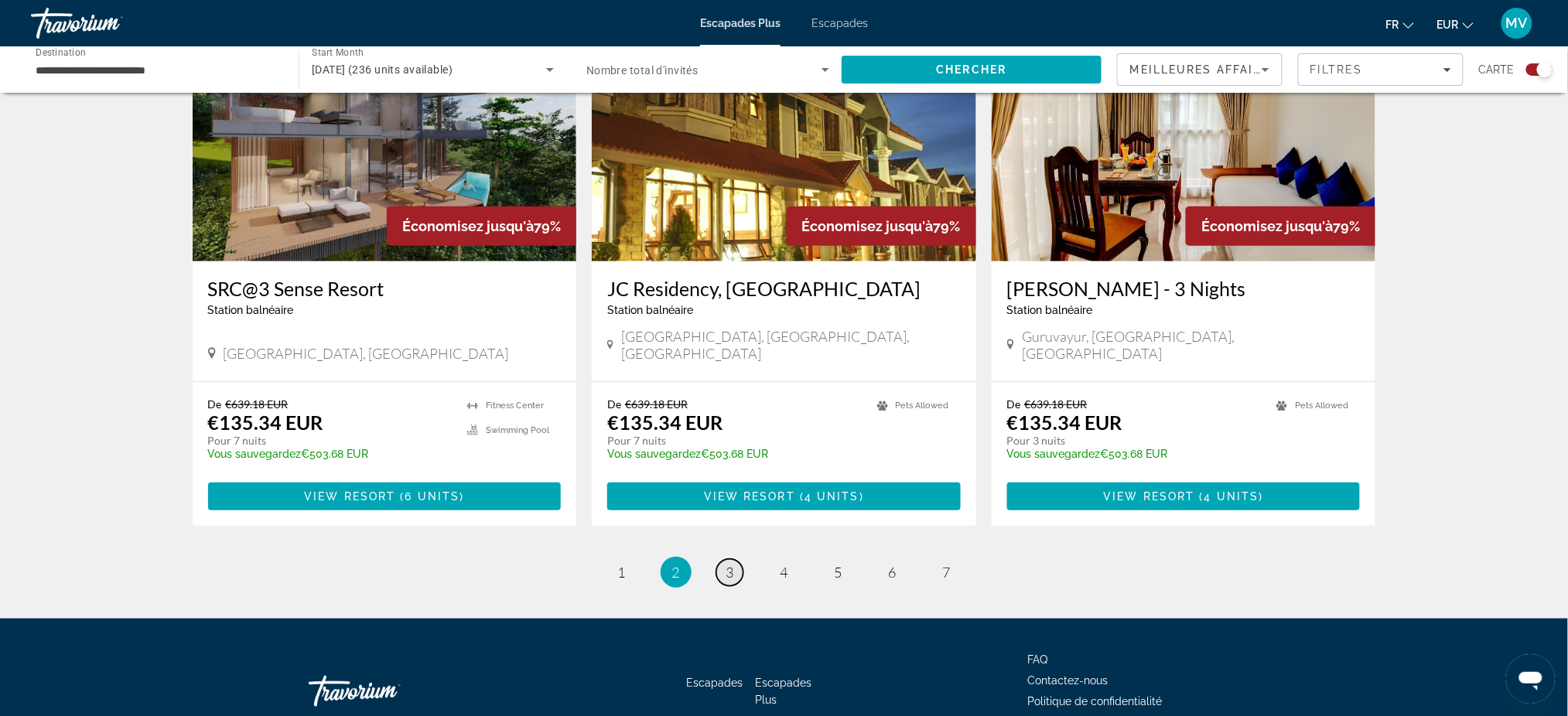
click at [729, 564] on span "3" at bounding box center [729, 572] width 8 height 17
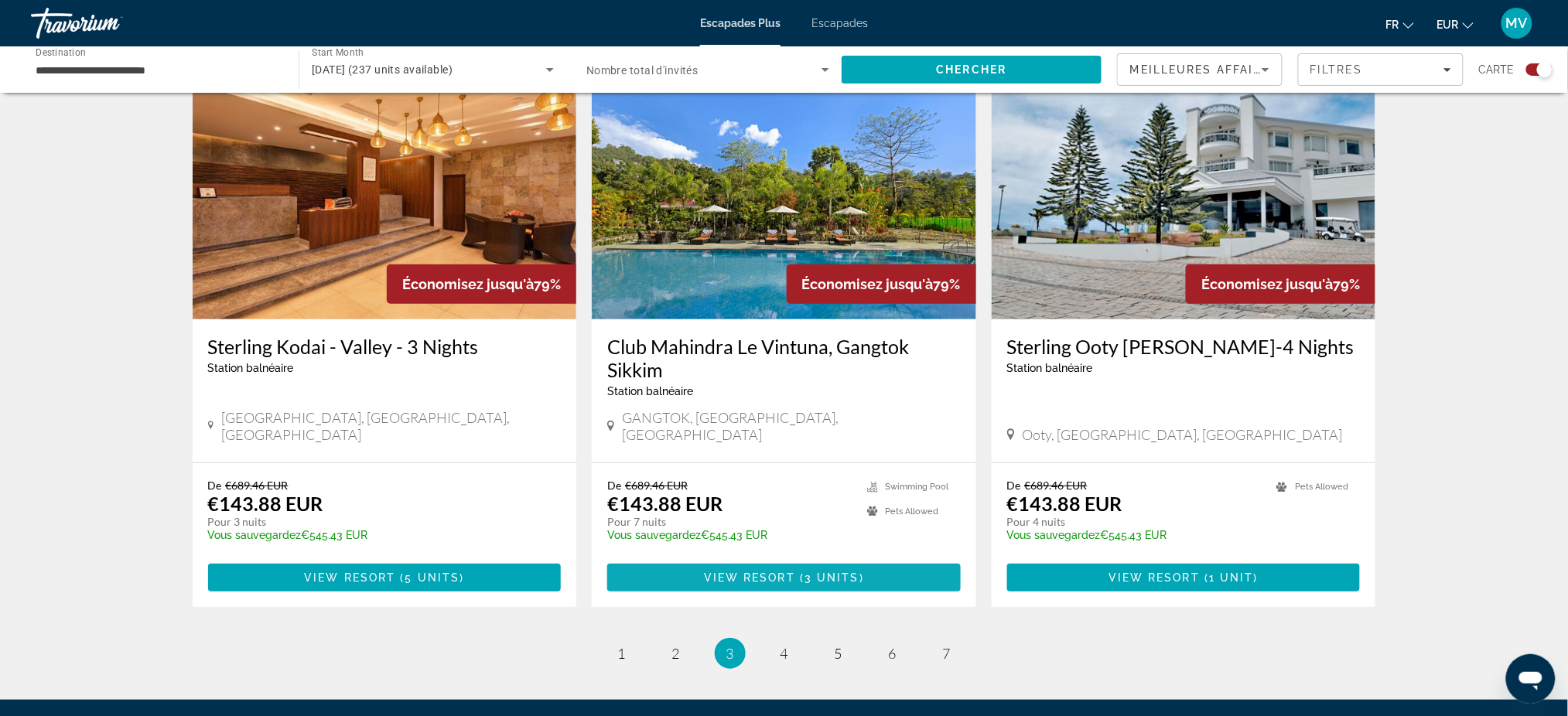
scroll to position [2312, 0]
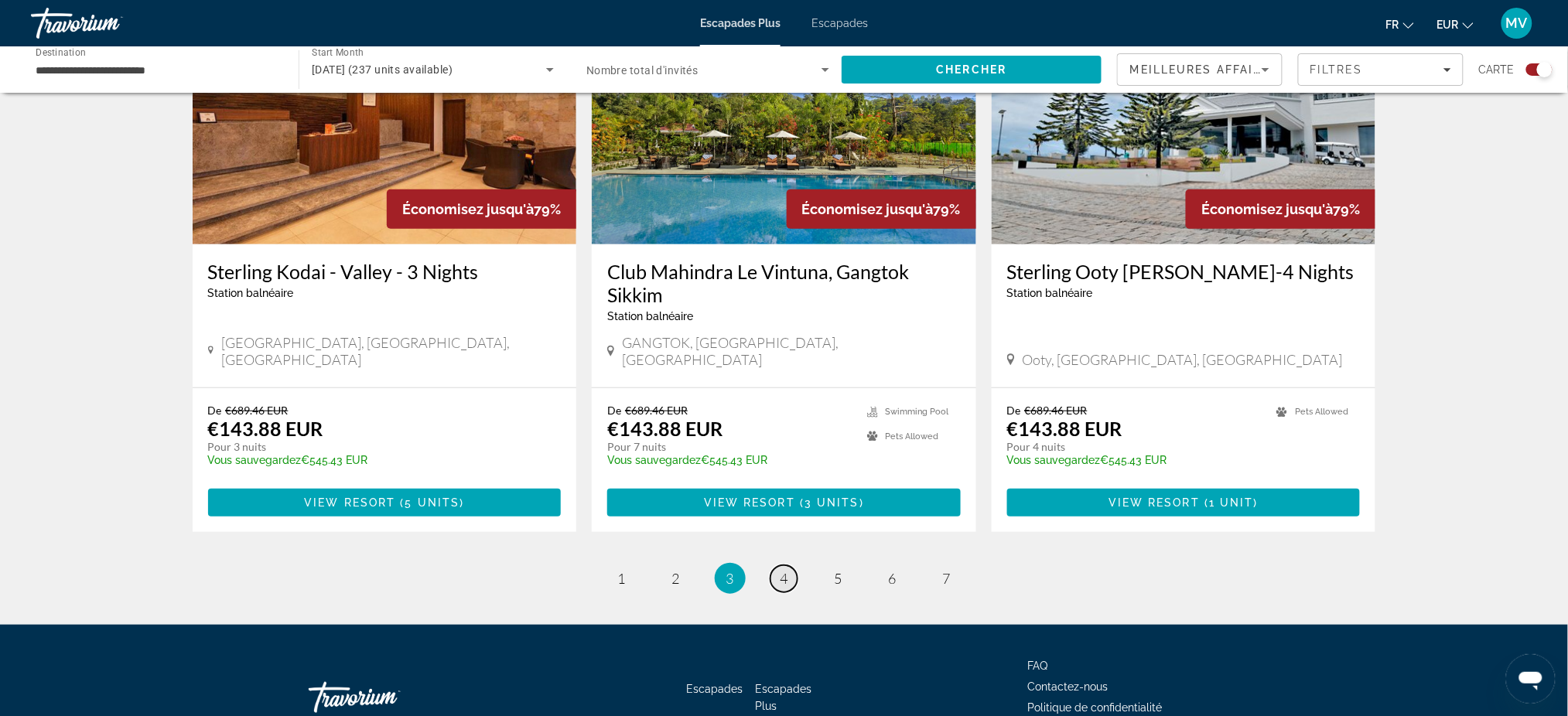
click at [783, 570] on span "4" at bounding box center [784, 578] width 8 height 17
